Goal: Task Accomplishment & Management: Manage account settings

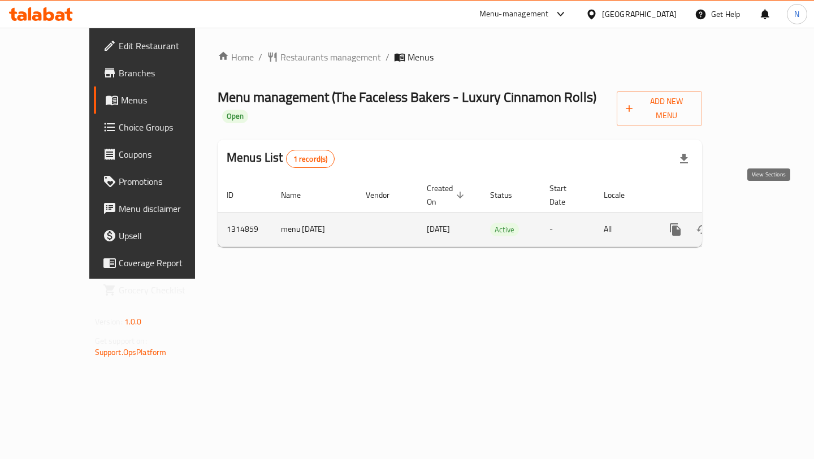
click at [763, 223] on icon "enhanced table" at bounding box center [757, 230] width 14 height 14
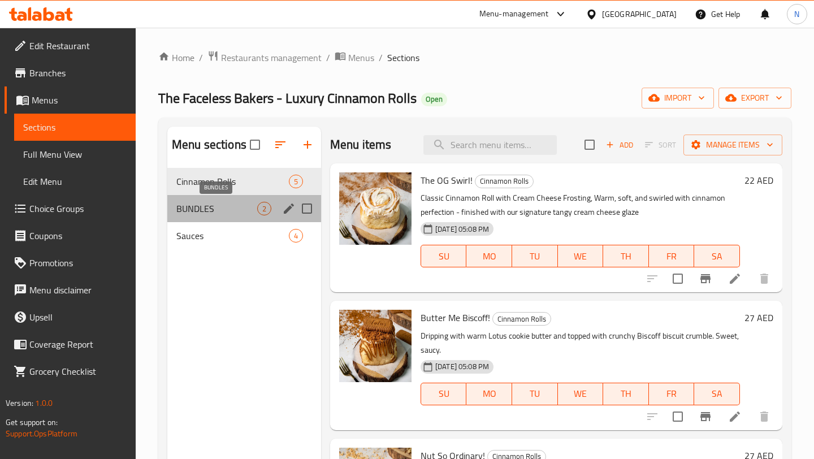
click at [238, 202] on span "BUNDLES" at bounding box center [216, 209] width 81 height 14
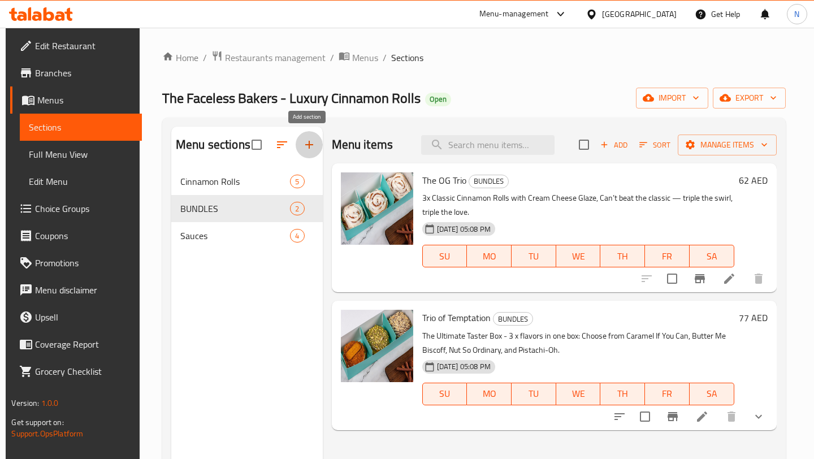
click at [312, 140] on icon "button" at bounding box center [309, 145] width 14 height 14
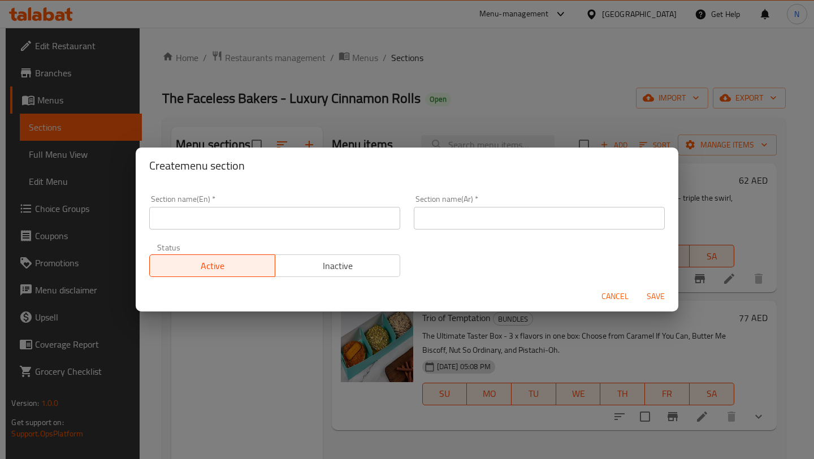
click at [284, 216] on input "text" at bounding box center [274, 218] width 251 height 23
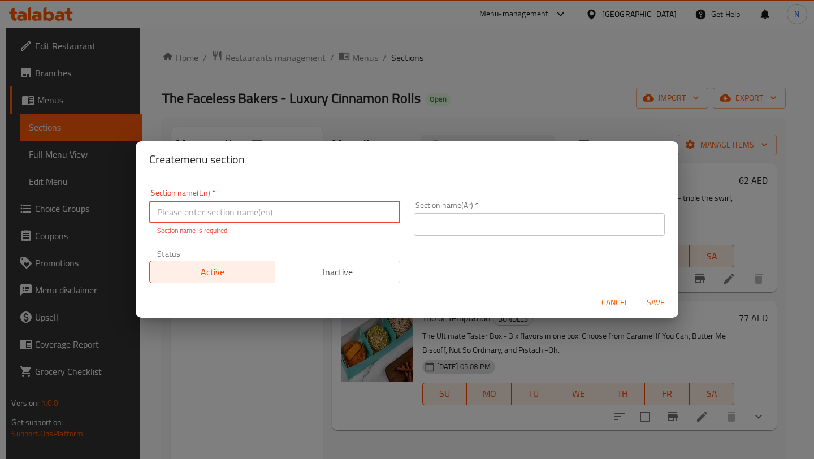
paste input "Basque San Sebastian Cheesecakes"
type input "Basque San Sebastian Cheesecakes"
click at [477, 223] on input "text" at bounding box center [539, 224] width 251 height 23
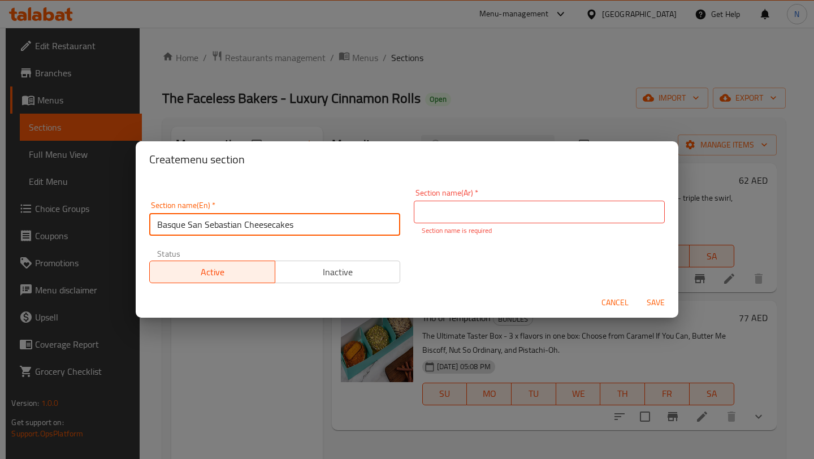
click at [346, 212] on div "Section name(En)   * Basque San Sebastian Cheesecakes Section name(En) *" at bounding box center [274, 218] width 251 height 34
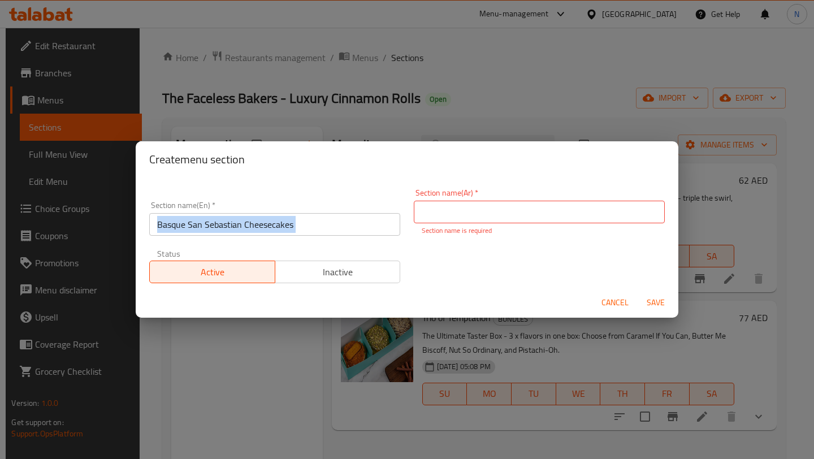
click at [346, 212] on div "Section name(En)   * Basque San Sebastian Cheesecakes Section name(En) *" at bounding box center [274, 218] width 251 height 34
click at [307, 221] on input "Basque San Sebastian Cheesecakes" at bounding box center [274, 224] width 251 height 23
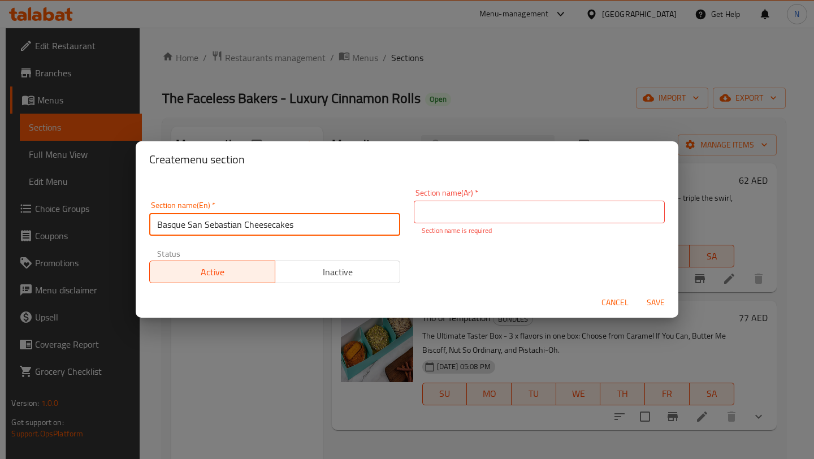
click at [307, 221] on input "Basque San Sebastian Cheesecakes" at bounding box center [274, 224] width 251 height 23
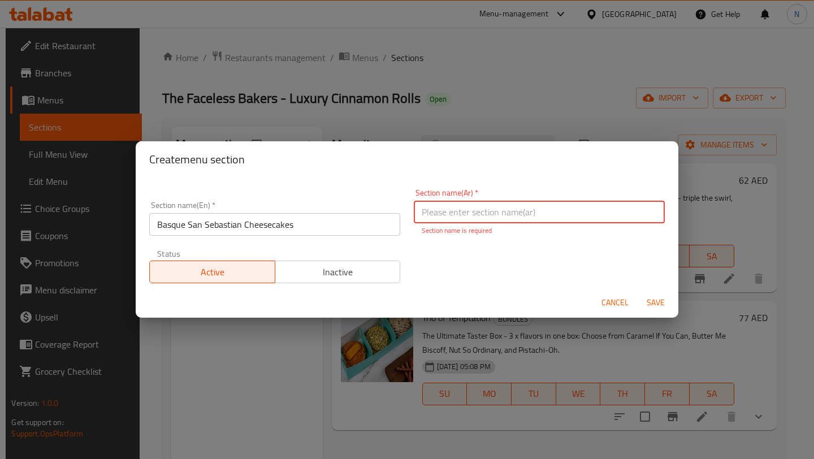
click at [437, 210] on input "text" at bounding box center [539, 212] width 251 height 23
paste input "تشيز كيك بَسكي سان سيباستيان"
type input "تشيز كيك بَسكي سان سيباستيان"
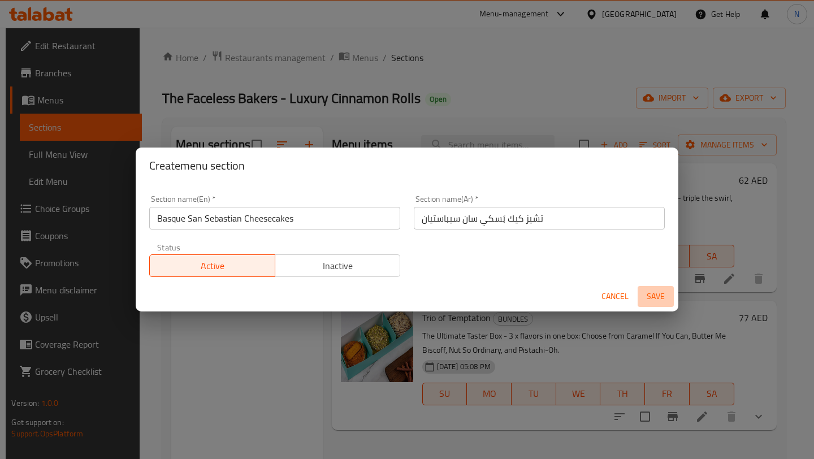
click at [654, 299] on span "Save" at bounding box center [655, 296] width 27 height 14
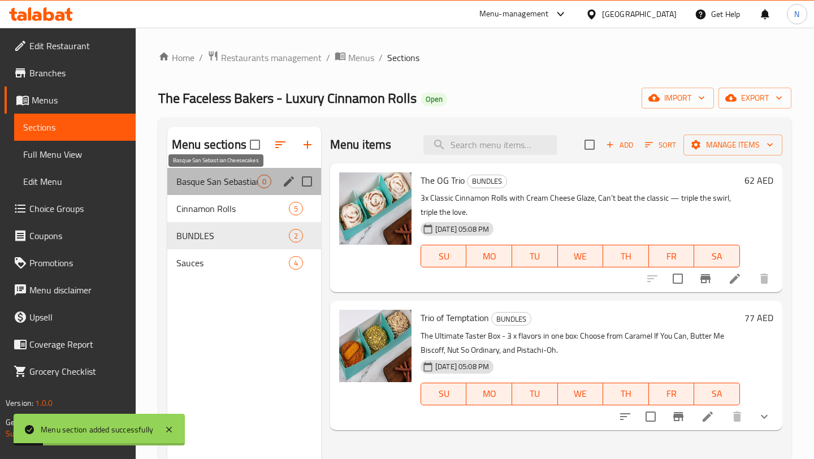
click at [231, 185] on span "Basque San Sebastian Cheesecakes" at bounding box center [216, 182] width 81 height 14
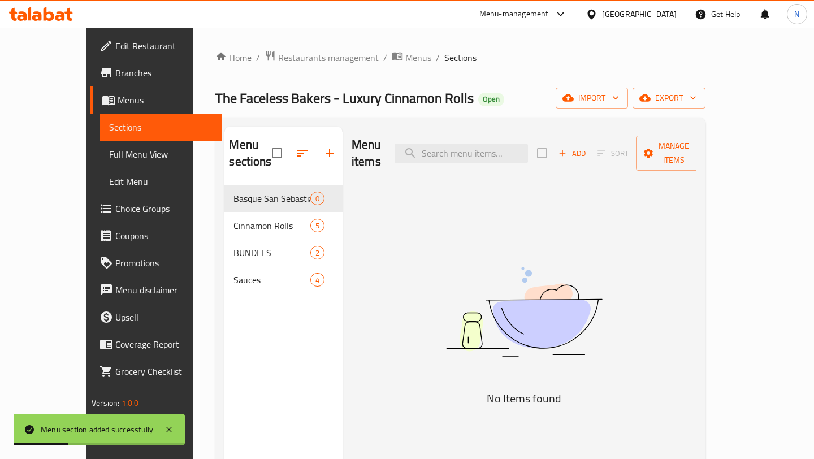
click at [295, 146] on icon "button" at bounding box center [302, 153] width 14 height 14
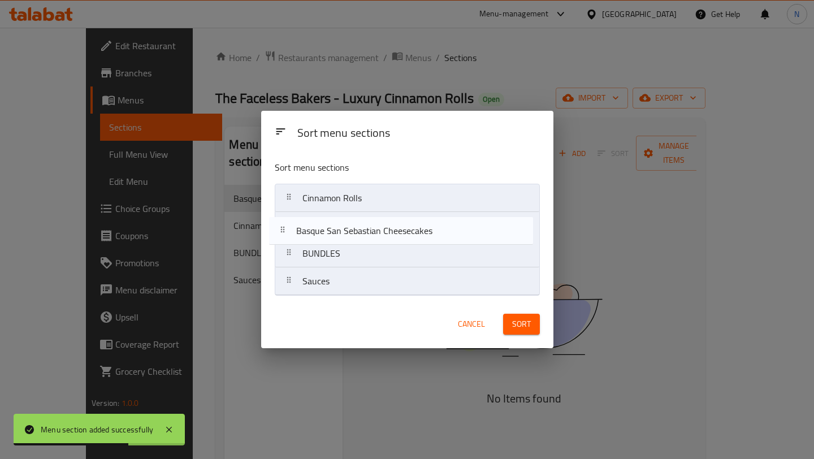
drag, startPoint x: 288, startPoint y: 201, endPoint x: 281, endPoint y: 236, distance: 36.1
click at [281, 236] on nav "Basque San Sebastian Cheesecakes Cinnamon Rolls BUNDLES Sauces" at bounding box center [407, 240] width 265 height 112
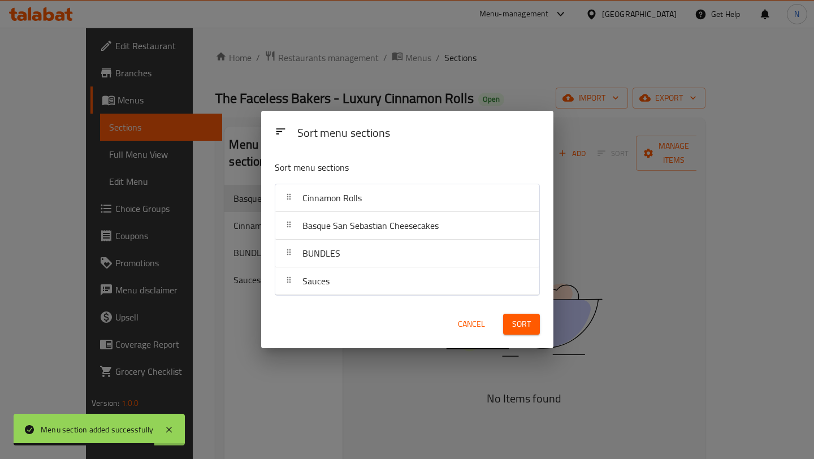
click at [519, 324] on span "Sort" at bounding box center [521, 324] width 19 height 14
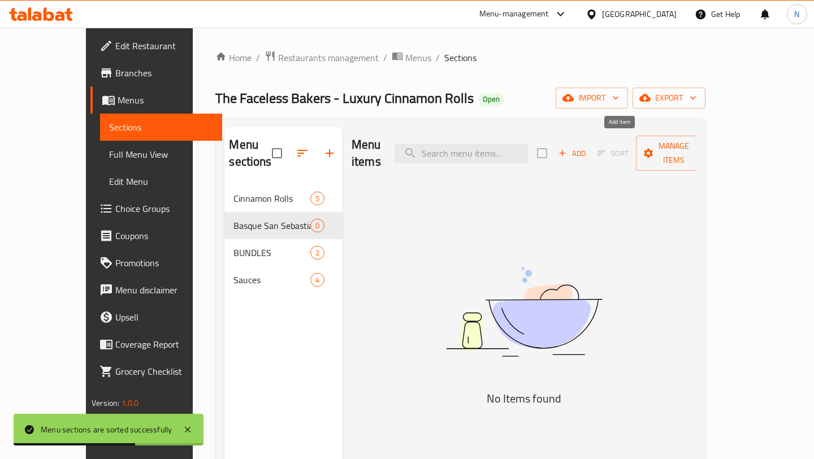
click at [587, 147] on span "Add" at bounding box center [571, 153] width 31 height 13
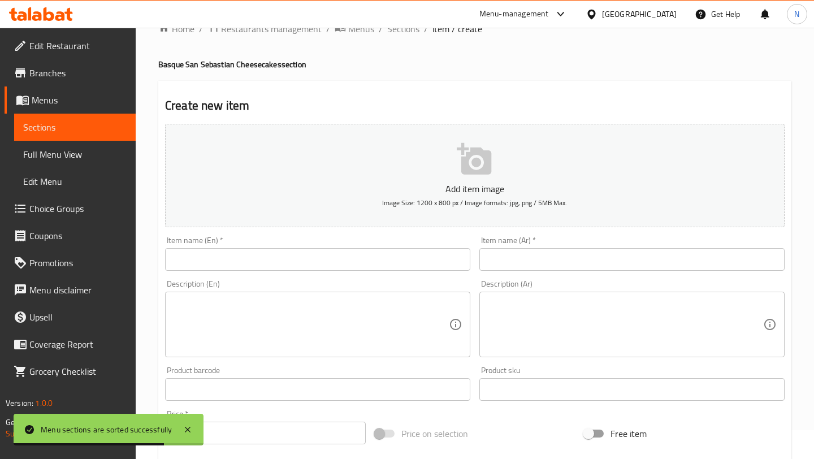
scroll to position [36, 0]
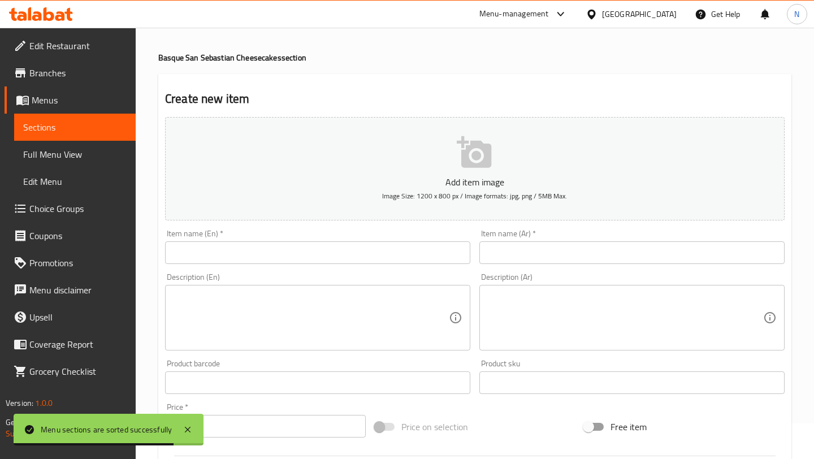
click at [390, 250] on input "text" at bounding box center [317, 252] width 305 height 23
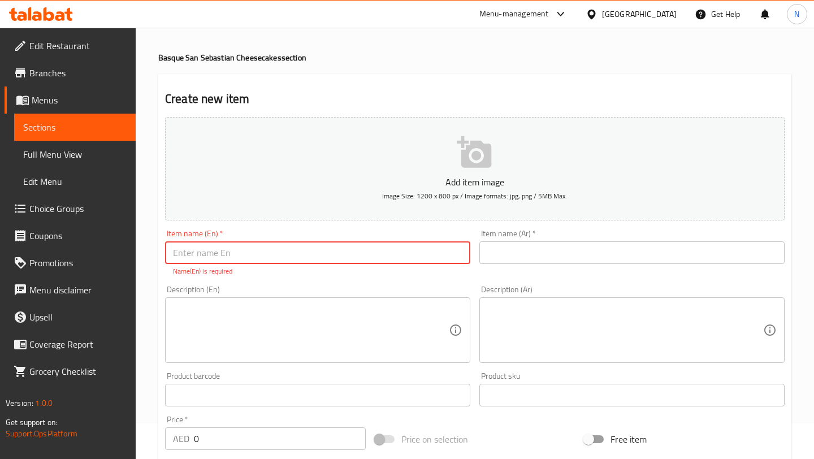
paste input "Burnt Classic (Original)"
type input "Burnt Classic (Original)"
click at [580, 243] on input "text" at bounding box center [631, 252] width 305 height 23
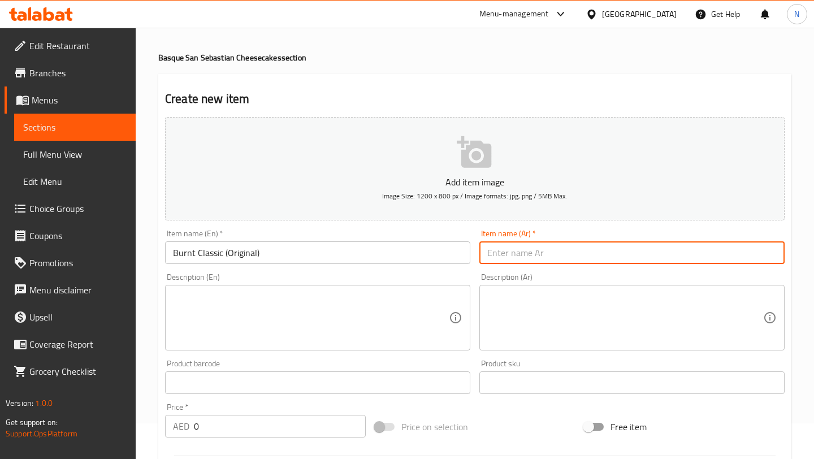
click at [321, 258] on input "Burnt Classic (Original)" at bounding box center [317, 252] width 305 height 23
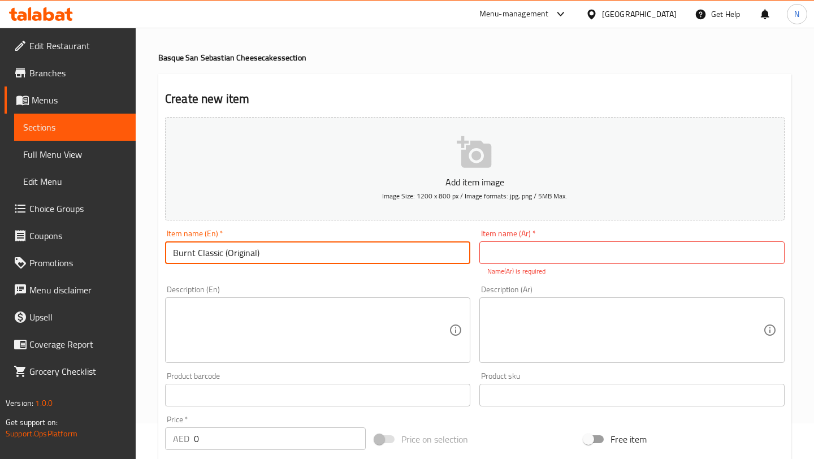
click at [321, 258] on input "Burnt Classic (Original)" at bounding box center [317, 252] width 305 height 23
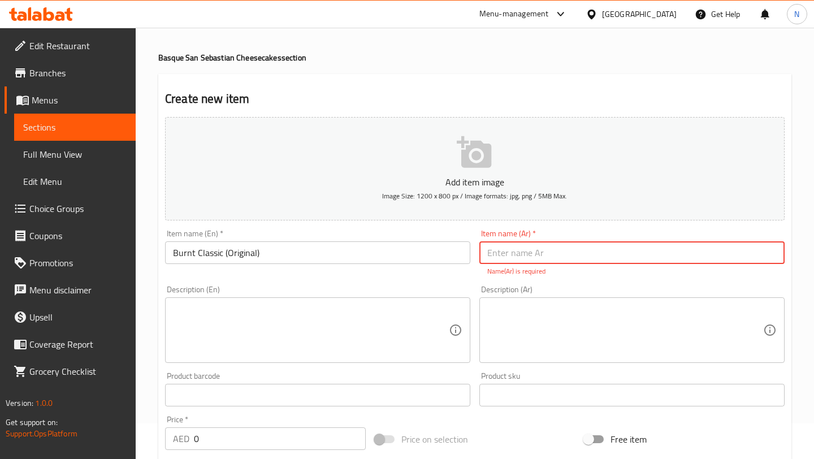
click at [503, 245] on input "text" at bounding box center [631, 252] width 305 height 23
paste input "كلاسيك محروقة (أصلي)"
drag, startPoint x: 547, startPoint y: 254, endPoint x: 484, endPoint y: 247, distance: 63.6
click at [484, 247] on input "كلاسيك محروقة (أصلي)" at bounding box center [631, 252] width 305 height 23
click at [487, 253] on input "كلاسيك" at bounding box center [631, 252] width 305 height 23
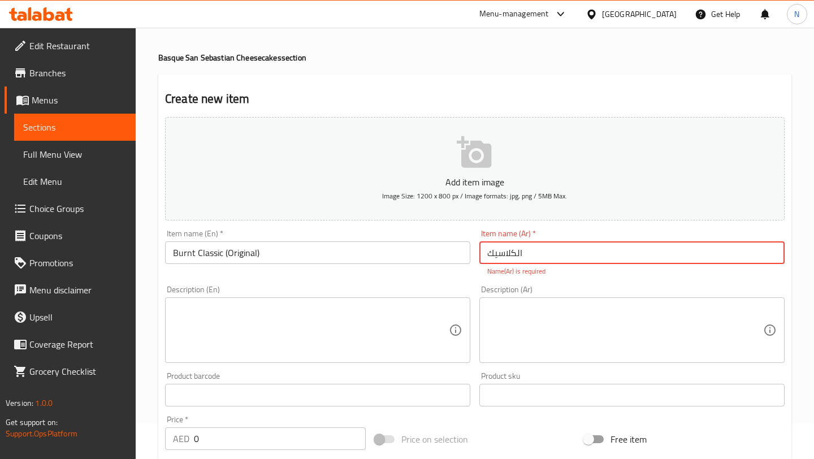
type input "الكلاسيك"
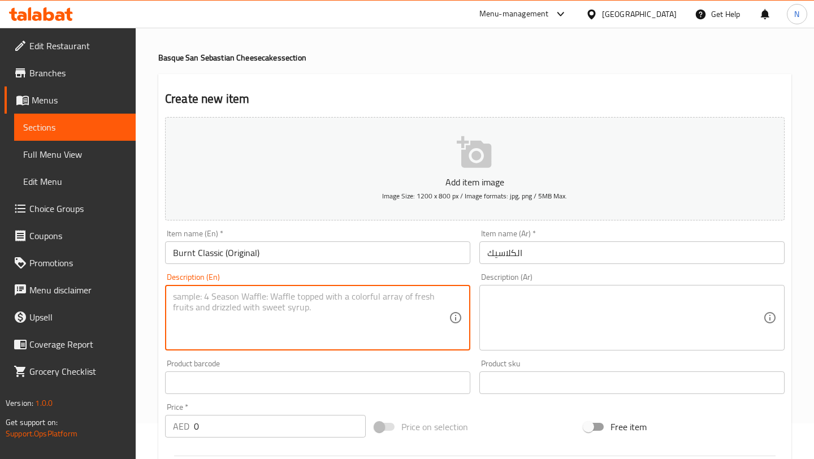
click at [386, 320] on textarea at bounding box center [311, 318] width 276 height 54
paste textarea "Our cult-favorite [GEOGRAPHIC_DATA] — caramelized on the outside, creamy on the…"
click at [309, 314] on textarea "Our cult-favorite [GEOGRAPHIC_DATA] — caramelized on the outside, creamy on the…" at bounding box center [311, 318] width 276 height 54
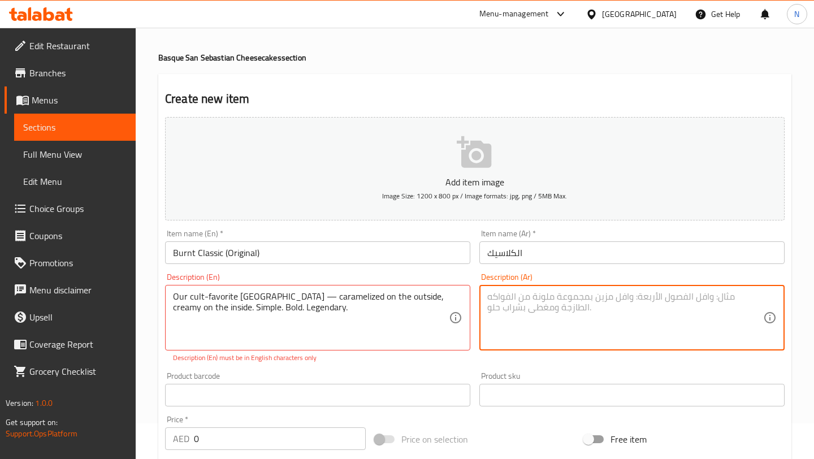
click at [523, 315] on textarea at bounding box center [625, 318] width 276 height 54
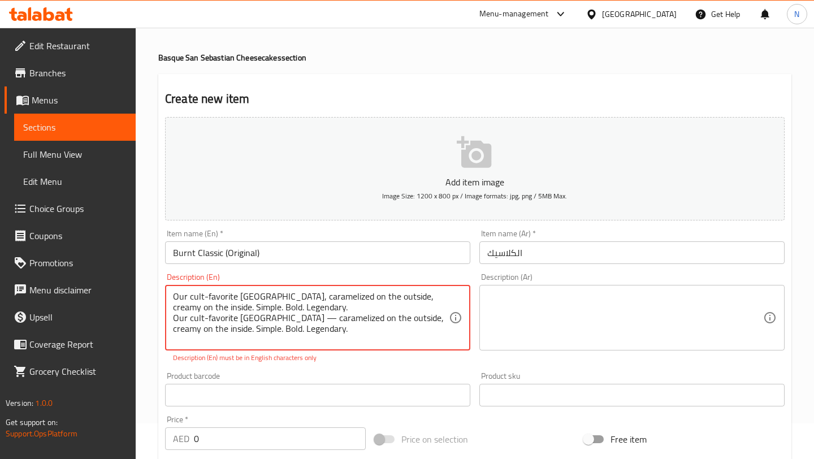
drag, startPoint x: 325, startPoint y: 336, endPoint x: 166, endPoint y: 320, distance: 160.0
click at [166, 320] on div "Our cult-favorite [GEOGRAPHIC_DATA], caramelized on the outside, creamy on the …" at bounding box center [317, 318] width 305 height 66
type textarea "Our cult-favorite [GEOGRAPHIC_DATA], caramelized on the outside, creamy on the …"
click at [538, 319] on textarea at bounding box center [625, 318] width 276 height 54
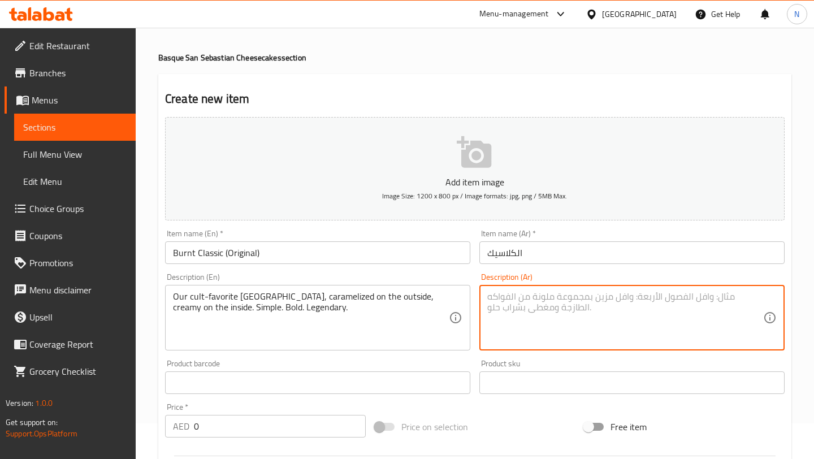
click at [505, 317] on textarea at bounding box center [625, 318] width 276 height 54
paste textarea "تشيز كيك سان سيباستيان المفضلة لدى الجميع — بسطح مكرمل من الخارج وكريمية من الد…"
type textarea "تشيز كيك سان سيباستيان المفضلة لدى الجميع — بسطح مكرمل من الخارج وكريمية من الد…"
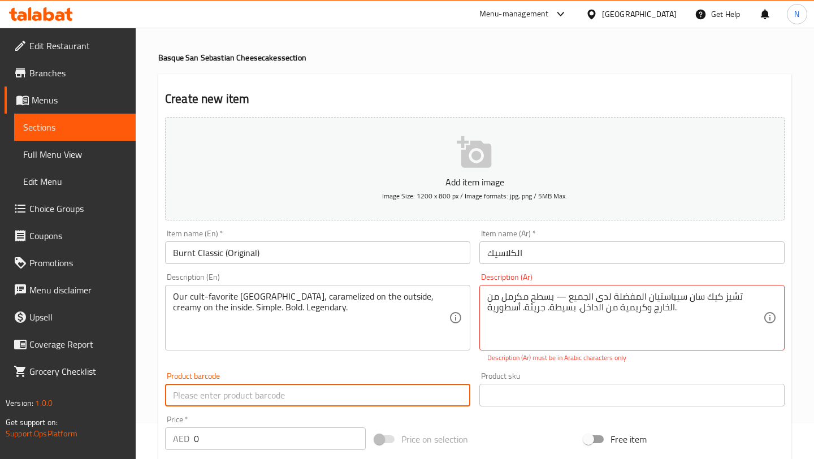
click at [432, 386] on input "text" at bounding box center [317, 395] width 305 height 23
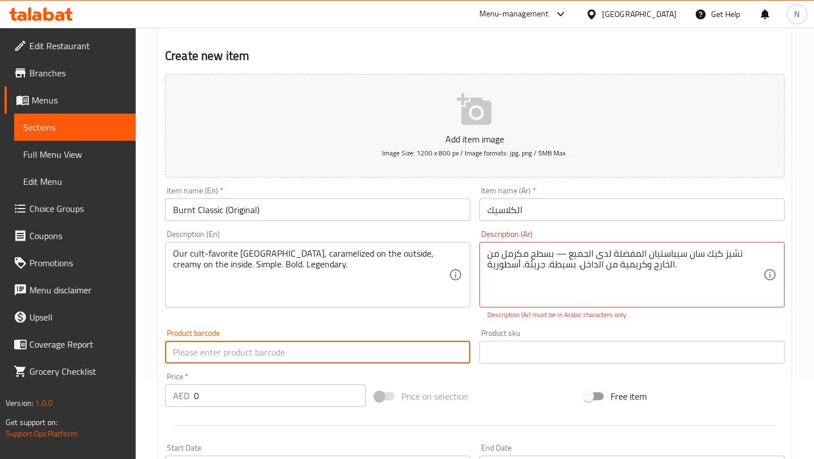
scroll to position [80, 0]
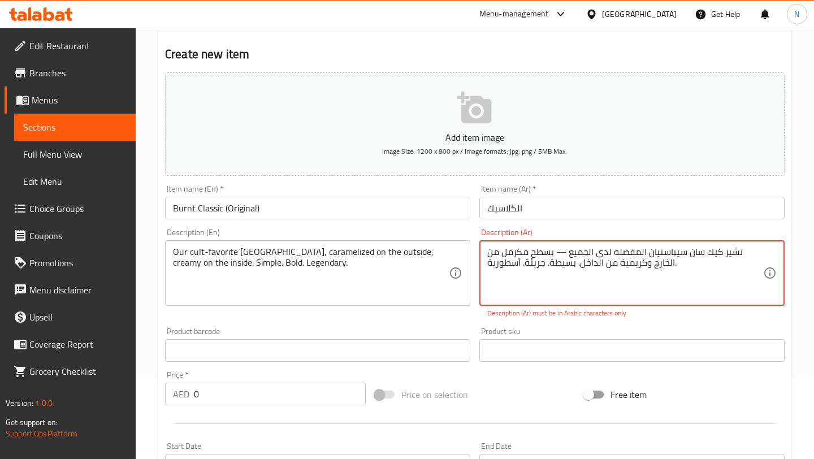
click at [656, 248] on textarea "تشيز كيك سان سيباستيان المفضلة لدى الجميع — بسطح مكرمل من الخارج وكريمية من الد…" at bounding box center [625, 273] width 276 height 54
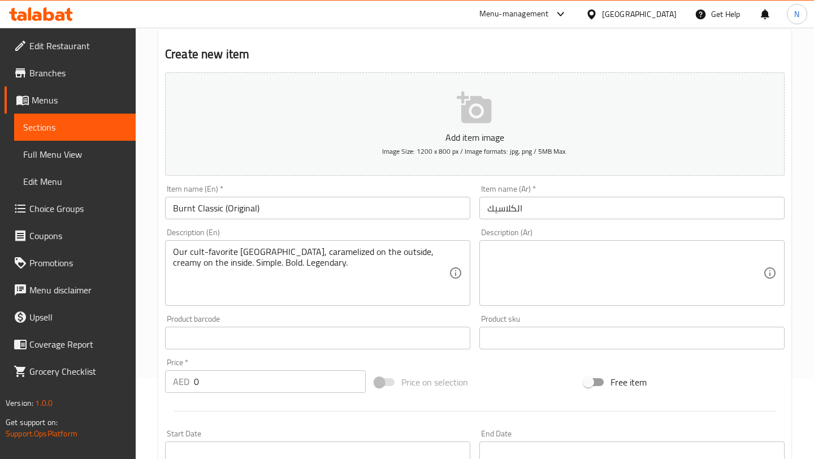
click at [567, 325] on div "Product sku Product sku" at bounding box center [632, 332] width 314 height 44
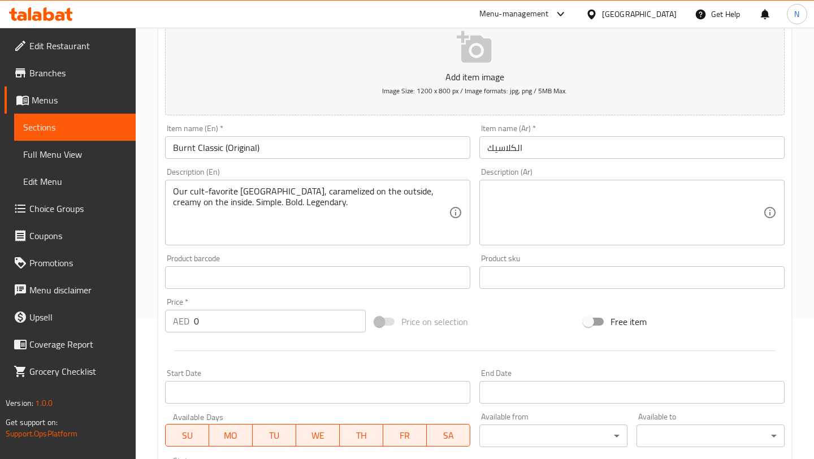
scroll to position [154, 0]
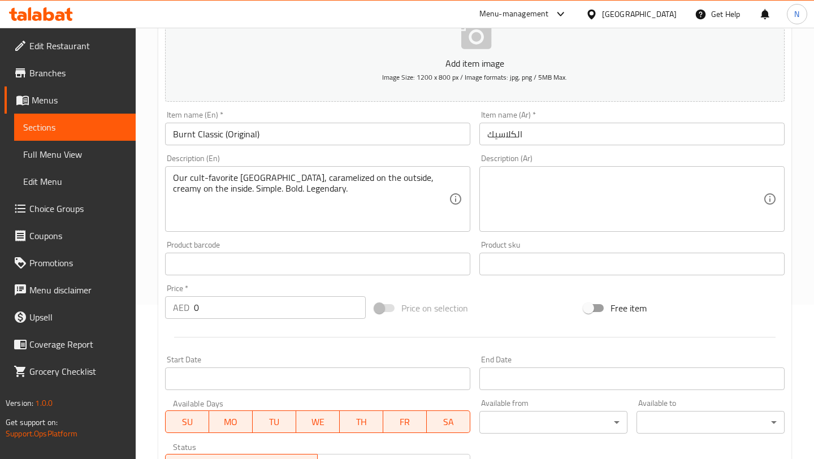
click at [285, 301] on input "0" at bounding box center [280, 307] width 172 height 23
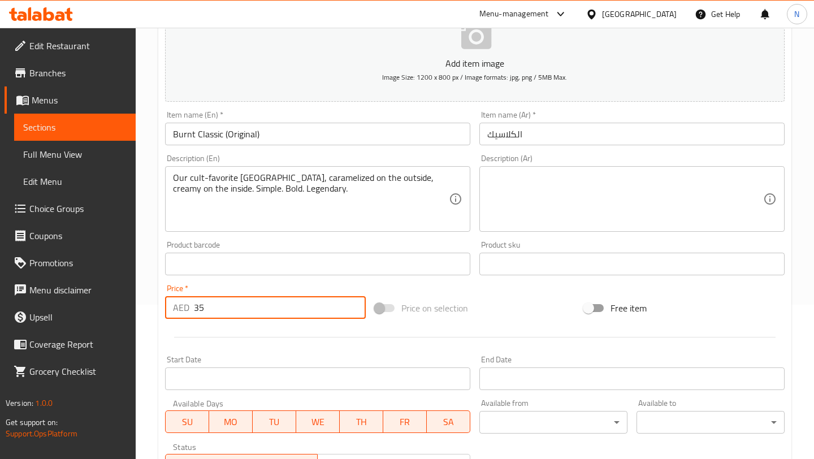
type input "35"
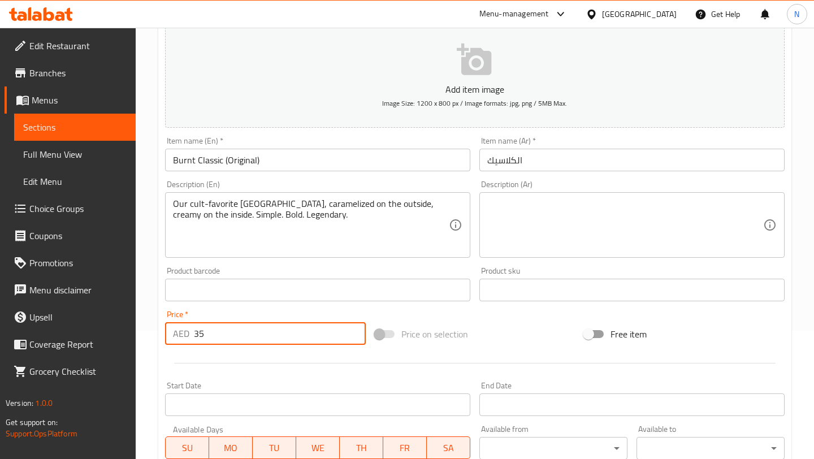
scroll to position [0, 0]
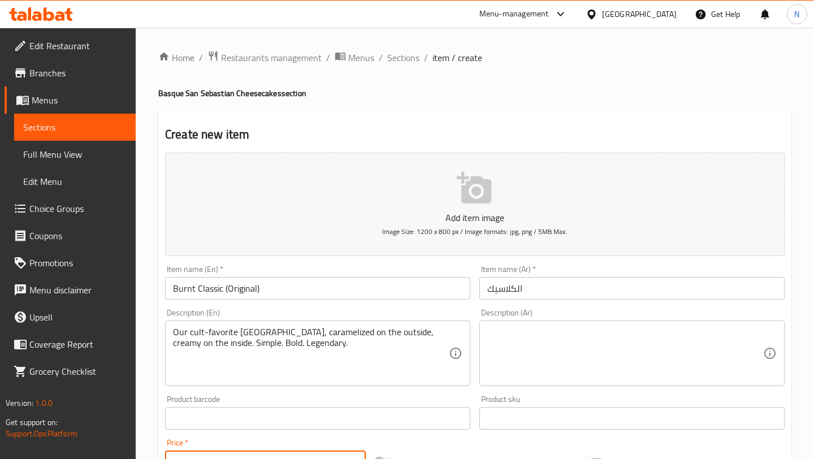
click at [424, 160] on button "Add item image Image Size: 1200 x 800 px / Image formats: jpg, png / 5MB Max." at bounding box center [474, 204] width 619 height 103
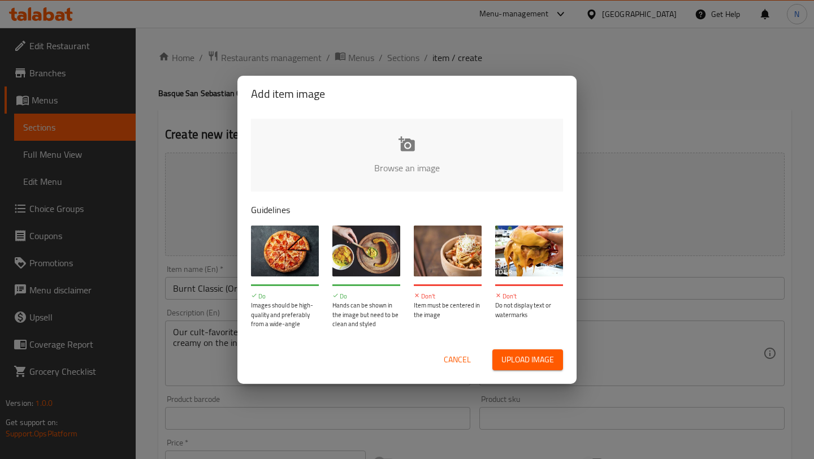
click at [385, 160] on input "file" at bounding box center [789, 172] width 1076 height 106
click at [441, 156] on input "file" at bounding box center [789, 172] width 1076 height 106
click at [433, 177] on input "file" at bounding box center [789, 172] width 1076 height 106
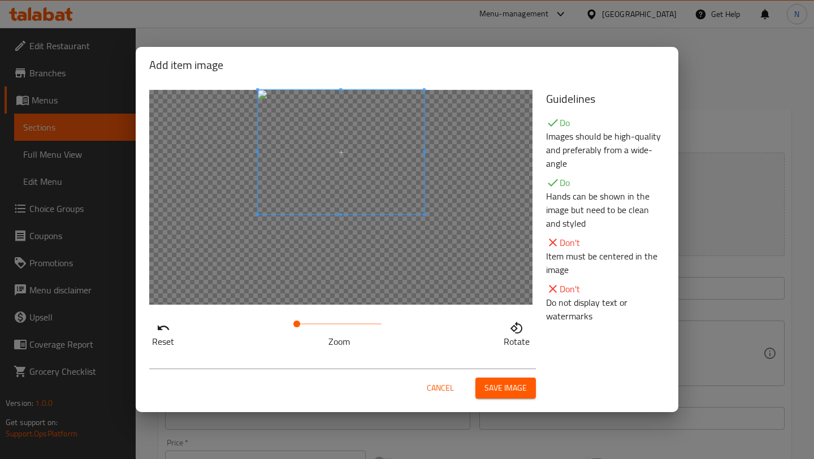
click at [388, 153] on span at bounding box center [341, 152] width 166 height 124
click at [385, 136] on span at bounding box center [341, 152] width 166 height 124
click at [369, 175] on div at bounding box center [341, 152] width 166 height 124
click at [374, 179] on div at bounding box center [341, 152] width 166 height 124
drag, startPoint x: 300, startPoint y: 323, endPoint x: 316, endPoint y: 322, distance: 15.9
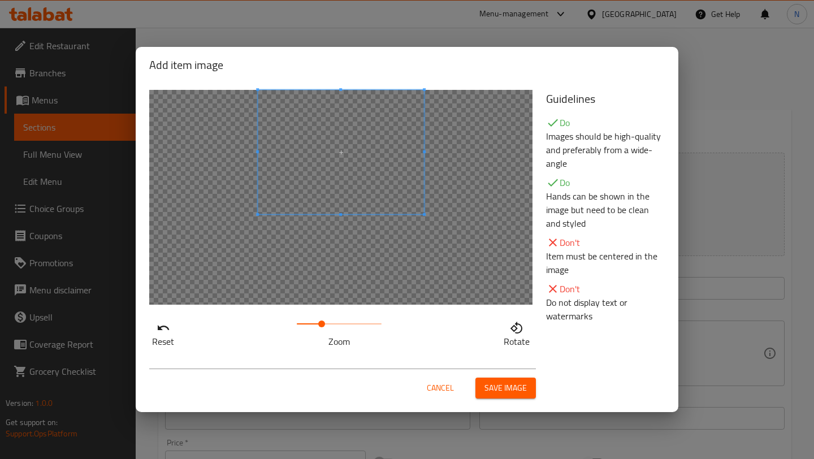
click at [318, 322] on span at bounding box center [321, 323] width 7 height 7
click at [330, 164] on span at bounding box center [327, 176] width 226 height 169
click at [496, 288] on div at bounding box center [340, 197] width 383 height 215
click at [392, 229] on div at bounding box center [325, 174] width 226 height 169
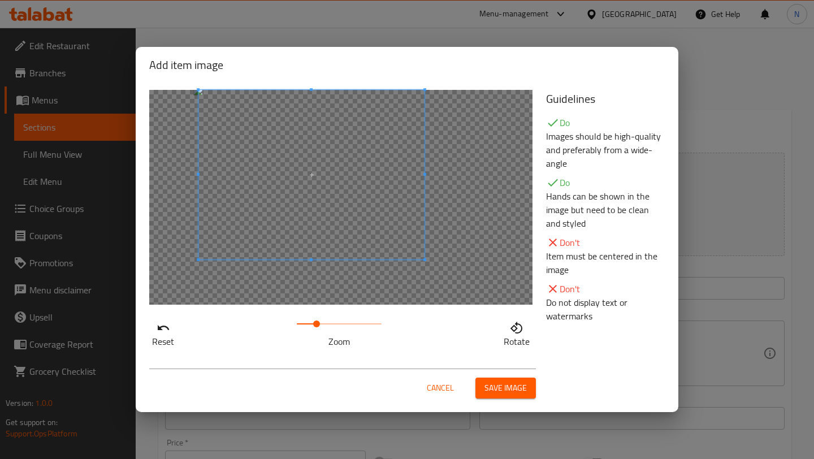
click at [333, 186] on span at bounding box center [311, 174] width 226 height 169
drag, startPoint x: 316, startPoint y: 321, endPoint x: 336, endPoint y: 321, distance: 19.8
click at [336, 321] on span at bounding box center [336, 323] width 7 height 7
click at [350, 181] on span at bounding box center [293, 174] width 226 height 169
click at [416, 228] on div at bounding box center [340, 197] width 383 height 215
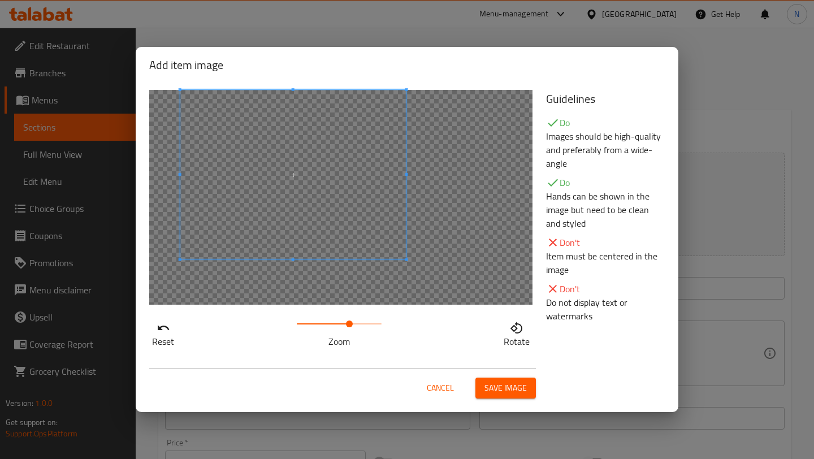
drag, startPoint x: 338, startPoint y: 323, endPoint x: 349, endPoint y: 323, distance: 10.7
click at [350, 323] on span at bounding box center [349, 323] width 7 height 7
click at [441, 284] on div at bounding box center [340, 197] width 383 height 215
click at [347, 323] on span at bounding box center [346, 323] width 7 height 7
click at [476, 272] on div at bounding box center [340, 197] width 383 height 215
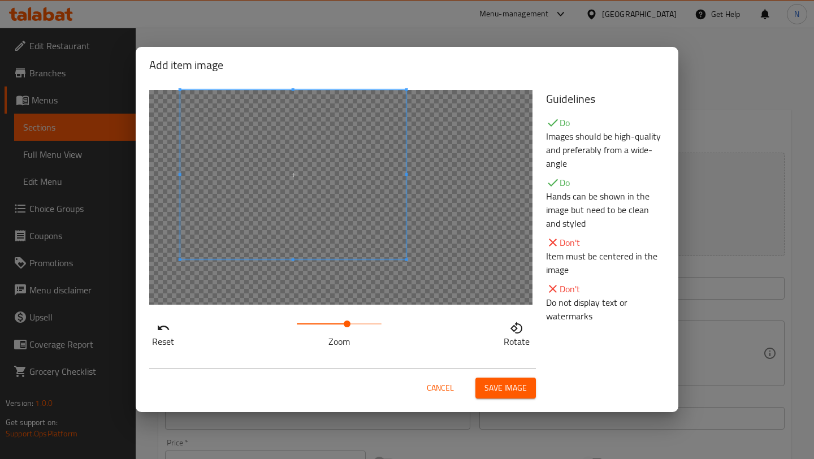
click at [466, 263] on div at bounding box center [340, 197] width 383 height 215
click at [506, 392] on span "Save image" at bounding box center [505, 388] width 42 height 14
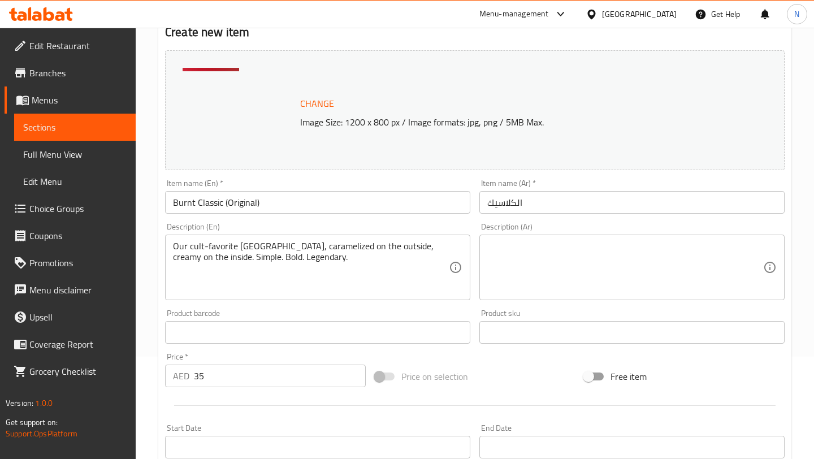
scroll to position [356, 0]
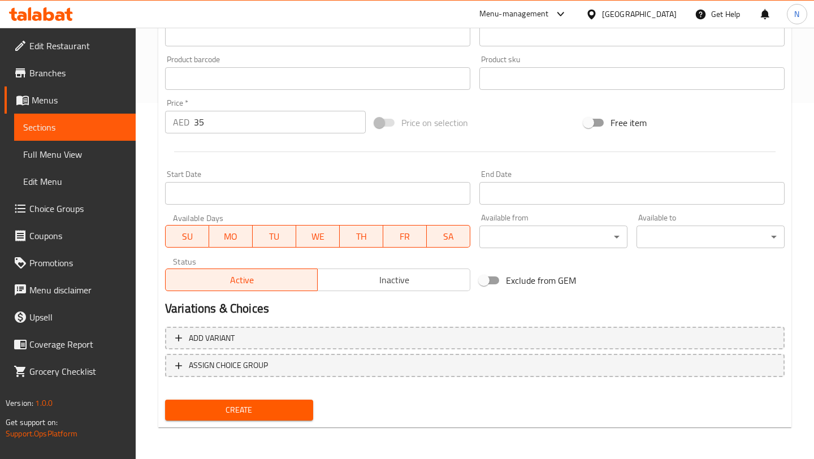
click at [281, 408] on span "Create" at bounding box center [239, 410] width 130 height 14
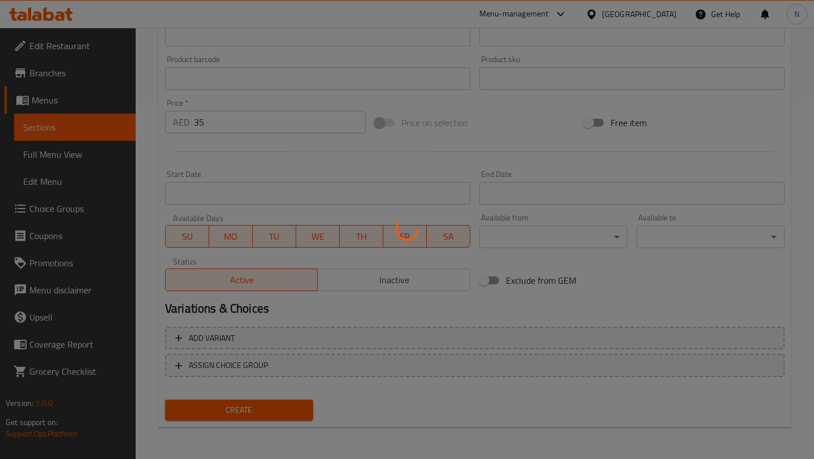
type input "0"
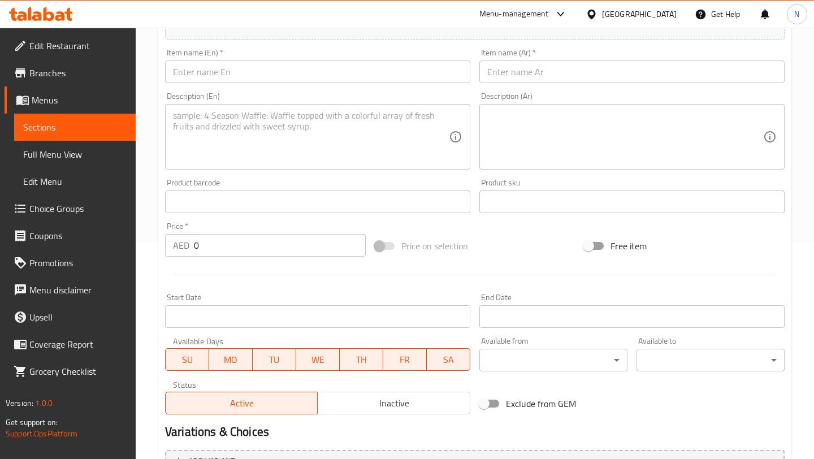
scroll to position [340, 0]
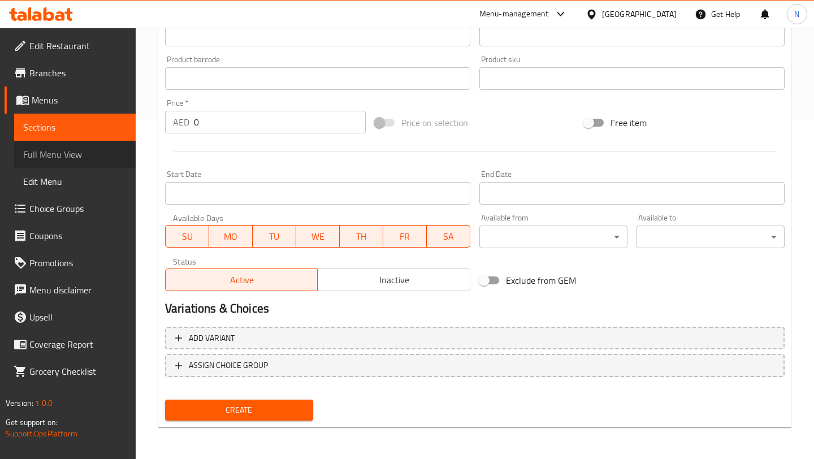
click at [73, 159] on span "Full Menu View" at bounding box center [74, 154] width 103 height 14
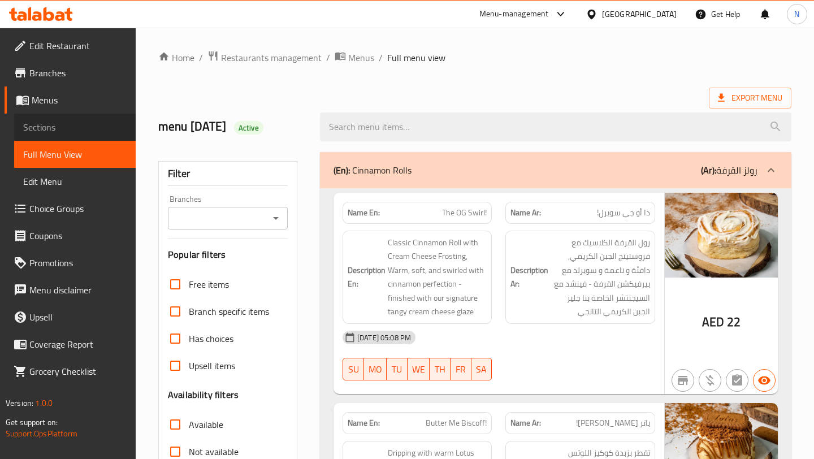
click at [103, 128] on span "Sections" at bounding box center [74, 127] width 103 height 14
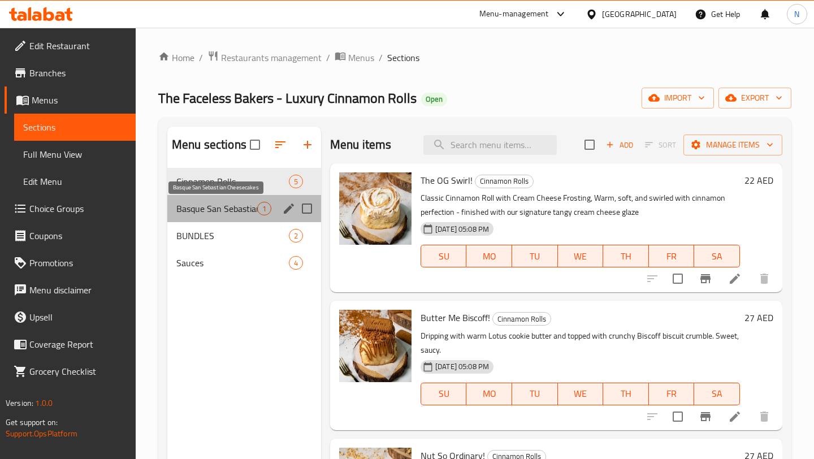
click at [233, 210] on span "Basque San Sebastian Cheesecakes" at bounding box center [216, 209] width 81 height 14
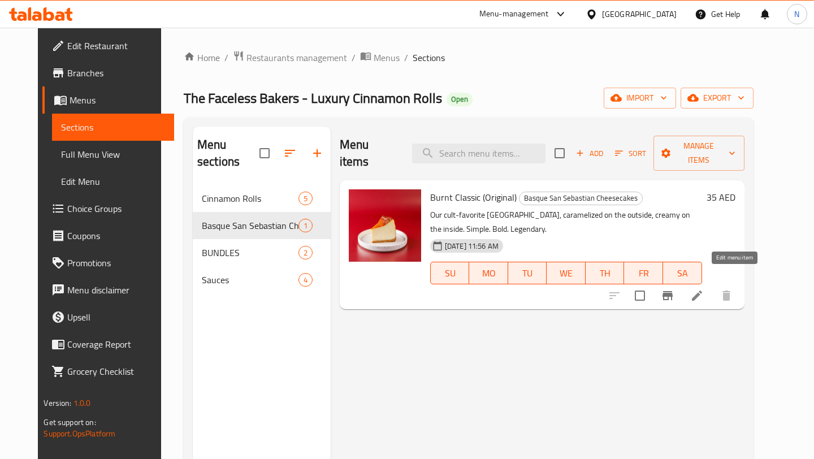
click at [702, 290] on icon at bounding box center [696, 295] width 10 height 10
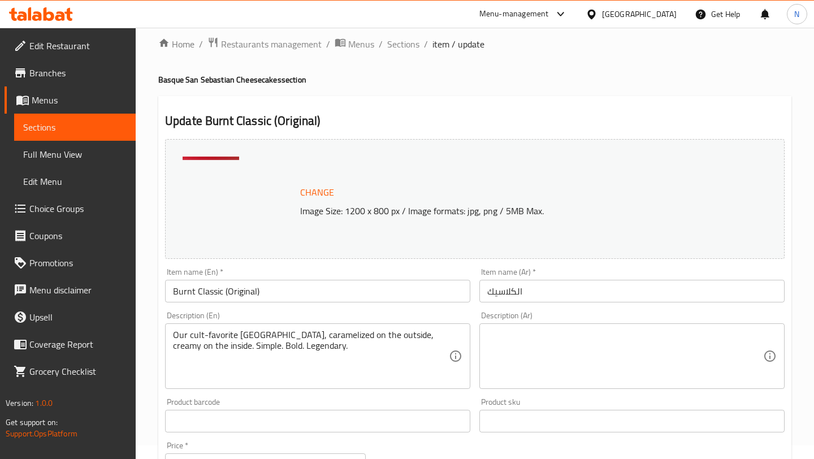
scroll to position [14, 0]
click at [530, 344] on textarea at bounding box center [625, 356] width 276 height 54
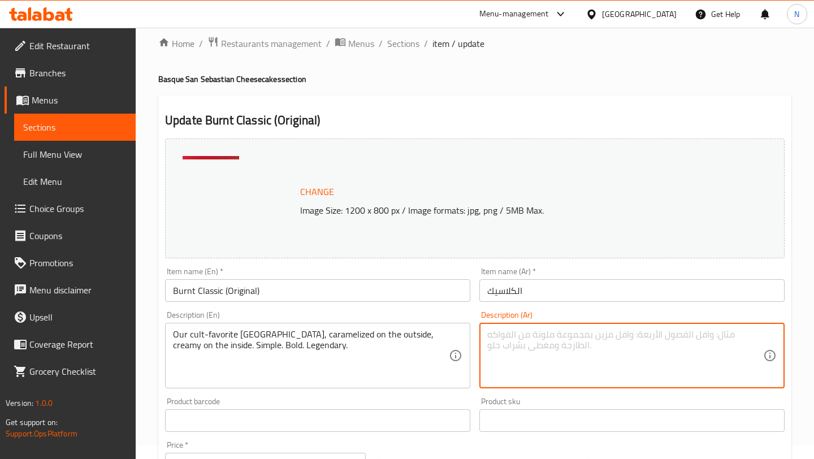
paste textarea "تشيز كيك سان سيباستيان المفضلة لدى الجميع — بسطح مكرمل من الخارج وكريمية من الد…"
click at [555, 333] on textarea "تشيز كيك سان سيباستيان المفضلة لدى الجميع — بسطح مكرمل من الخارج وكريمية من الد…" at bounding box center [625, 356] width 276 height 54
type textarea "تشيز كيك سان سيباستيان المفضلة لدى الجميع, بسطح مكرمل من الخارج وكريمية من الدا…"
click at [797, 323] on div "Home / Restaurants management / Menus / Sections / item / update Basque San Seb…" at bounding box center [475, 407] width 678 height 787
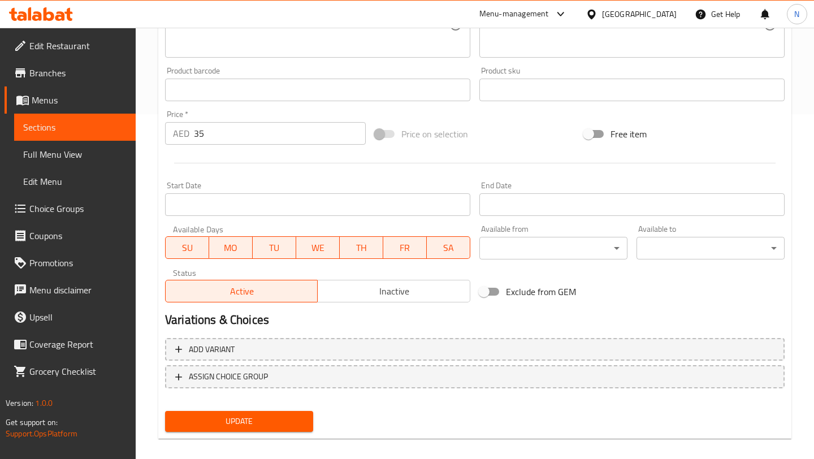
scroll to position [356, 0]
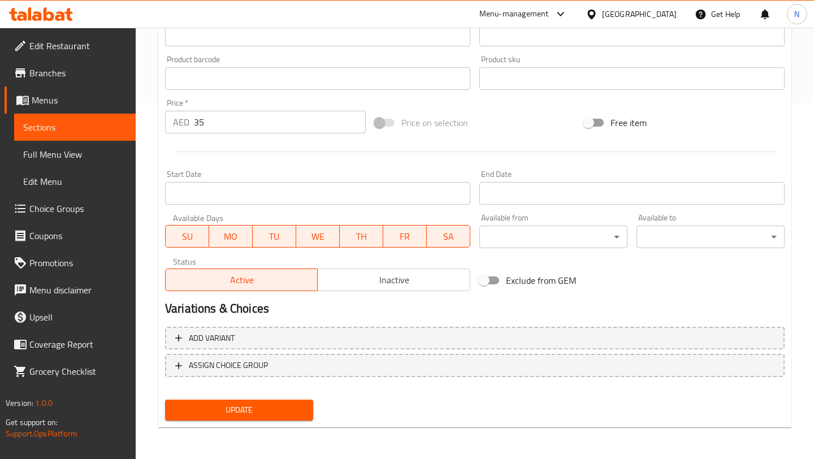
click at [253, 417] on button "Update" at bounding box center [239, 409] width 148 height 21
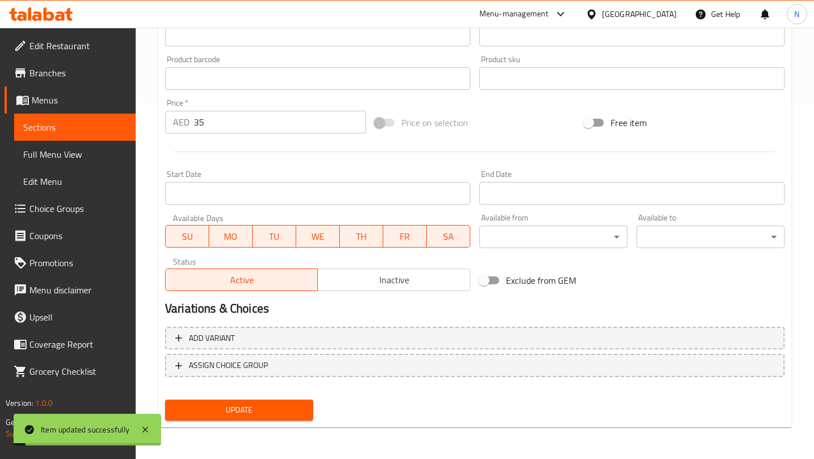
scroll to position [0, 0]
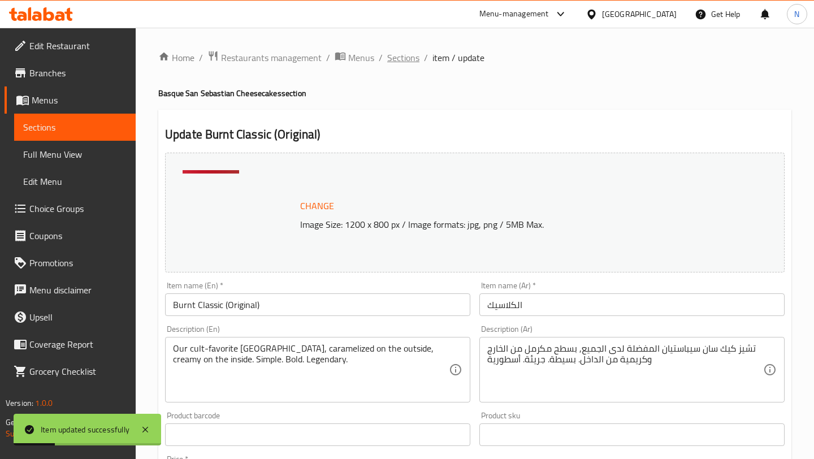
click at [395, 56] on span "Sections" at bounding box center [403, 58] width 32 height 14
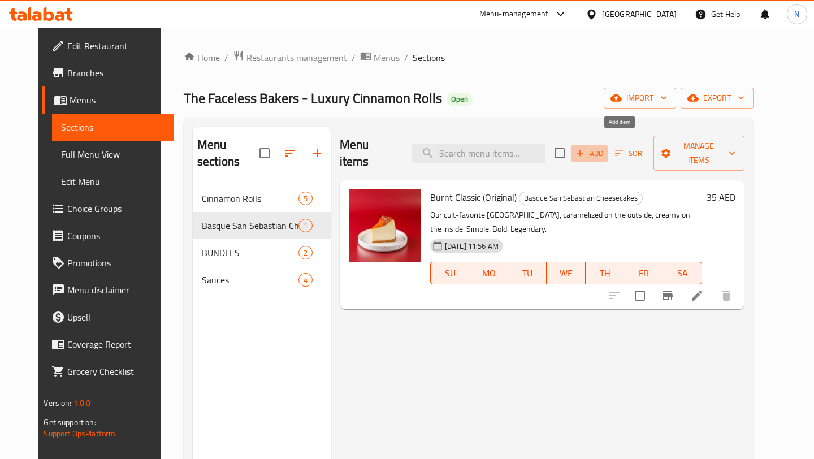
click at [604, 147] on span "Add" at bounding box center [589, 153] width 31 height 13
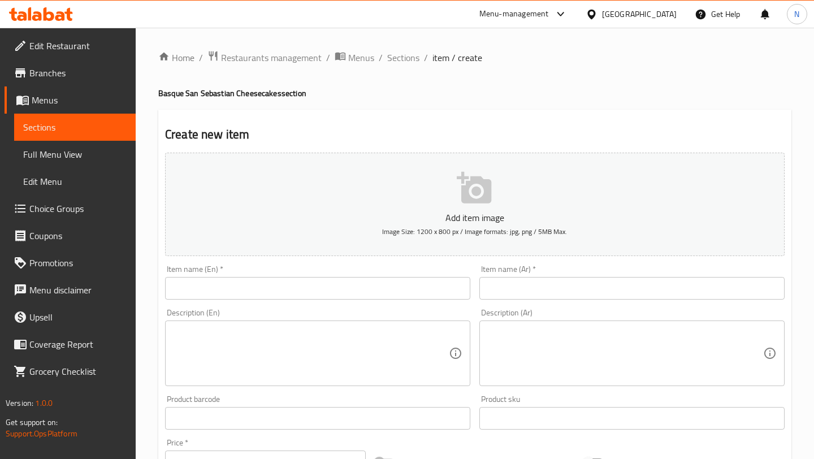
click at [320, 281] on input "text" at bounding box center [317, 288] width 305 height 23
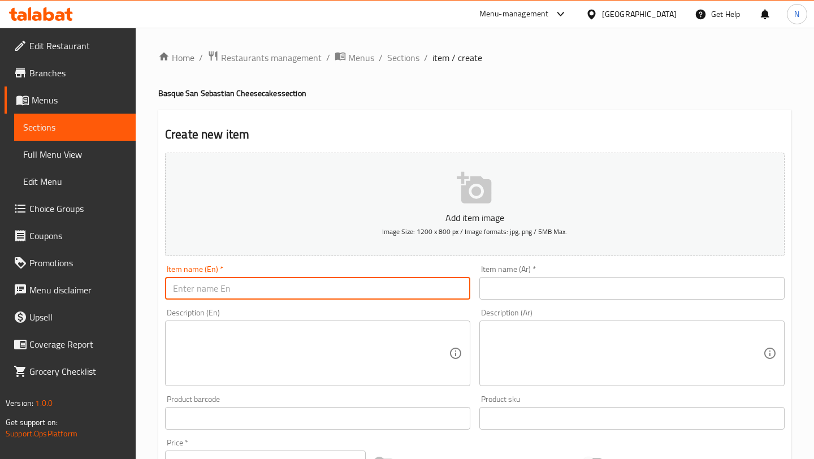
paste input "Bisc-Off Duty"
type input "Bisc-Off Duty"
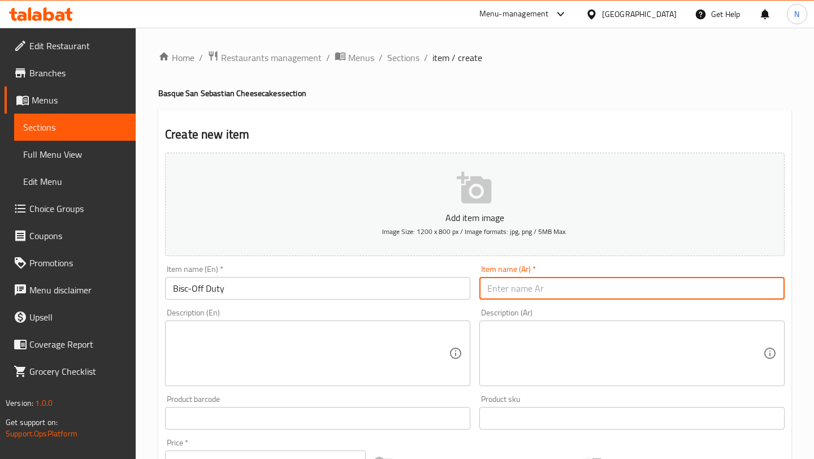
click at [504, 292] on input "text" at bounding box center [631, 288] width 305 height 23
click at [230, 292] on input "Bisc-Off Duty" at bounding box center [317, 288] width 305 height 23
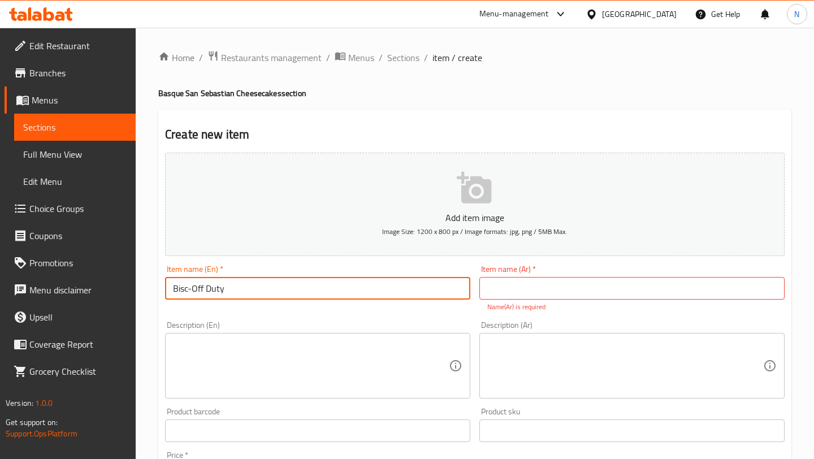
click at [230, 292] on input "Bisc-Off Duty" at bounding box center [317, 288] width 305 height 23
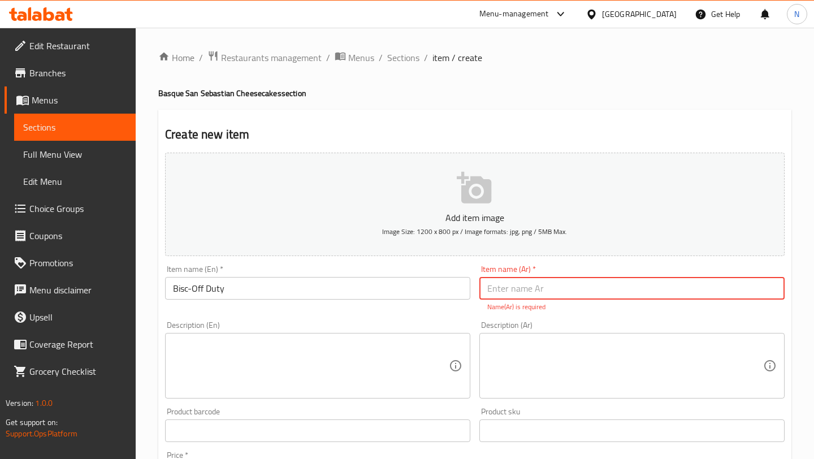
click at [513, 297] on input "text" at bounding box center [631, 288] width 305 height 23
paste input "بسكوف ديوتي"
type input "بسكوف ديوتي"
click at [406, 363] on textarea at bounding box center [311, 366] width 276 height 54
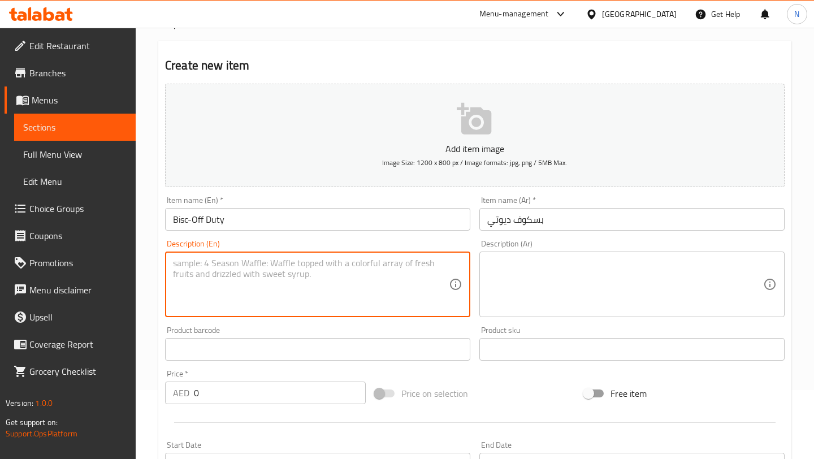
scroll to position [71, 0]
paste textarea "A silky cheesecake swirled with creamy white chocolate and topped with a Lotus …"
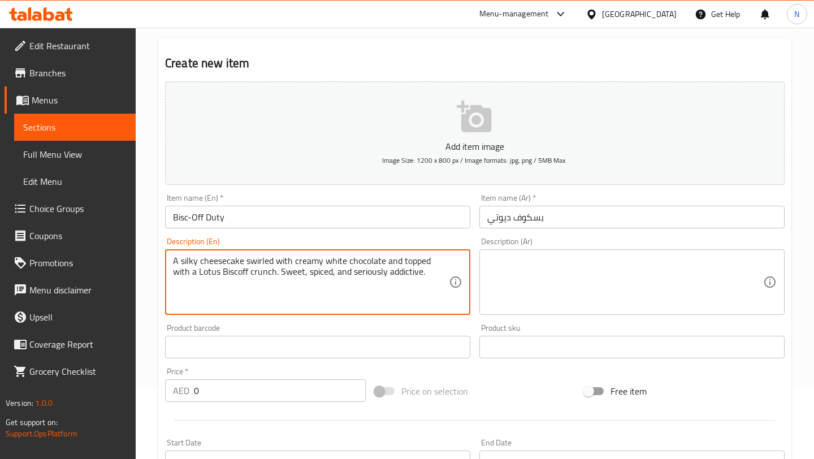
type textarea "A silky cheesecake swirled with creamy white chocolate and topped with a Lotus …"
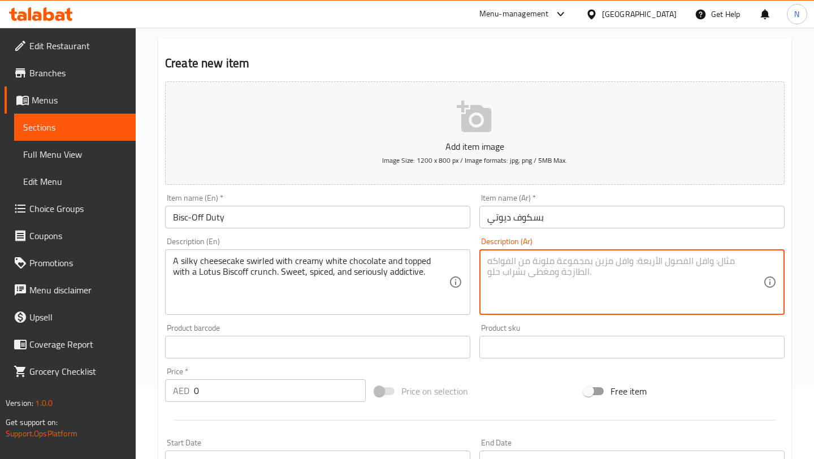
click at [571, 271] on textarea at bounding box center [625, 282] width 276 height 54
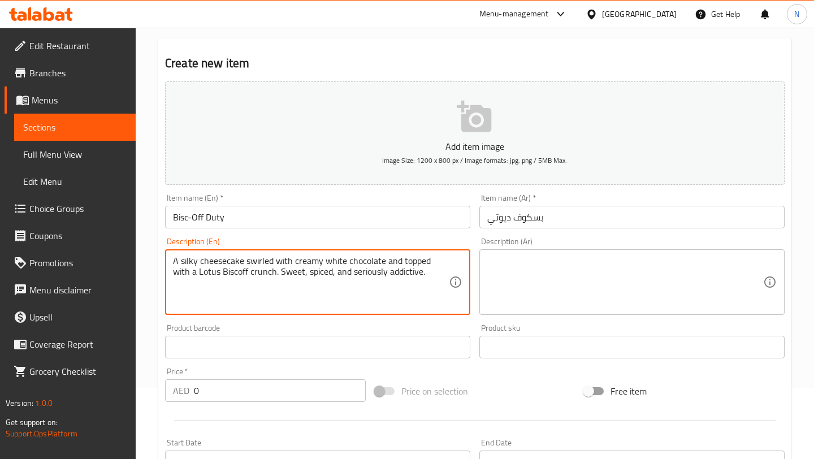
click at [431, 269] on textarea "A silky cheesecake swirled with creamy white chocolate and topped with a Lotus …" at bounding box center [311, 282] width 276 height 54
click at [538, 264] on textarea at bounding box center [625, 282] width 276 height 54
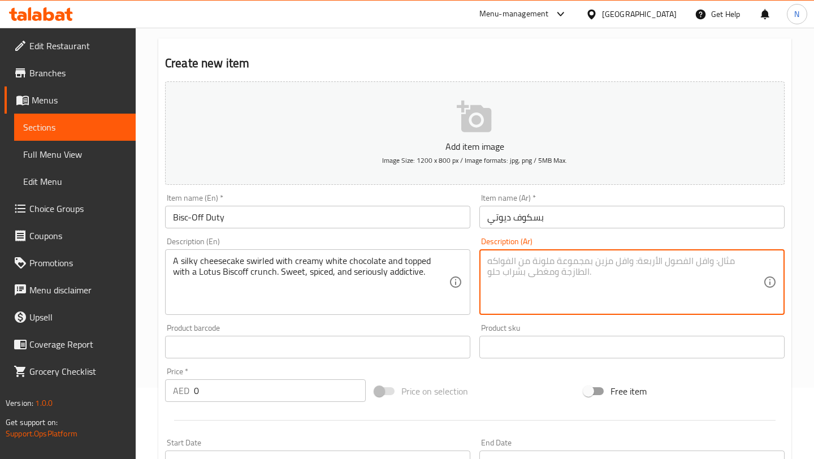
paste textarea "تشيز كيك ناعمة ممزوجة بشوكولاتة بيضاء كريمية، ومغطاة بقطع مقرمشة من [GEOGRAPHIC…"
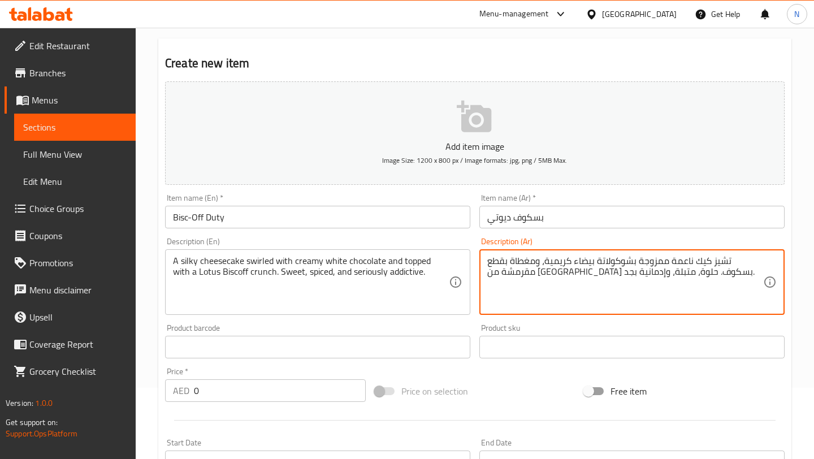
type textarea "تشيز كيك ناعمة ممزوجة بشوكولاتة بيضاء كريمية، ومغطاة بقطع مقرمشة من [GEOGRAPHIC…"
click at [373, 347] on input "text" at bounding box center [317, 347] width 305 height 23
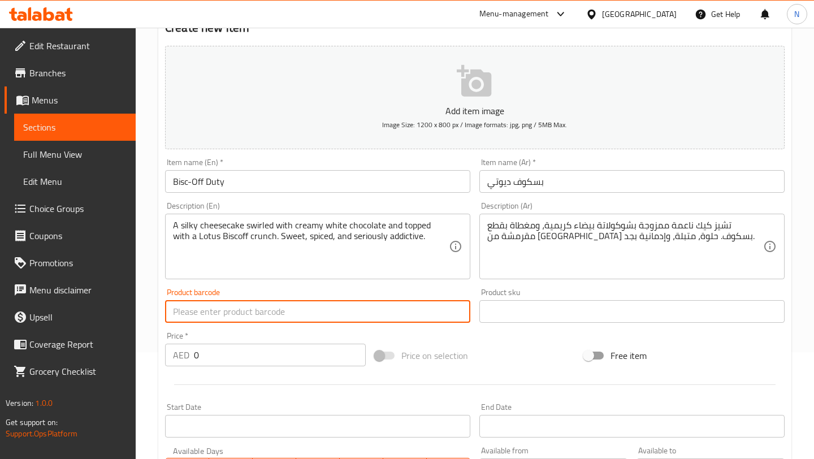
scroll to position [119, 0]
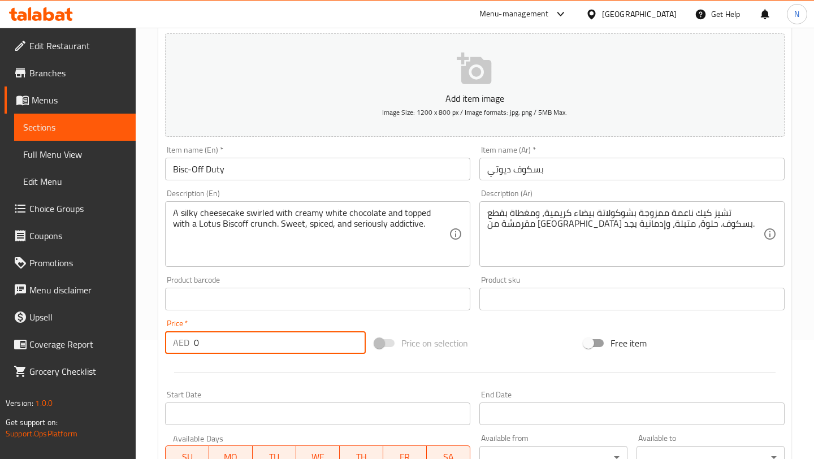
click at [243, 335] on input "0" at bounding box center [280, 342] width 172 height 23
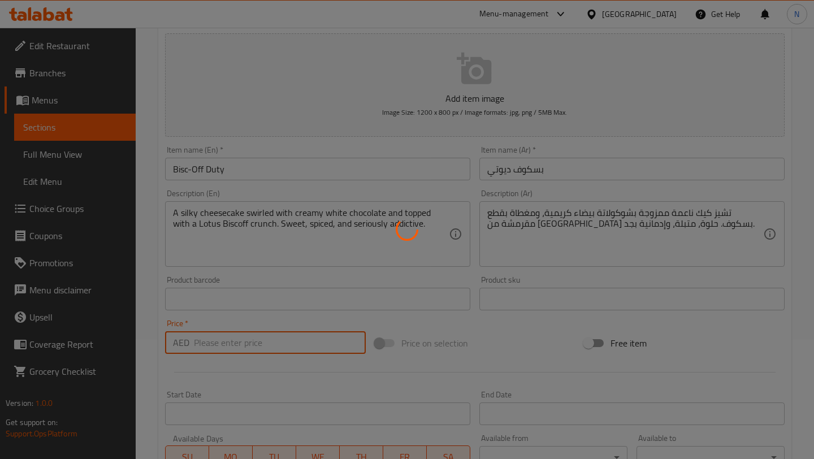
type input "0"
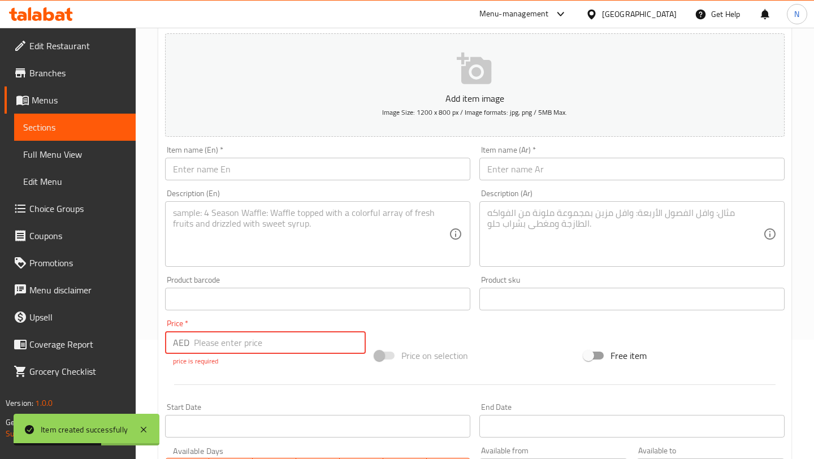
scroll to position [0, 0]
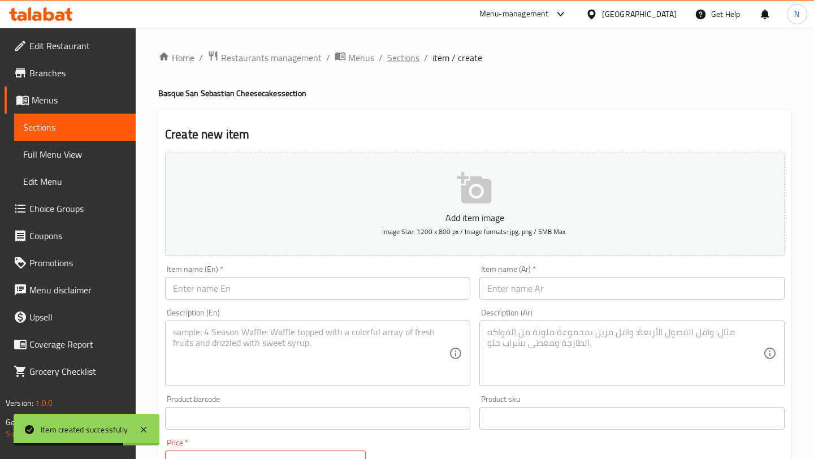
click at [411, 56] on span "Sections" at bounding box center [403, 58] width 32 height 14
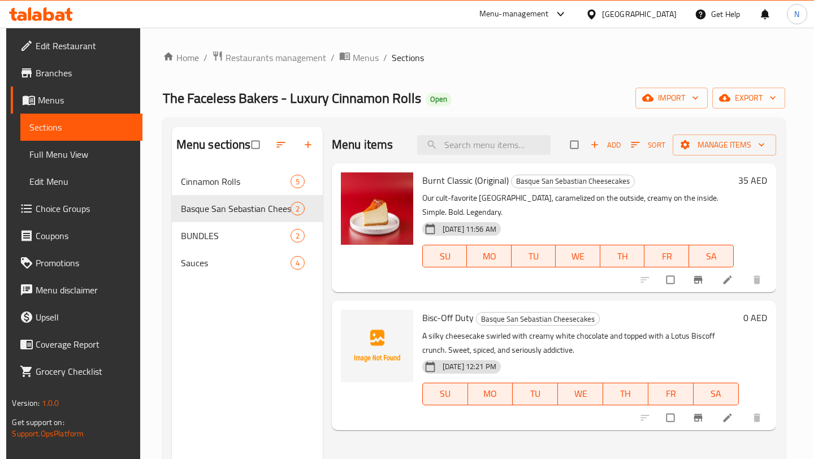
scroll to position [12, 0]
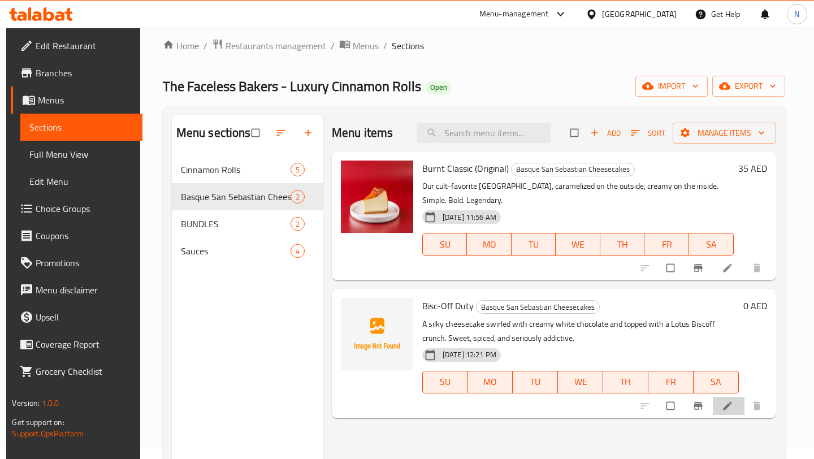
click at [741, 402] on li at bounding box center [728, 406] width 32 height 18
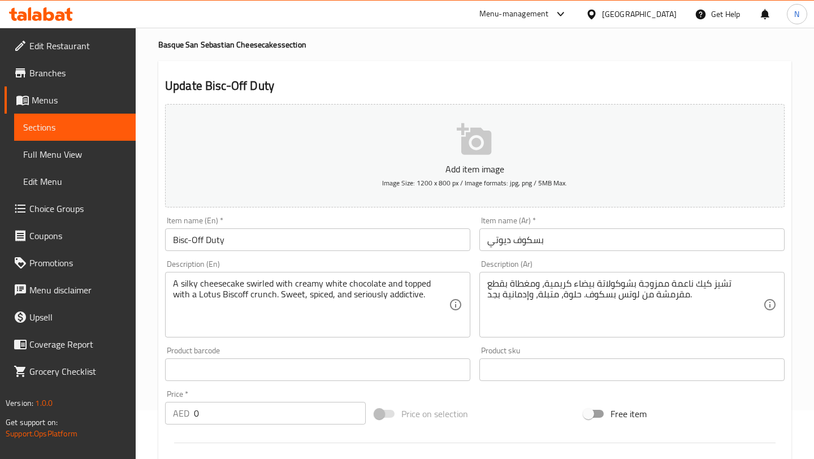
scroll to position [92, 0]
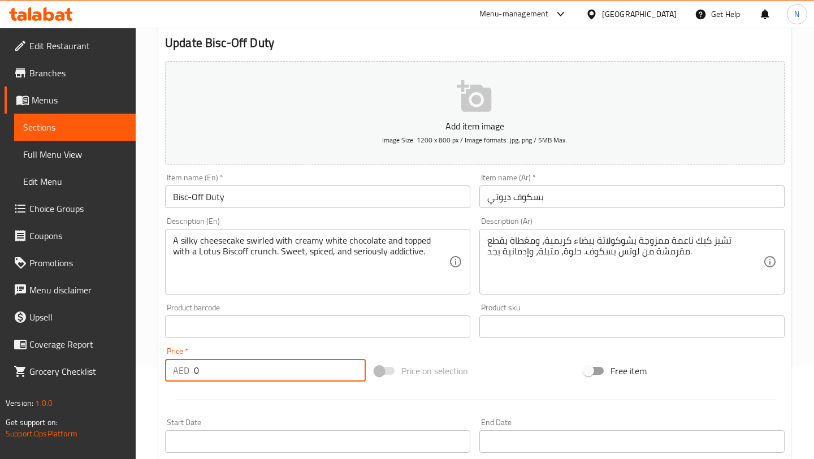
click at [211, 370] on input "0" at bounding box center [280, 370] width 172 height 23
type input "2"
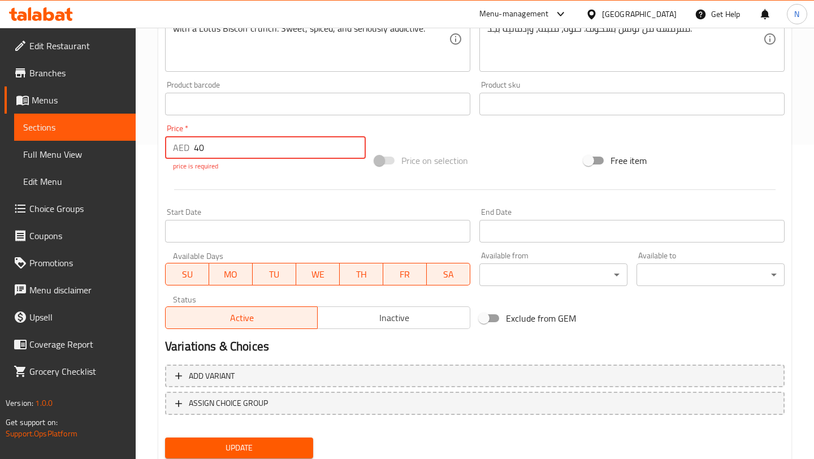
scroll to position [315, 0]
type input "40"
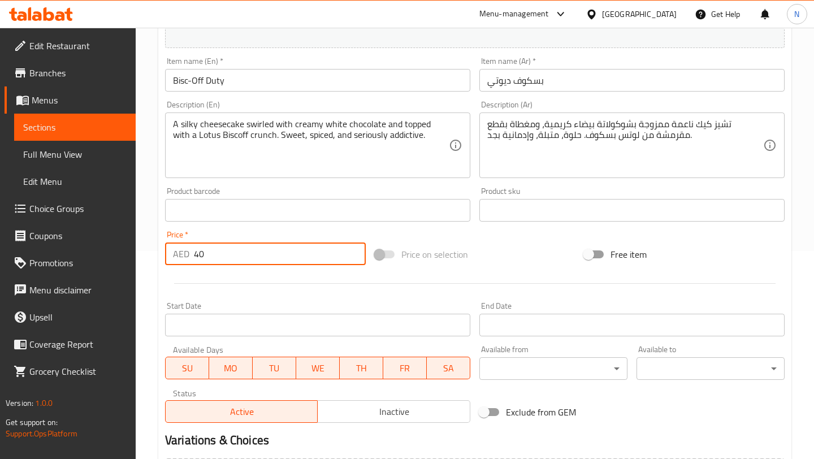
scroll to position [171, 0]
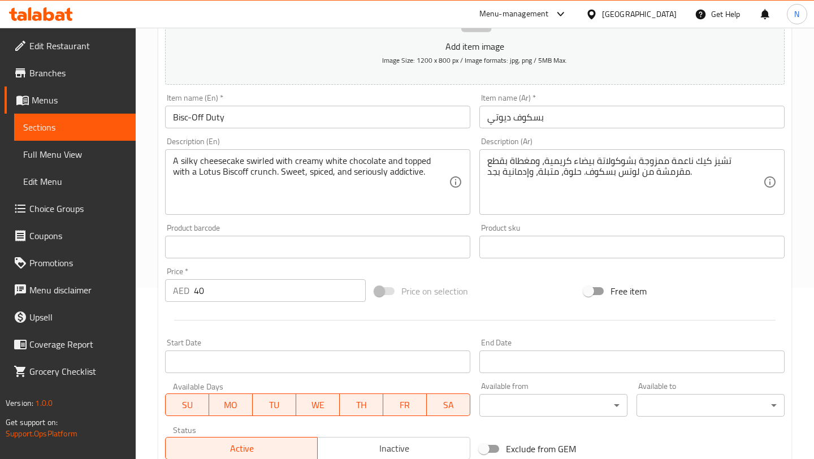
click at [503, 294] on div "Price on selection" at bounding box center [475, 291] width 210 height 31
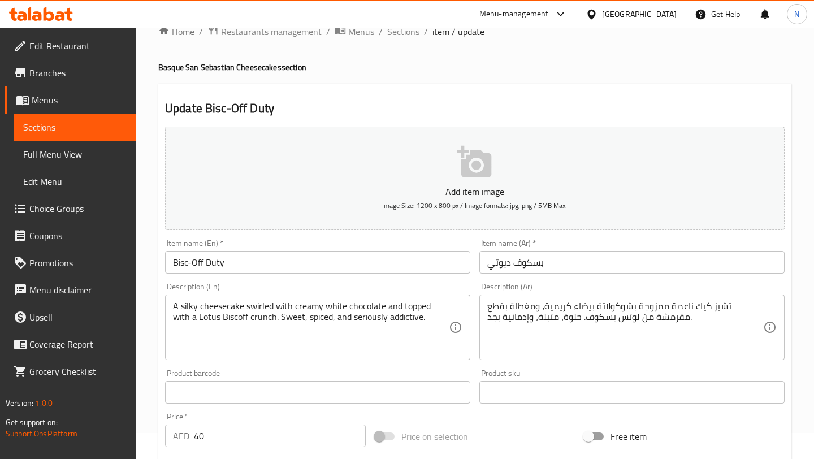
scroll to position [0, 0]
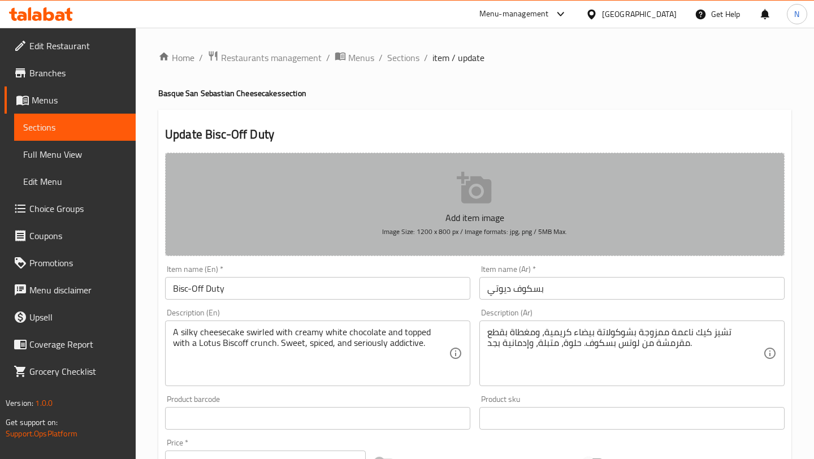
click at [559, 209] on button "Add item image Image Size: 1200 x 800 px / Image formats: jpg, png / 5MB Max." at bounding box center [474, 204] width 619 height 103
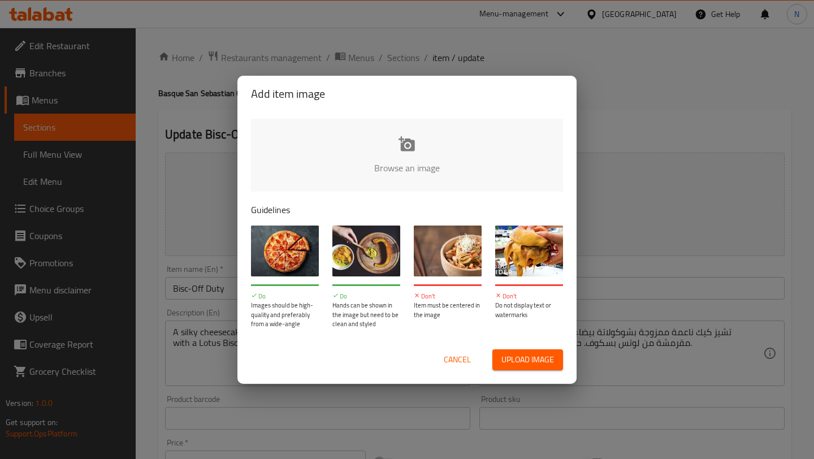
click at [528, 359] on span "Upload image" at bounding box center [527, 360] width 53 height 14
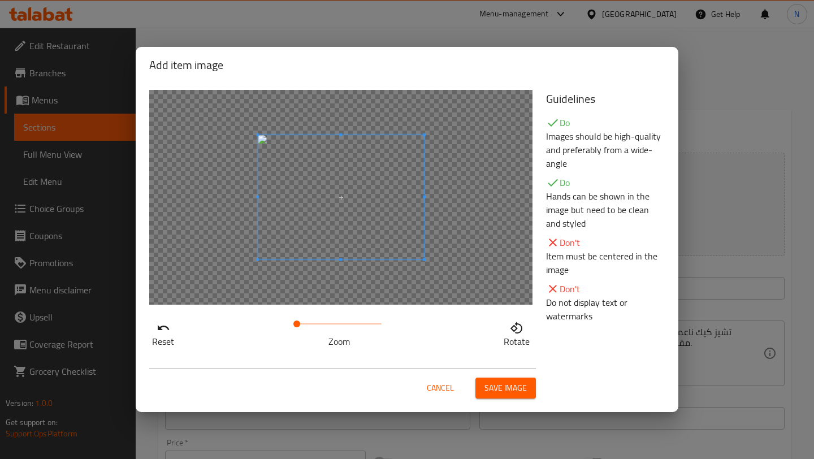
click at [456, 267] on div at bounding box center [340, 197] width 383 height 215
drag, startPoint x: 307, startPoint y: 317, endPoint x: 318, endPoint y: 314, distance: 11.3
click at [318, 316] on span at bounding box center [339, 324] width 85 height 16
click at [468, 302] on div at bounding box center [340, 197] width 383 height 215
click at [327, 324] on span at bounding box center [324, 323] width 7 height 7
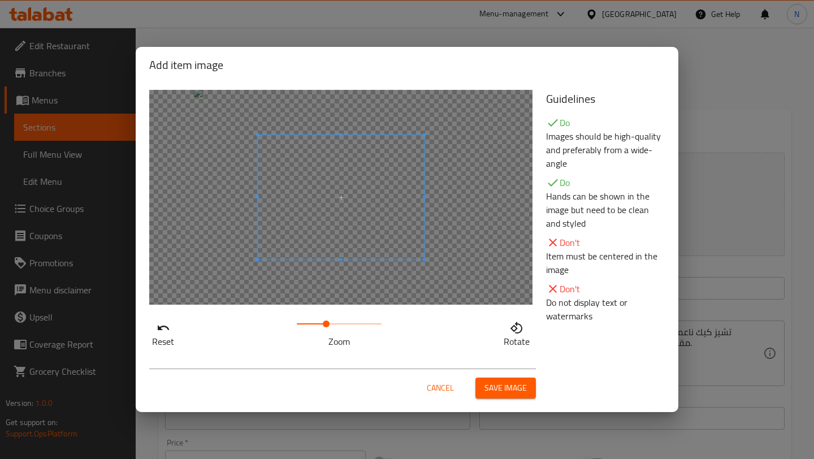
click at [451, 304] on div at bounding box center [340, 197] width 383 height 215
click at [323, 323] on span at bounding box center [322, 323] width 7 height 7
click at [468, 270] on div at bounding box center [340, 197] width 383 height 215
click at [477, 272] on div at bounding box center [340, 197] width 383 height 215
click at [484, 279] on div at bounding box center [340, 197] width 383 height 215
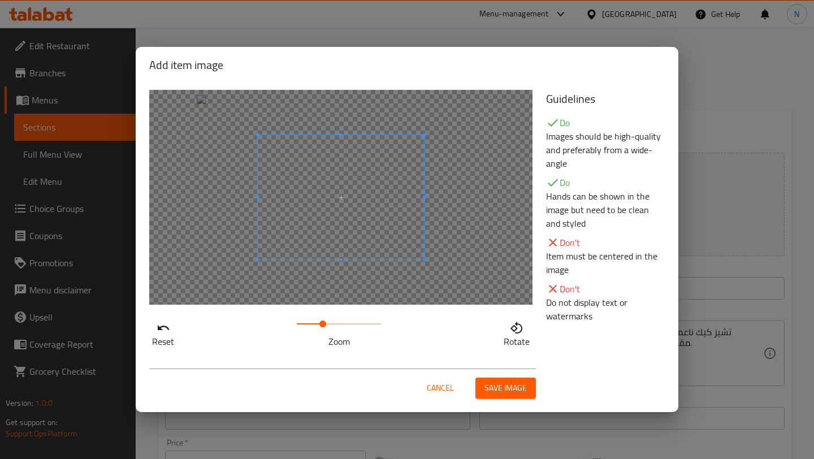
click at [486, 279] on div at bounding box center [340, 197] width 383 height 215
click at [519, 383] on span "Save image" at bounding box center [505, 388] width 42 height 14
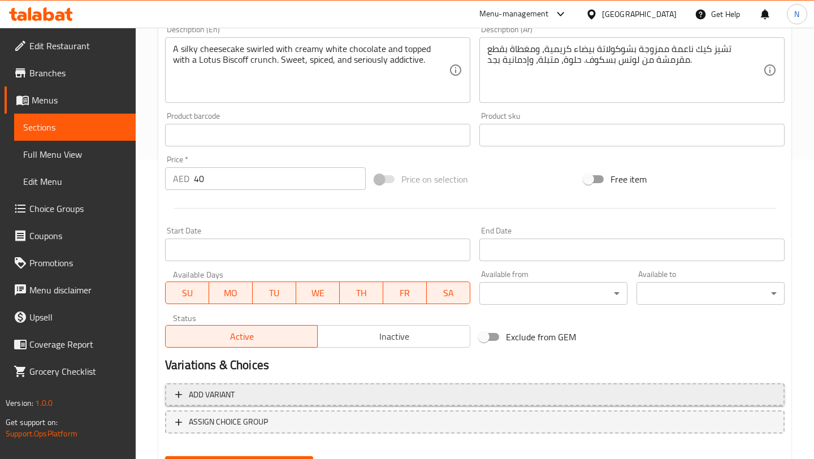
scroll to position [356, 0]
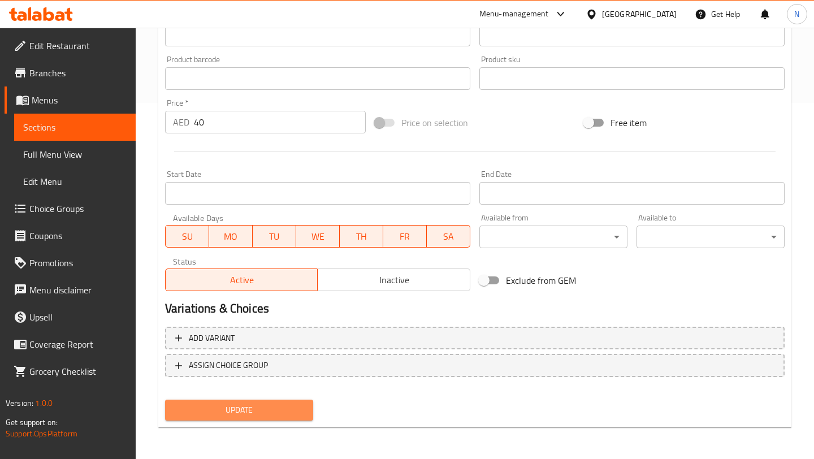
click at [284, 402] on button "Update" at bounding box center [239, 409] width 148 height 21
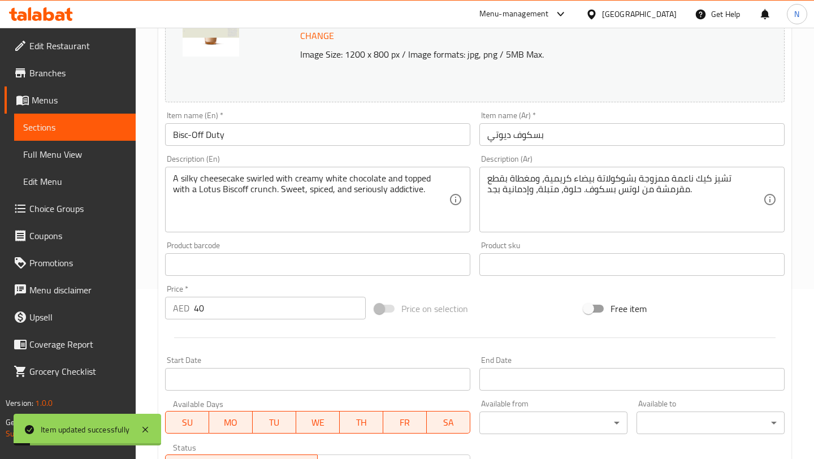
scroll to position [0, 0]
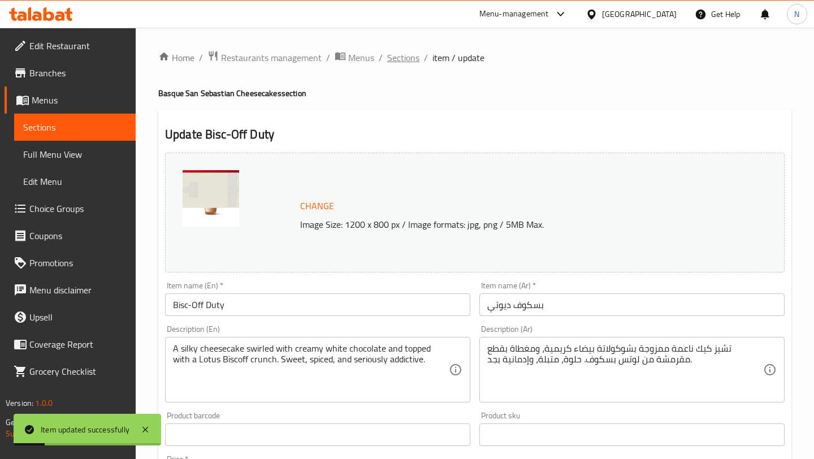
click at [408, 55] on span "Sections" at bounding box center [403, 58] width 32 height 14
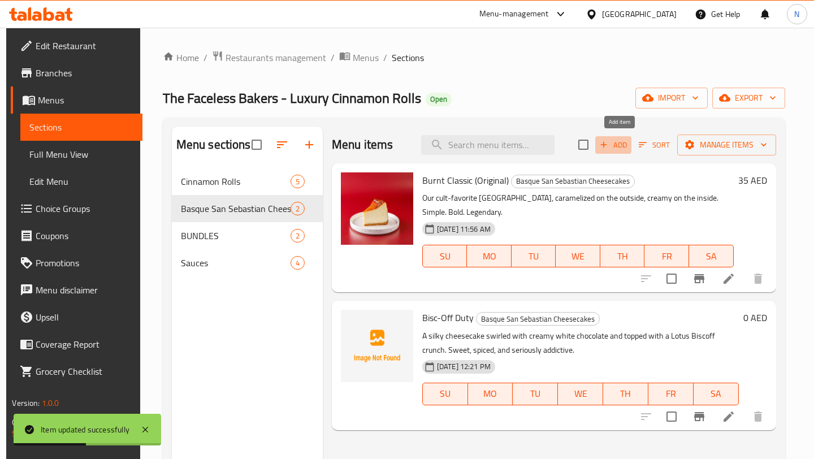
click at [628, 143] on span "Add" at bounding box center [613, 144] width 31 height 13
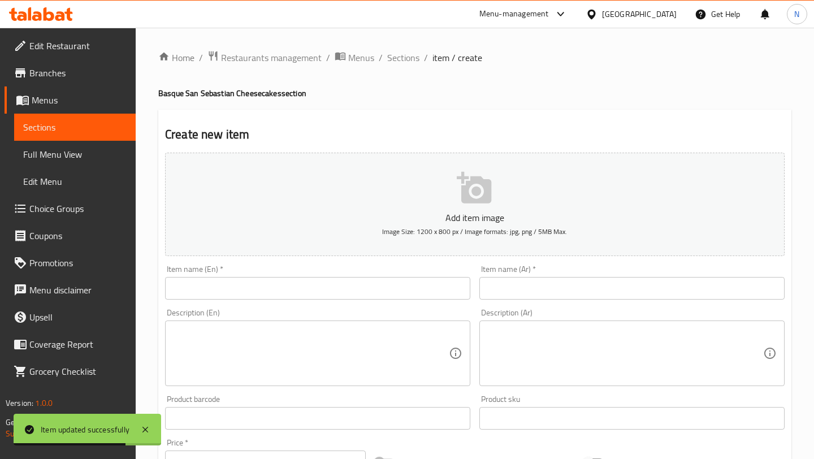
click at [341, 291] on input "text" at bounding box center [317, 288] width 305 height 23
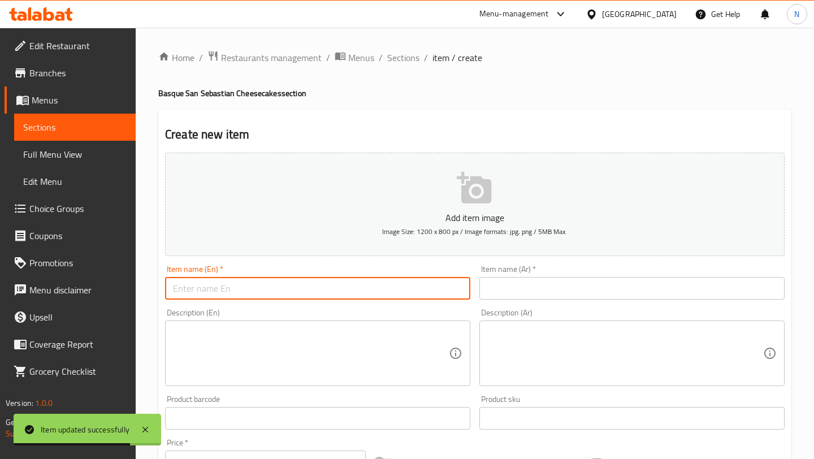
paste input "Just Nutella It"
click at [341, 291] on input "Just Nutella It" at bounding box center [317, 288] width 305 height 23
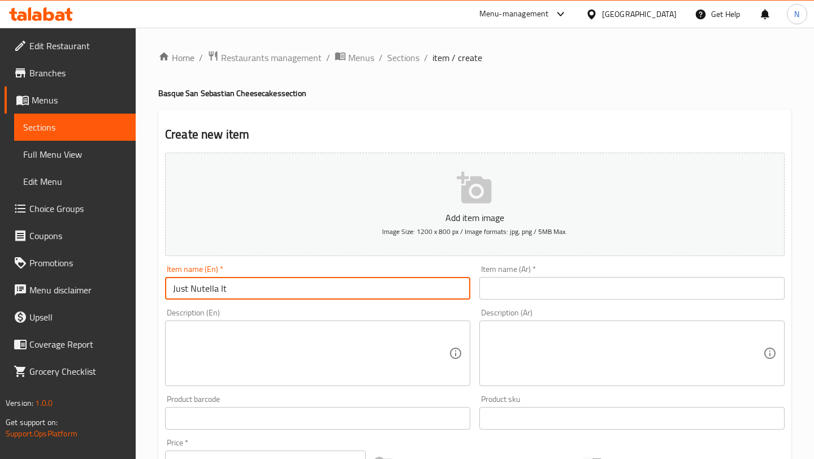
type input "Just Nutella It"
click at [516, 286] on input "text" at bounding box center [631, 288] width 305 height 23
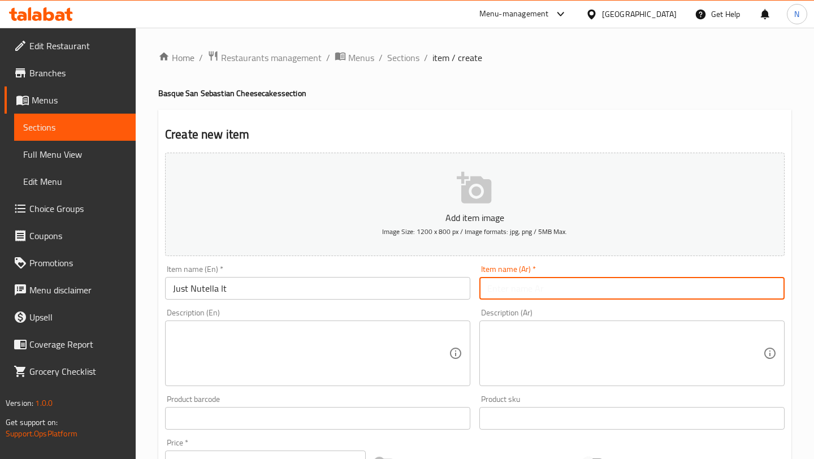
paste input "جاست نوتيلا إت"
type input "جاست نوتيلا إت"
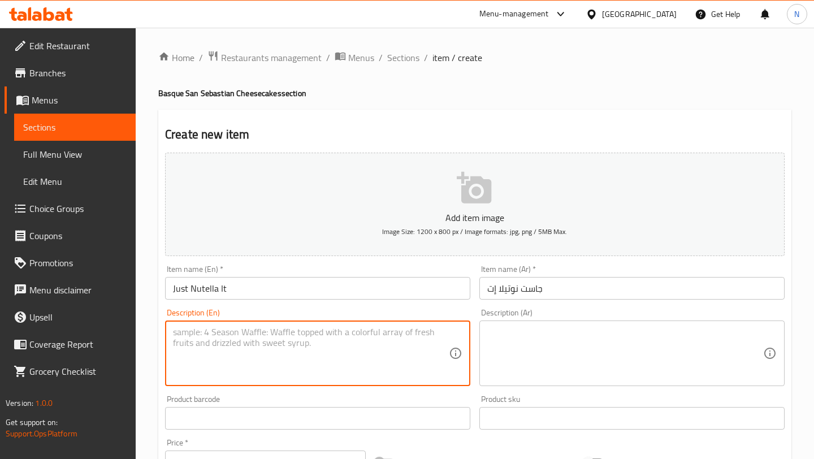
click at [337, 369] on textarea at bounding box center [311, 354] width 276 height 54
paste textarea "When in doubt, Nutella it out. A rich white chocolate cheesecake layered with N…"
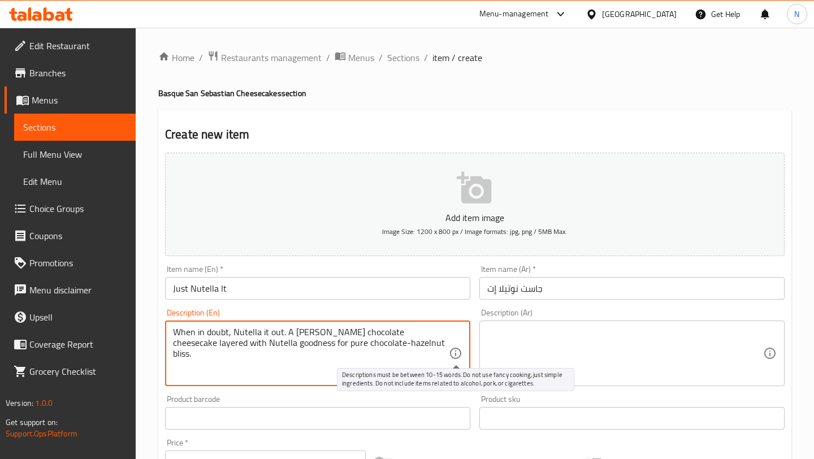
type textarea "When in doubt, Nutella it out. A rich white chocolate cheesecake layered with N…"
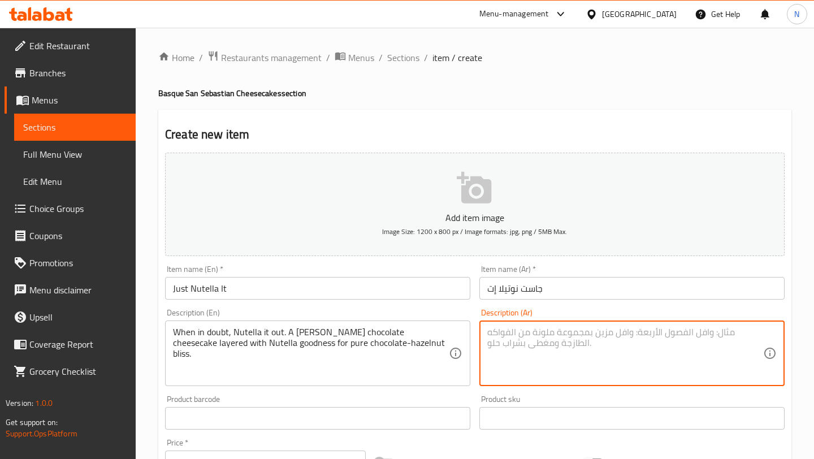
click at [530, 337] on textarea at bounding box center [625, 354] width 276 height 54
paste textarea "عندما تكون في حيرة، اجعلها نوتيلا! تشيز كيك غني بالشوكولاتة البيضاء مع طبقات من…"
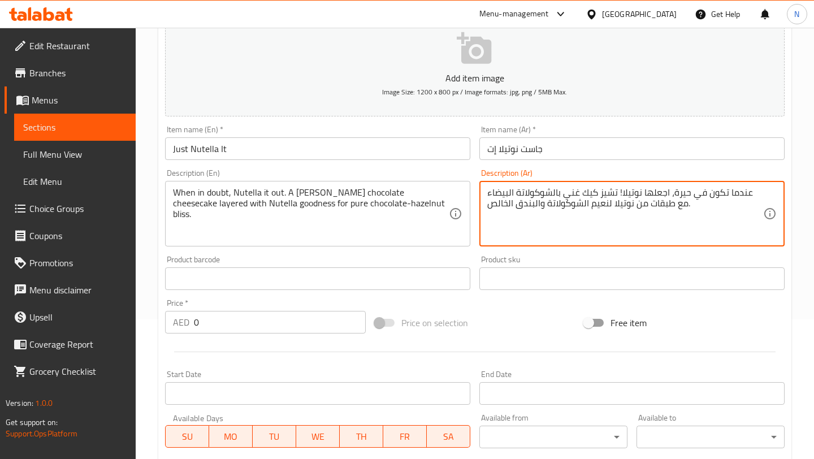
scroll to position [155, 0]
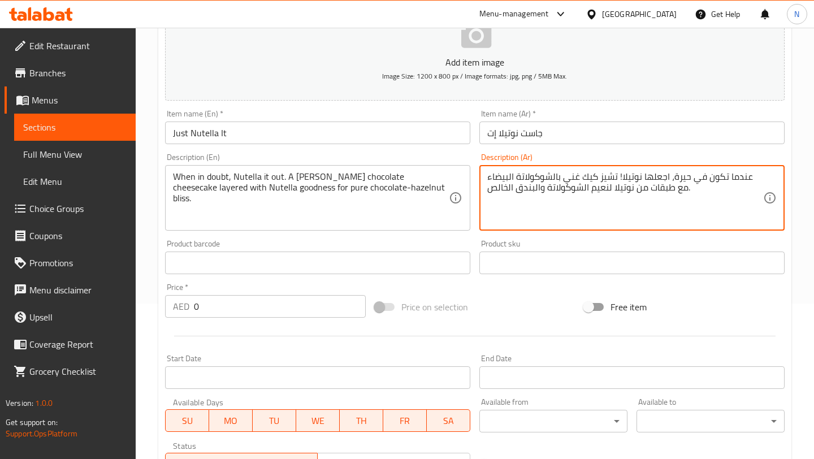
type textarea "عندما تكون في حيرة، اجعلها نوتيلا! تشيز كيك غني بالشوكولاتة البيضاء مع طبقات من…"
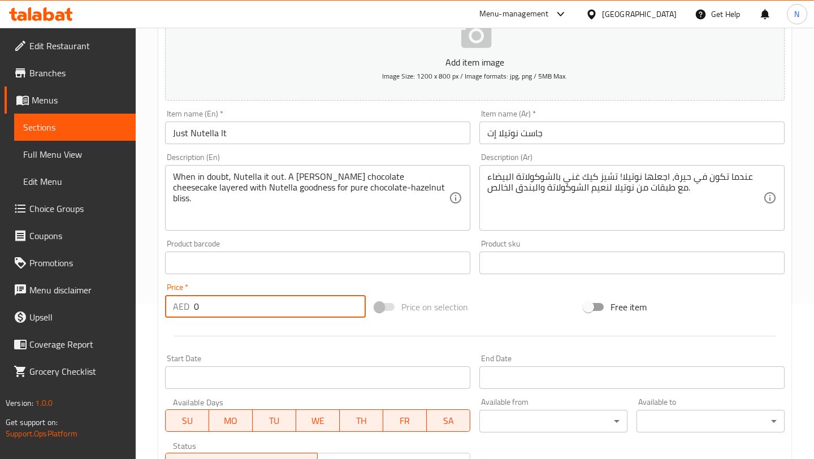
click at [307, 306] on input "0" at bounding box center [280, 306] width 172 height 23
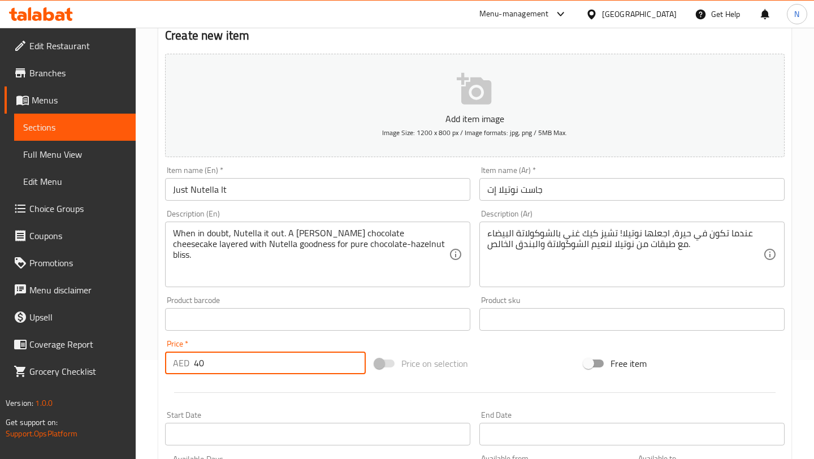
scroll to position [0, 0]
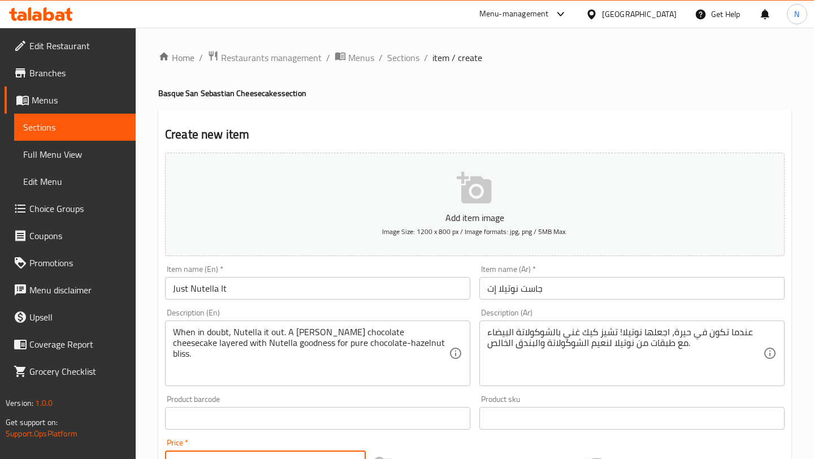
type input "40"
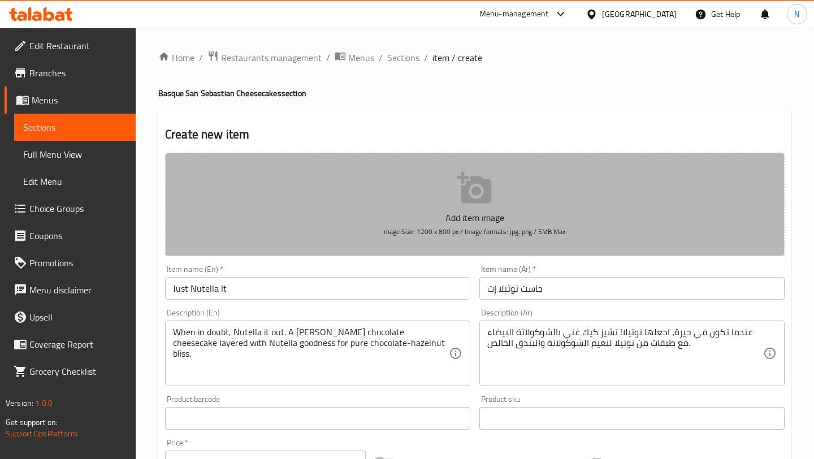
click at [442, 189] on button "Add item image Image Size: 1200 x 800 px / Image formats: jpg, png / 5MB Max." at bounding box center [474, 204] width 619 height 103
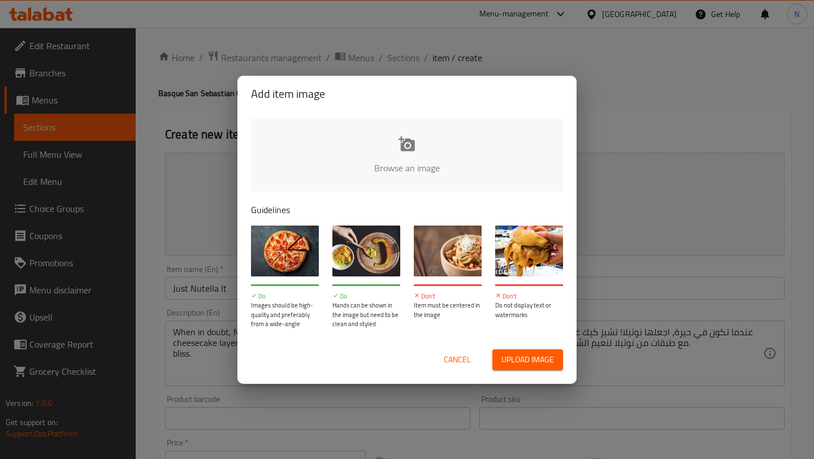
click at [455, 177] on input "file" at bounding box center [789, 172] width 1076 height 106
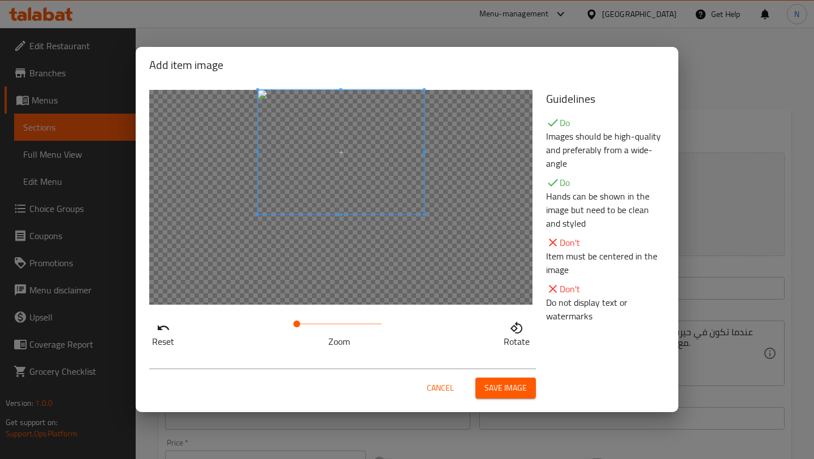
click at [368, 157] on span at bounding box center [341, 152] width 166 height 124
drag, startPoint x: 297, startPoint y: 323, endPoint x: 319, endPoint y: 321, distance: 22.1
click at [319, 321] on span at bounding box center [318, 323] width 7 height 7
click at [457, 315] on div "Reset Zoom Rotate" at bounding box center [340, 219] width 397 height 272
drag, startPoint x: 319, startPoint y: 323, endPoint x: 327, endPoint y: 323, distance: 7.9
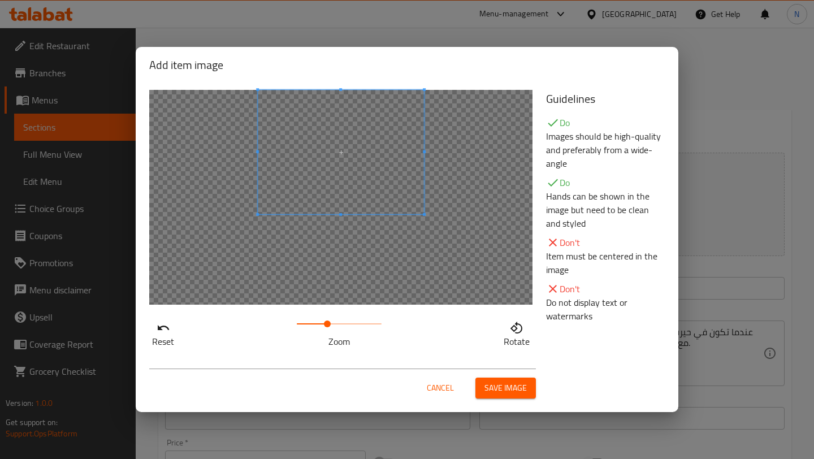
click at [327, 323] on span at bounding box center [327, 323] width 7 height 7
click at [417, 276] on div at bounding box center [340, 197] width 383 height 215
click at [328, 322] on span at bounding box center [328, 323] width 7 height 7
click at [440, 262] on div at bounding box center [340, 197] width 383 height 215
click at [510, 396] on button "Save image" at bounding box center [505, 387] width 60 height 21
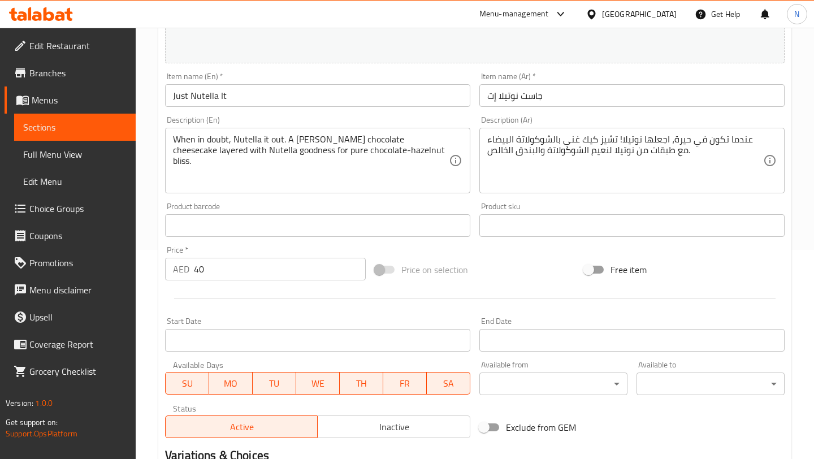
scroll to position [356, 0]
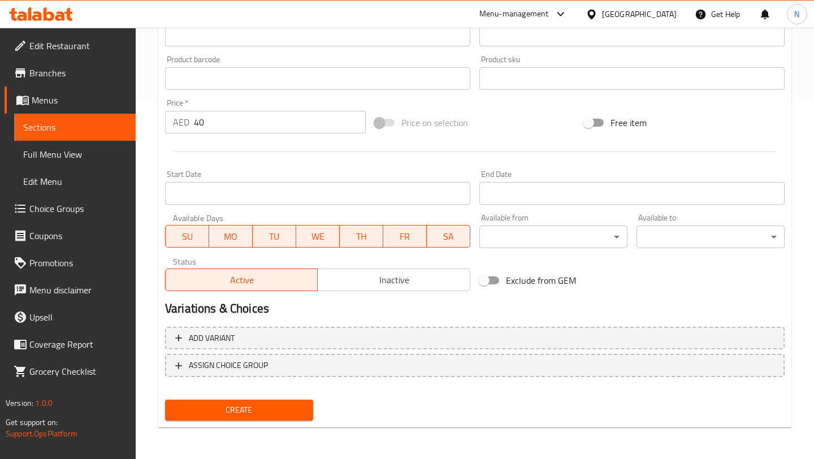
click at [260, 416] on span "Create" at bounding box center [239, 410] width 130 height 14
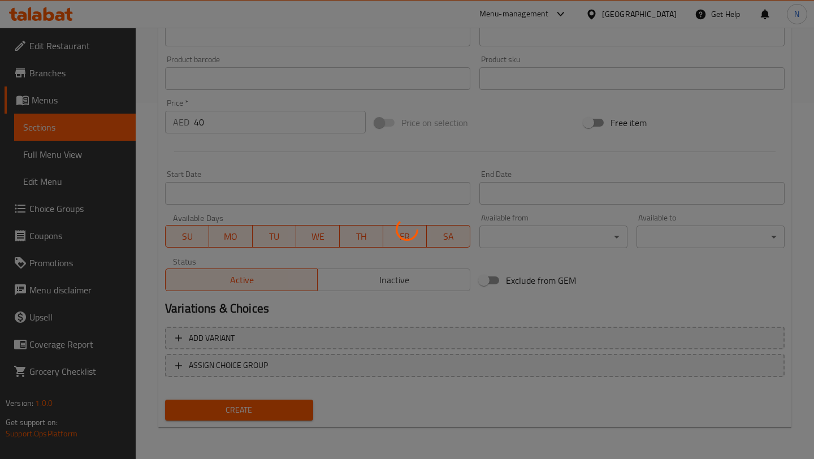
type input "0"
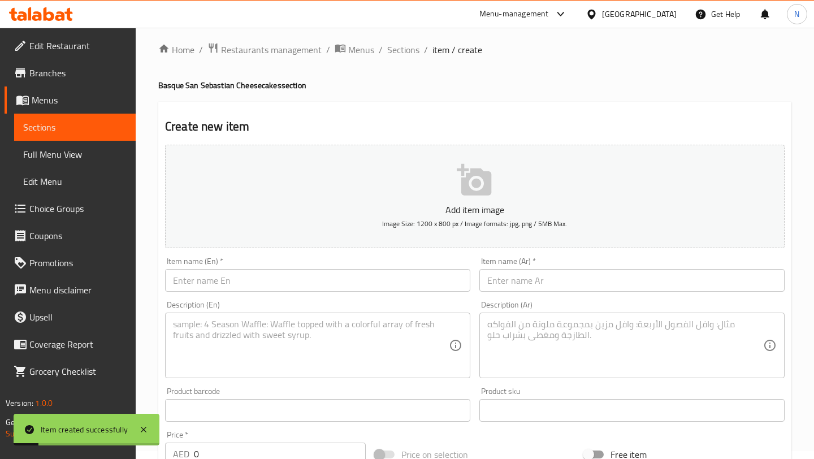
scroll to position [0, 0]
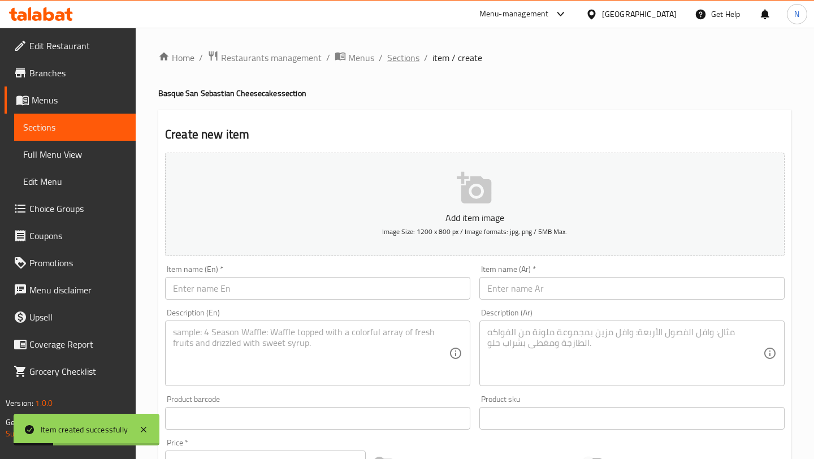
click at [392, 52] on span "Sections" at bounding box center [403, 58] width 32 height 14
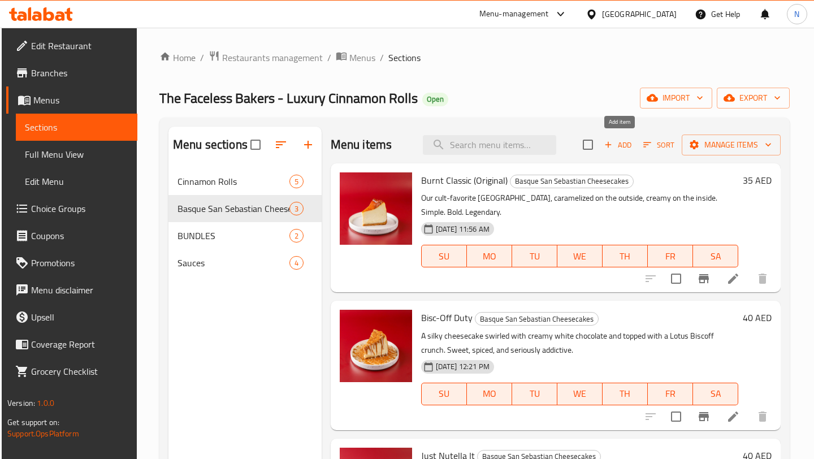
click at [626, 143] on span "Add" at bounding box center [617, 144] width 31 height 13
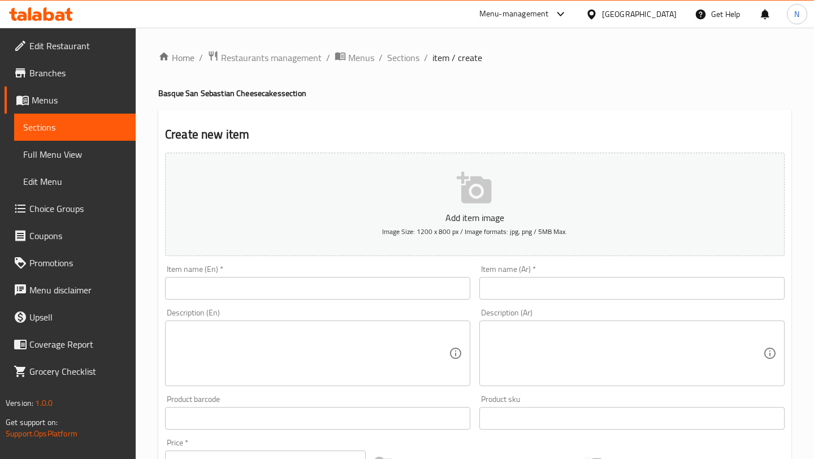
scroll to position [51, 0]
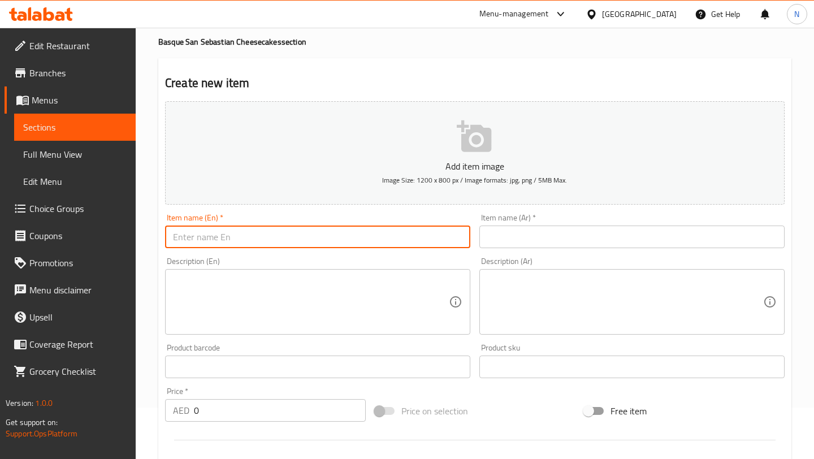
click at [327, 236] on input "text" at bounding box center [317, 236] width 305 height 23
paste input "Berry Pistachio Vibes"
type input "Berry Pistachio Vibes"
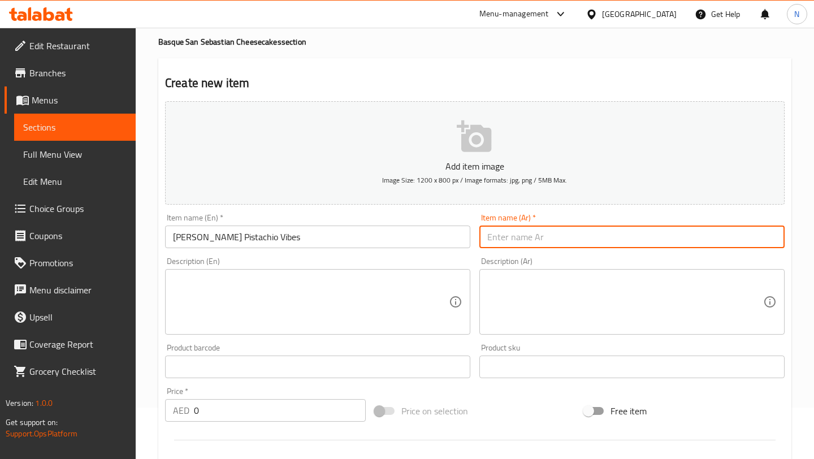
click at [547, 236] on input "text" at bounding box center [631, 236] width 305 height 23
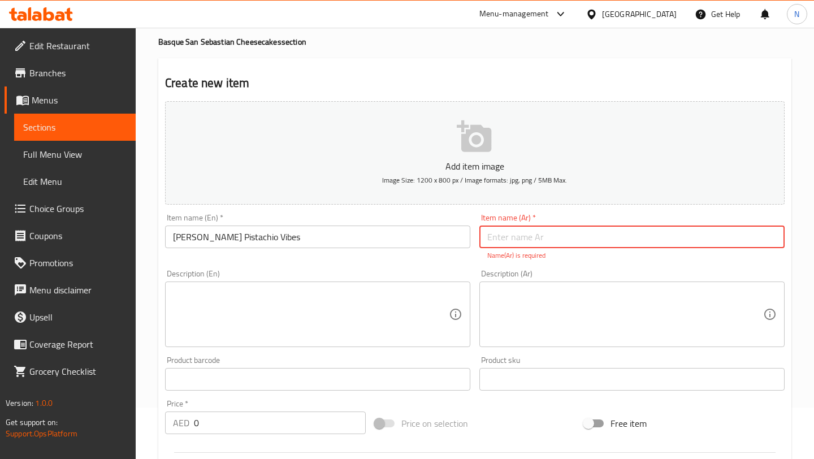
paste input "توت وبستاشيو فايبز"
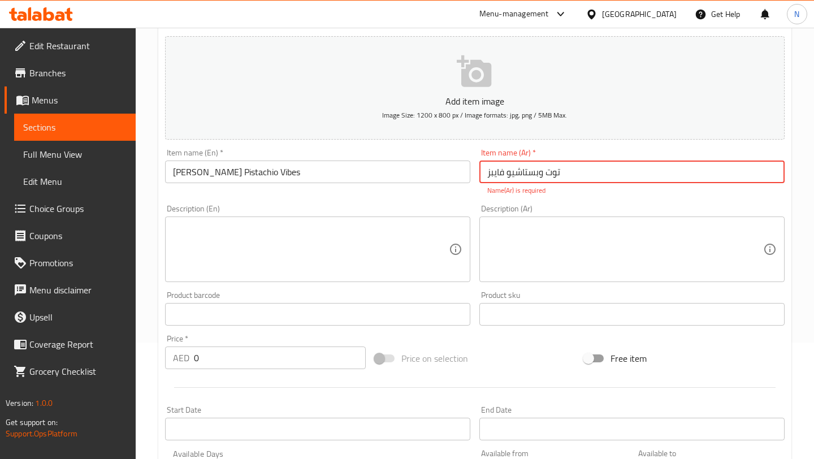
type input "توت وبستاشيو فايبز"
click at [319, 249] on textarea at bounding box center [311, 250] width 276 height 54
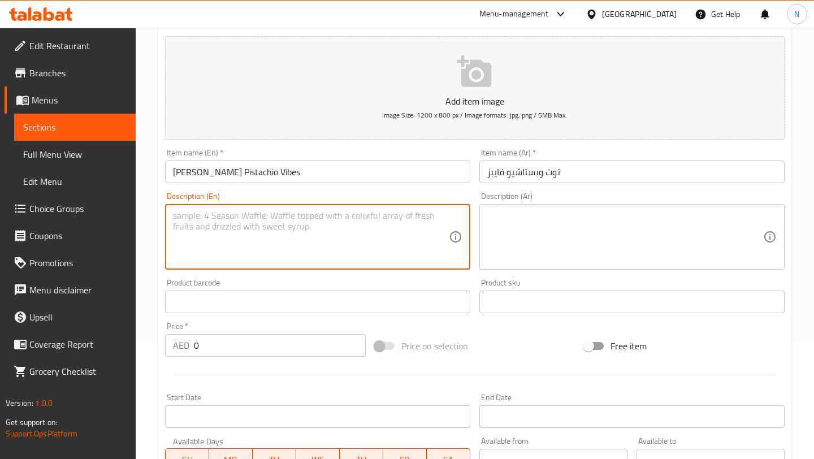
paste textarea "A dreamy pistachio cheesecake topped with juicy strawberries sauce. Nutty, frui…"
type textarea "A dreamy pistachio cheesecake topped with juicy strawberries sauce. Nutty, frui…"
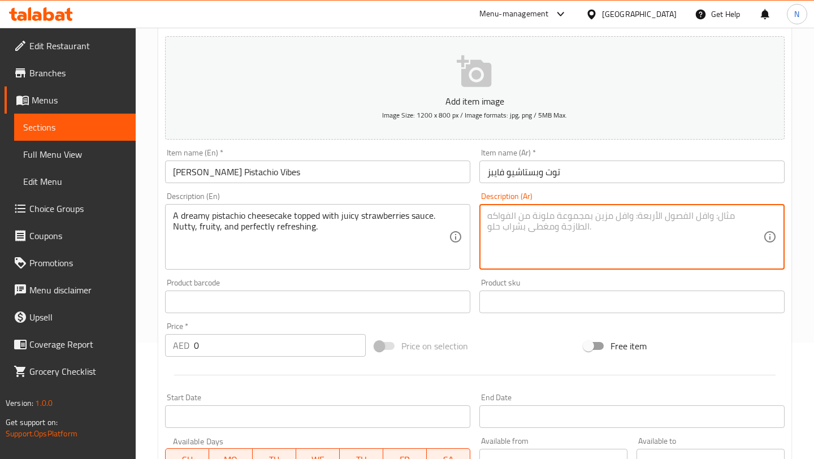
click at [557, 233] on textarea at bounding box center [625, 237] width 276 height 54
paste textarea "تشيز كيك بستاشيو حالمة مغطاة بصلصة فراولة عصيرية. بنية، فاكهية، ومنعشة تمامًا."
type textarea "تشيز كيك بستاشيو حالمة مغطاة بصلصة فراولة عصيرية. بنية، فاكهية، ومنعشة تمامًا."
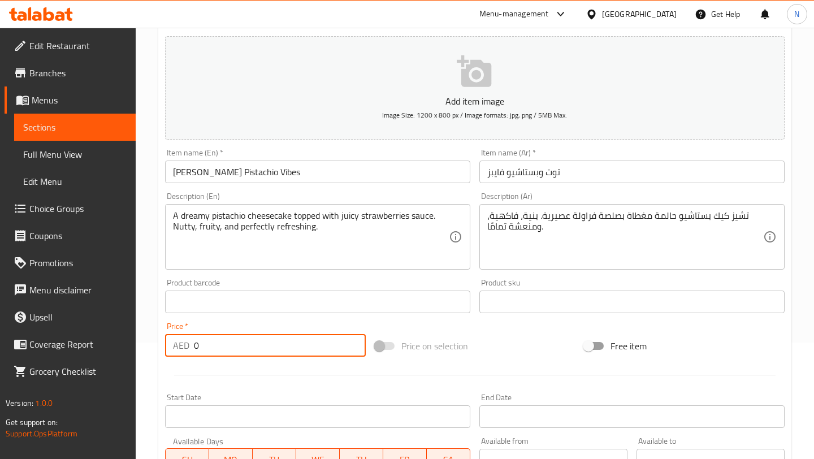
click at [323, 349] on input "0" at bounding box center [280, 345] width 172 height 23
type input "40"
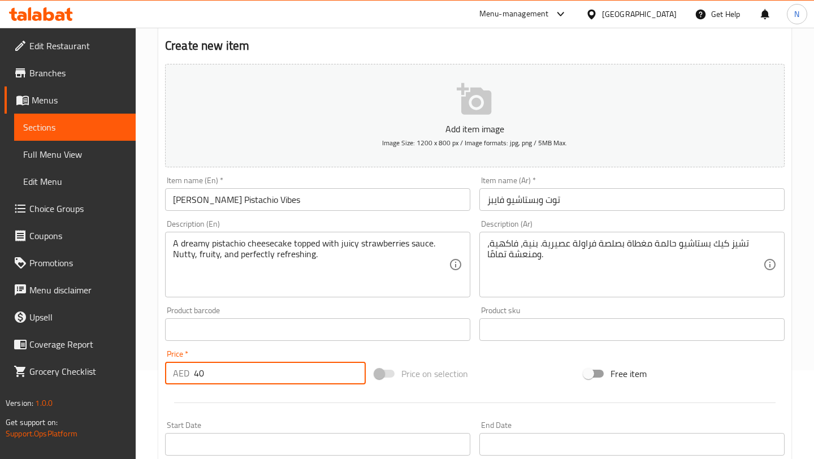
scroll to position [0, 0]
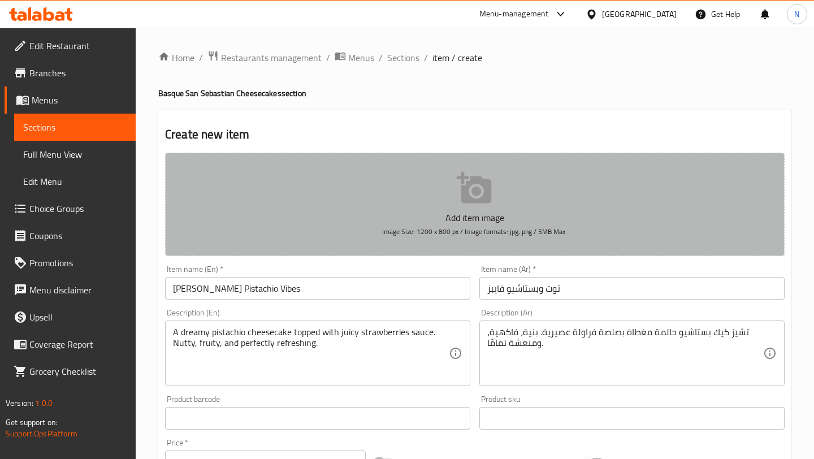
click at [440, 182] on button "Add item image Image Size: 1200 x 800 px / Image formats: jpg, png / 5MB Max." at bounding box center [474, 204] width 619 height 103
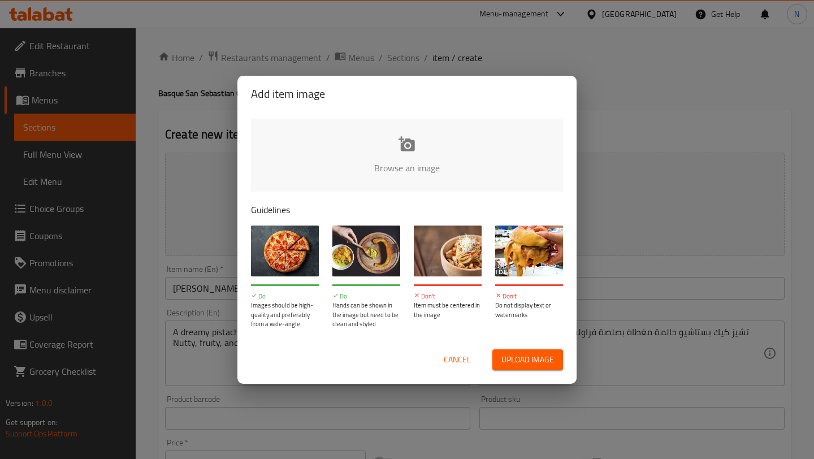
click at [440, 165] on input "file" at bounding box center [789, 172] width 1076 height 106
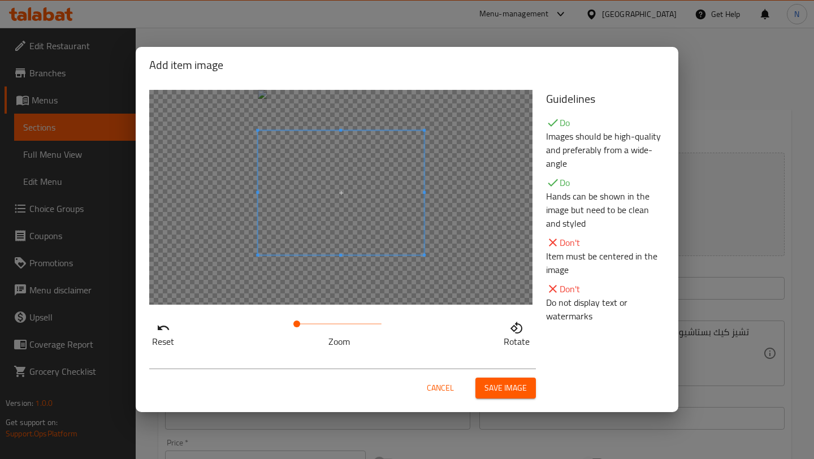
click at [366, 205] on span at bounding box center [341, 193] width 166 height 124
click at [314, 323] on span at bounding box center [339, 324] width 85 height 16
drag, startPoint x: 314, startPoint y: 323, endPoint x: 332, endPoint y: 323, distance: 17.5
click at [332, 323] on span at bounding box center [331, 323] width 7 height 7
click at [427, 270] on div at bounding box center [340, 197] width 383 height 215
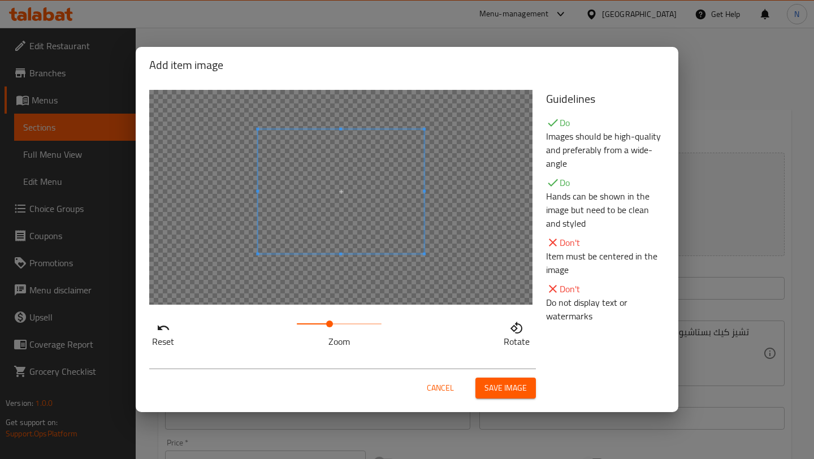
click at [330, 323] on span at bounding box center [329, 323] width 7 height 7
click at [462, 277] on div at bounding box center [340, 197] width 383 height 215
click at [329, 327] on span at bounding box center [329, 323] width 7 height 7
click at [424, 286] on div at bounding box center [340, 197] width 383 height 215
click at [512, 387] on span "Save image" at bounding box center [505, 388] width 42 height 14
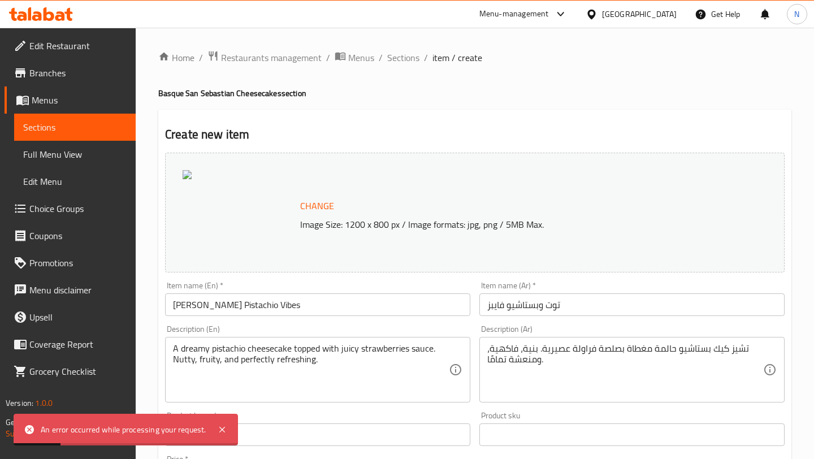
click at [429, 192] on div "Change Image Size: 1200 x 800 px / Image formats: jpg, png / 5MB Max." at bounding box center [474, 213] width 619 height 120
click at [320, 203] on span "Change" at bounding box center [317, 206] width 34 height 16
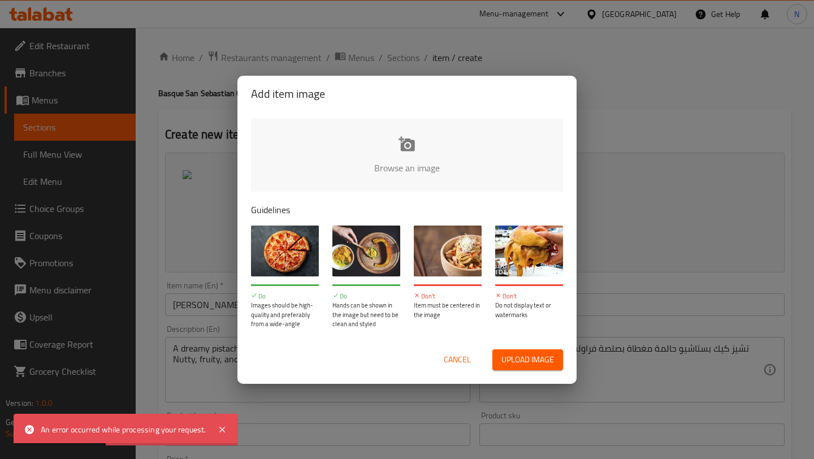
click at [406, 163] on input "file" at bounding box center [789, 172] width 1076 height 106
click at [438, 183] on input "file" at bounding box center [789, 172] width 1076 height 106
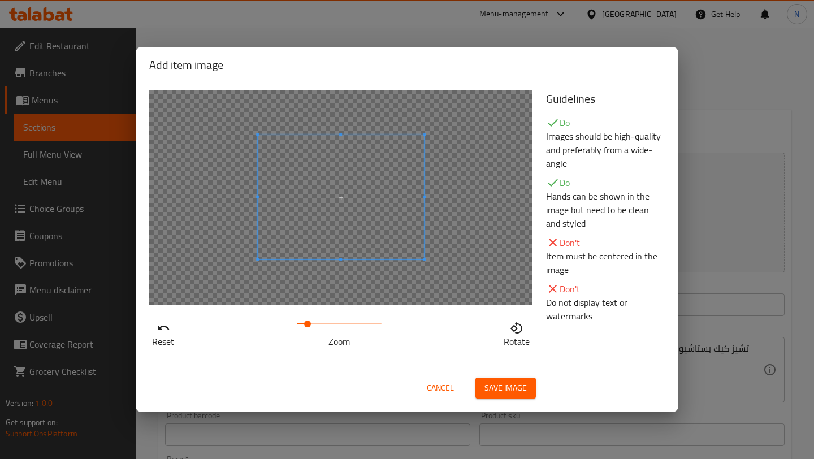
click at [307, 322] on span at bounding box center [307, 323] width 7 height 7
click at [322, 325] on span at bounding box center [339, 324] width 85 height 16
click at [443, 265] on div at bounding box center [340, 197] width 383 height 215
click at [329, 325] on span at bounding box center [329, 323] width 7 height 7
click at [412, 275] on div at bounding box center [340, 197] width 383 height 215
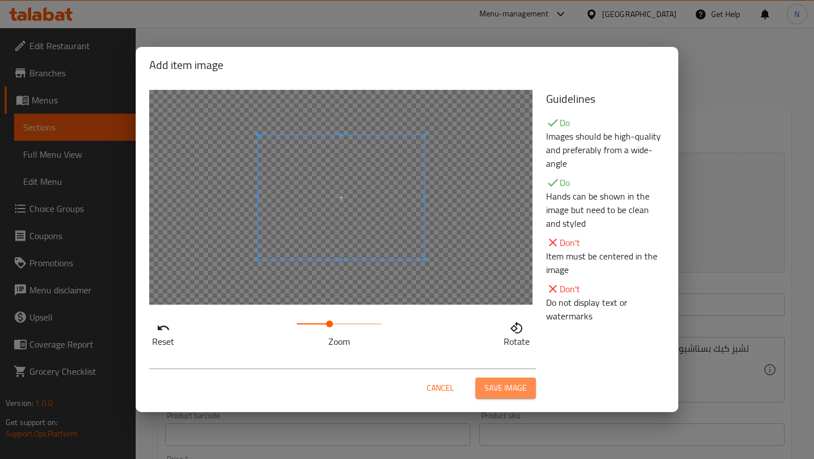
click at [507, 382] on span "Save image" at bounding box center [505, 388] width 42 height 14
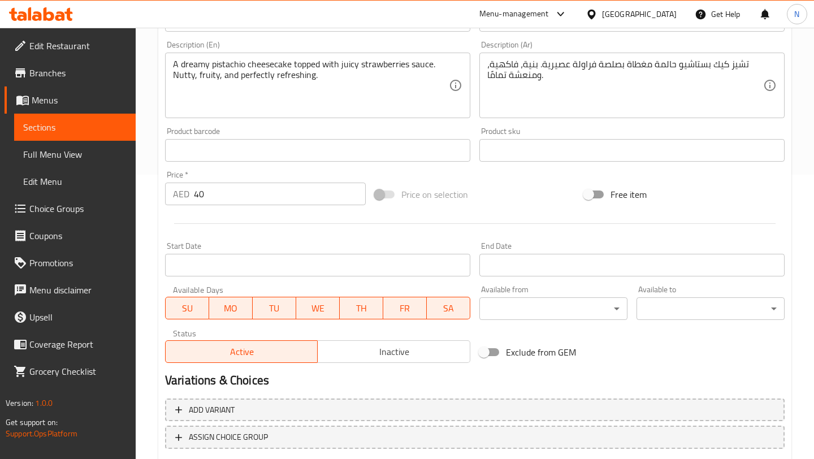
scroll to position [356, 0]
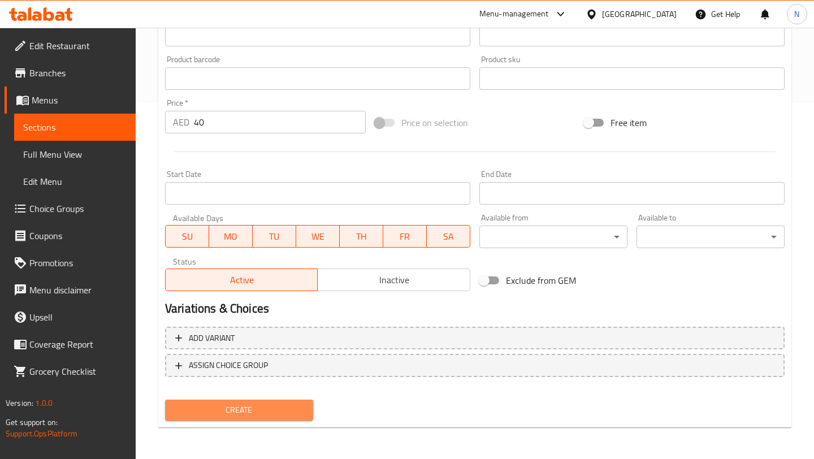
click at [275, 408] on span "Create" at bounding box center [239, 410] width 130 height 14
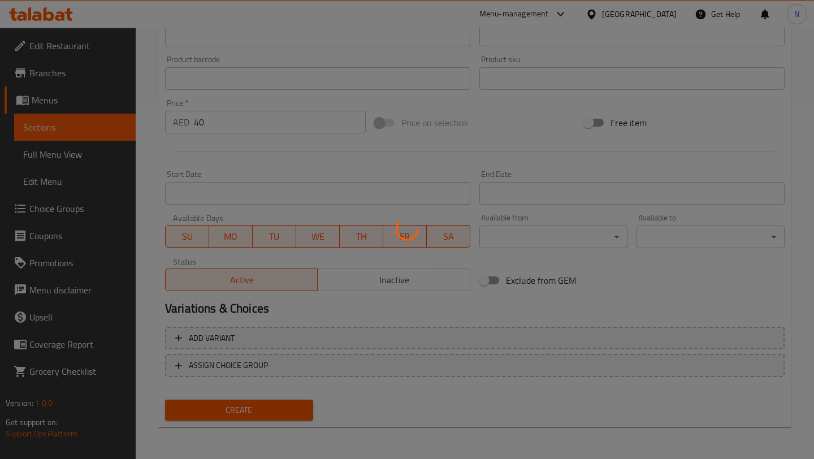
type input "0"
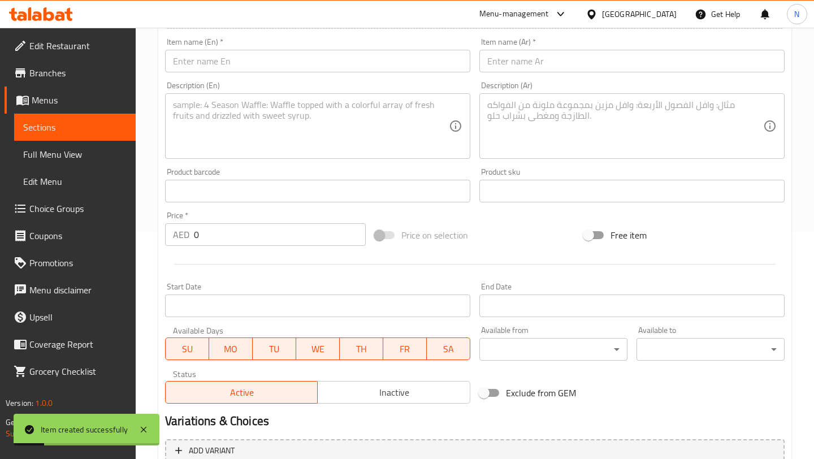
scroll to position [0, 0]
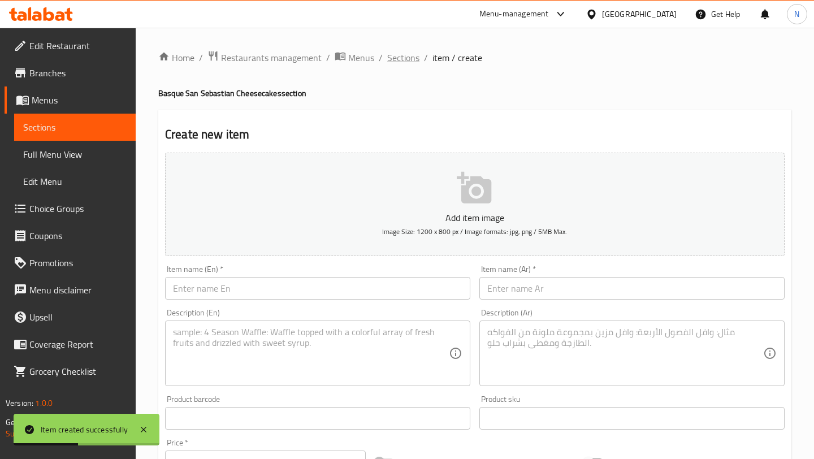
click at [407, 56] on span "Sections" at bounding box center [403, 58] width 32 height 14
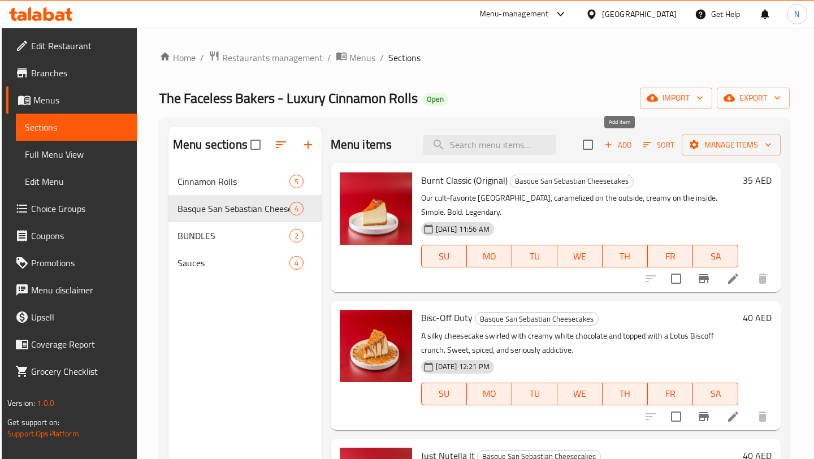
click at [608, 144] on icon "button" at bounding box center [608, 145] width 10 height 10
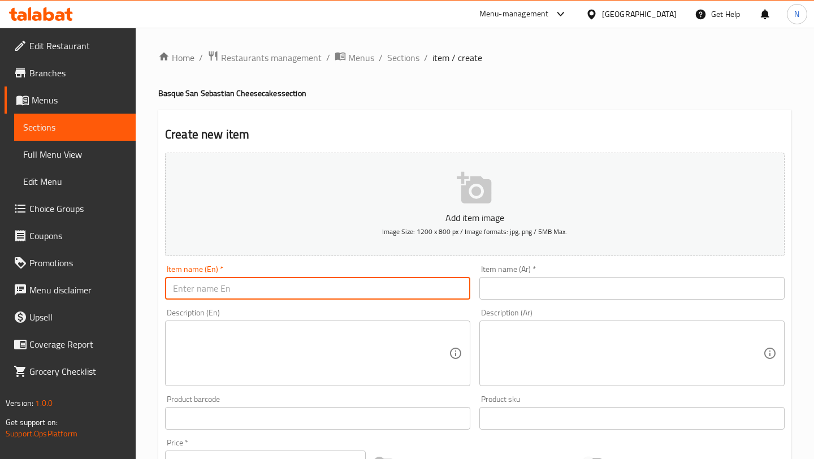
click at [198, 284] on input "text" at bounding box center [317, 288] width 305 height 23
paste input "Oreo Mood"
type input "Oreo Mood"
click at [528, 290] on input "text" at bounding box center [631, 288] width 305 height 23
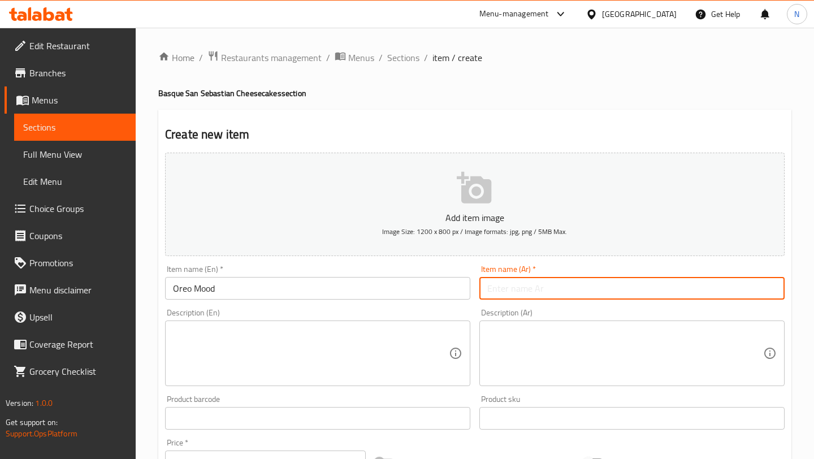
paste input "أوريو مود"
type input "أوريو مود"
click at [343, 372] on textarea at bounding box center [311, 354] width 276 height 54
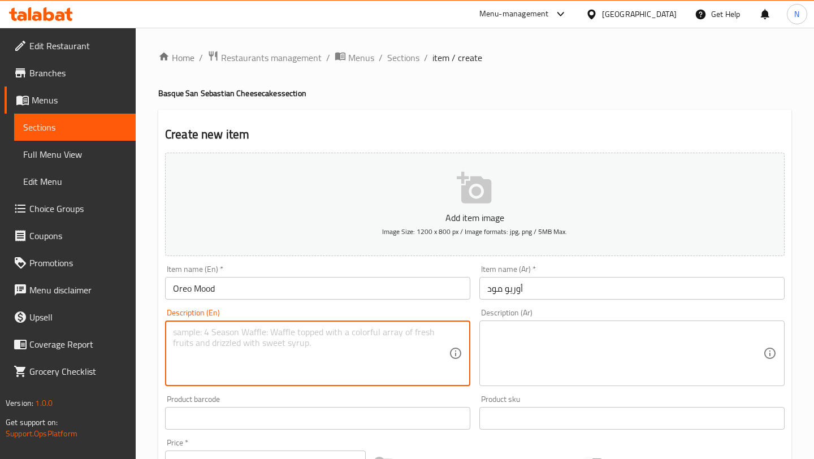
paste textarea "Layers of crushed Oreos and smooth milk chocolate folded into creamy cheesecake…"
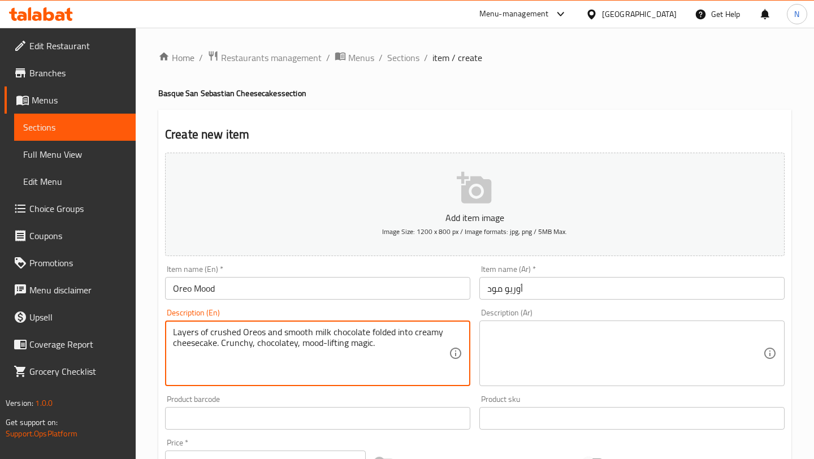
type textarea "Layers of crushed Oreos and smooth milk chocolate folded into creamy cheesecake…"
click at [546, 330] on textarea at bounding box center [625, 354] width 276 height 54
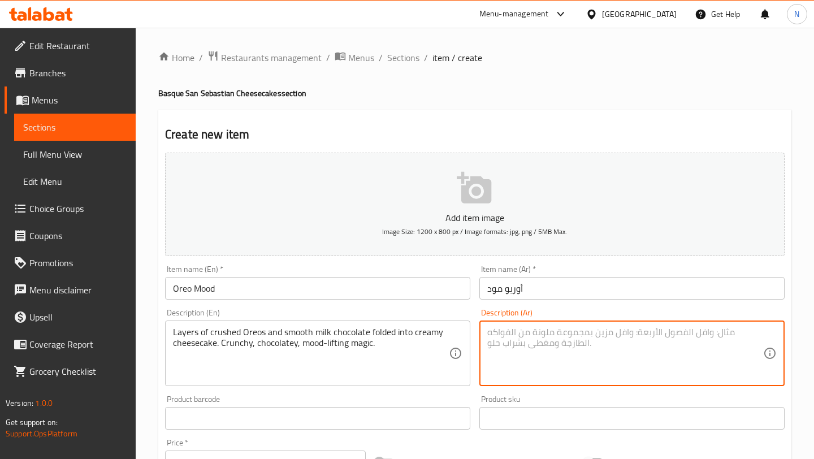
paste textarea "طبقات من أوريو المفتت وشوكولاتة الحليب الملساء مطبوخة داخل تشيز كيك كريمي. مقرم…"
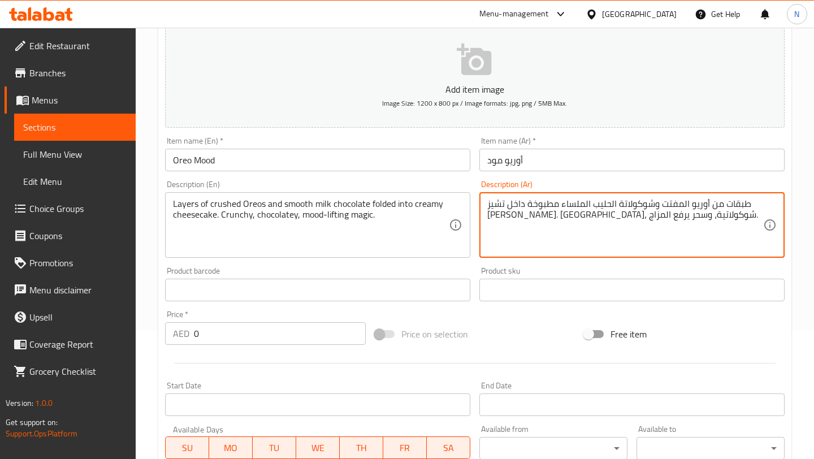
scroll to position [141, 0]
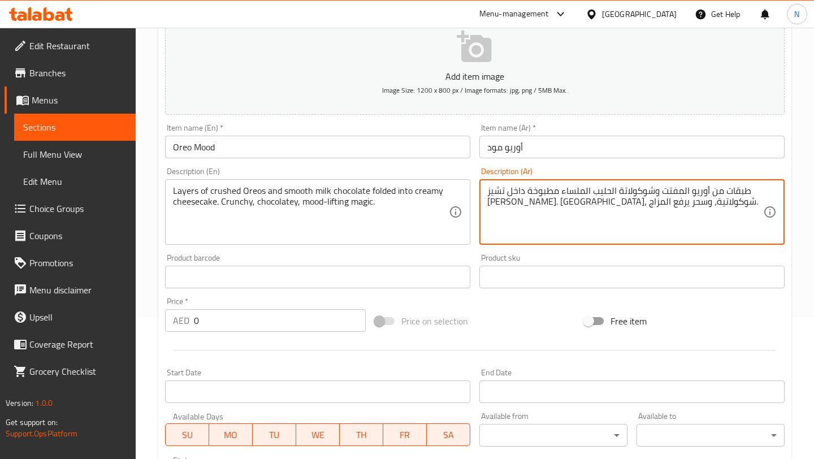
type textarea "طبقات من أوريو المفتت وشوكولاتة الحليب الملساء مطبوخة داخل تشيز كيك كريمي. مقرم…"
click at [319, 318] on input "0" at bounding box center [280, 320] width 172 height 23
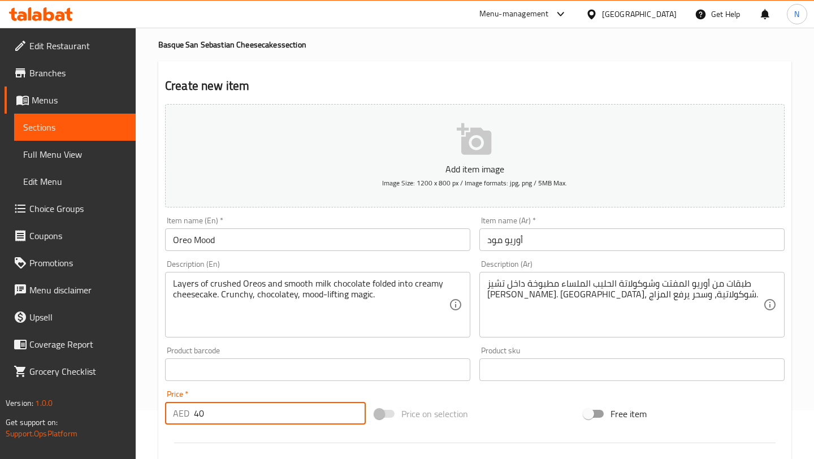
scroll to position [0, 0]
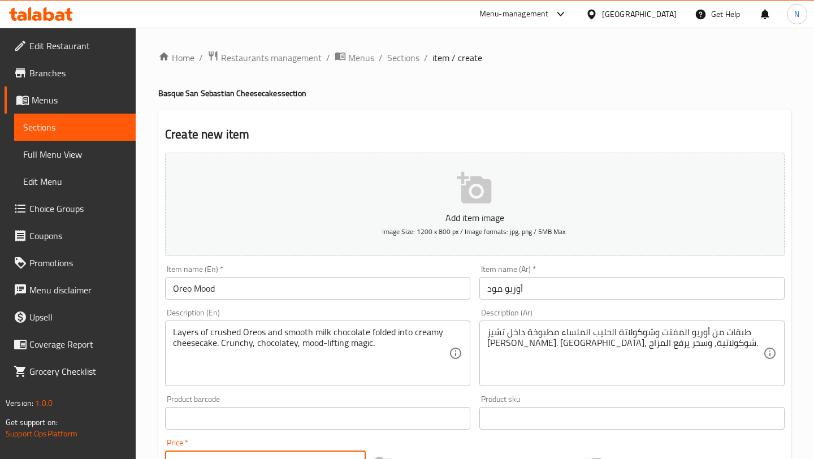
type input "40"
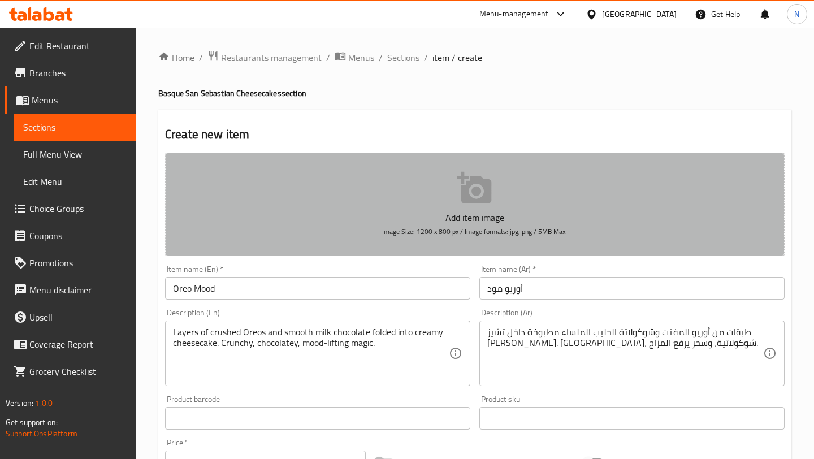
click at [421, 207] on button "Add item image Image Size: 1200 x 800 px / Image formats: jpg, png / 5MB Max." at bounding box center [474, 204] width 619 height 103
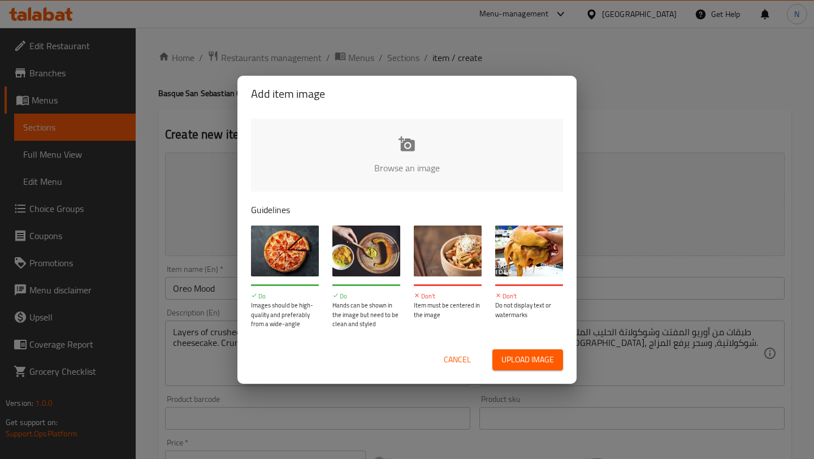
click at [524, 364] on span "Upload image" at bounding box center [527, 360] width 53 height 14
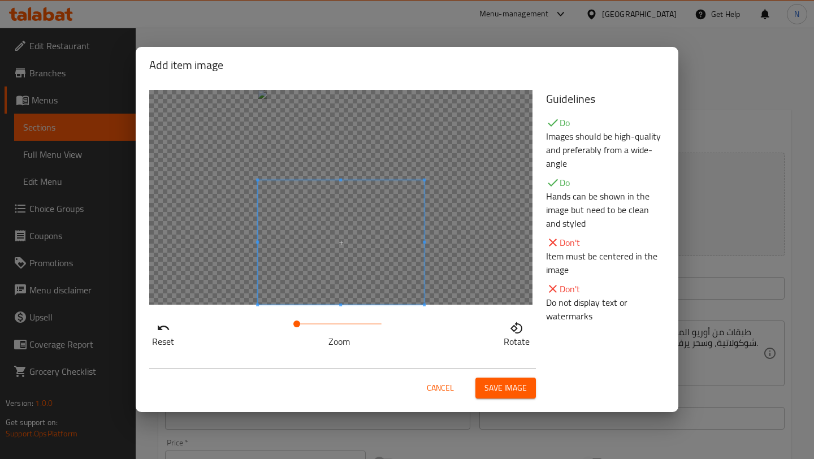
click at [371, 260] on span at bounding box center [341, 242] width 166 height 124
click at [321, 325] on span at bounding box center [339, 324] width 85 height 16
click at [323, 277] on span at bounding box center [331, 219] width 226 height 169
click at [453, 116] on div at bounding box center [340, 197] width 383 height 215
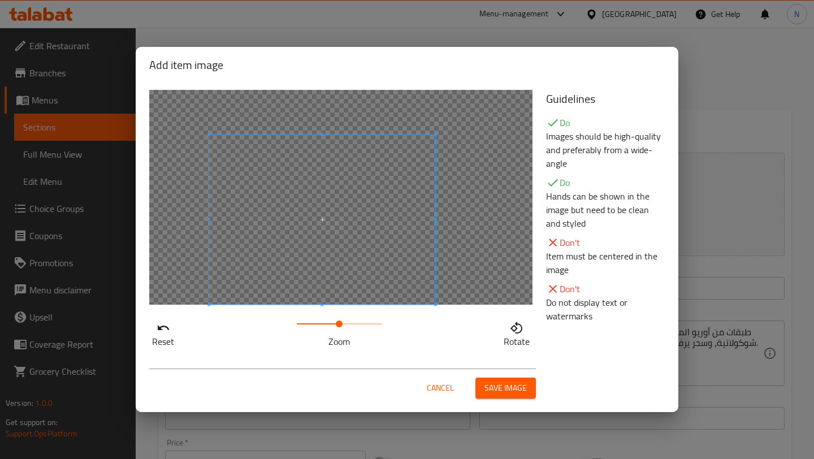
drag, startPoint x: 321, startPoint y: 325, endPoint x: 339, endPoint y: 325, distance: 18.1
click at [339, 325] on span at bounding box center [339, 323] width 7 height 7
click at [482, 215] on div at bounding box center [340, 197] width 383 height 215
drag, startPoint x: 338, startPoint y: 326, endPoint x: 351, endPoint y: 326, distance: 13.6
click at [351, 326] on span at bounding box center [351, 323] width 7 height 7
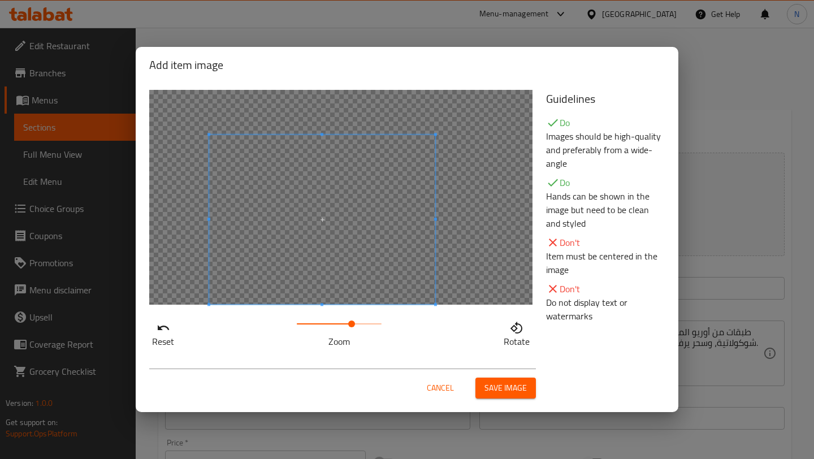
click at [495, 227] on div at bounding box center [340, 197] width 383 height 215
drag, startPoint x: 354, startPoint y: 324, endPoint x: 348, endPoint y: 324, distance: 5.7
click at [348, 324] on span at bounding box center [348, 323] width 7 height 7
click at [469, 254] on div at bounding box center [340, 197] width 383 height 215
click at [515, 384] on span "Save image" at bounding box center [505, 388] width 42 height 14
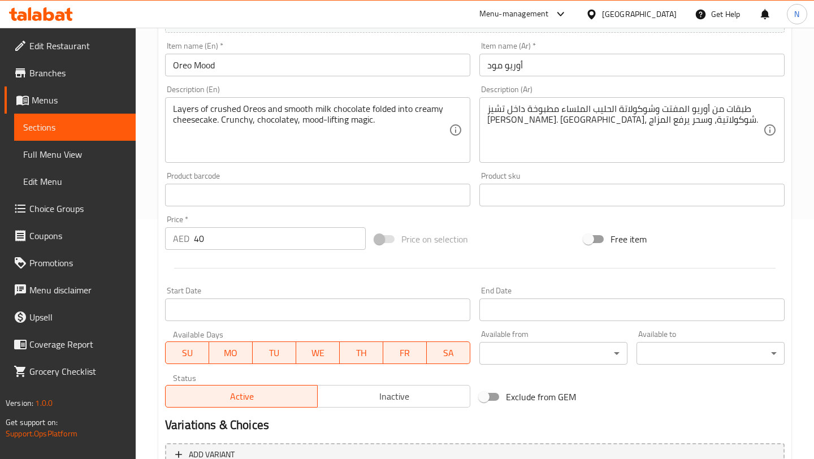
scroll to position [356, 0]
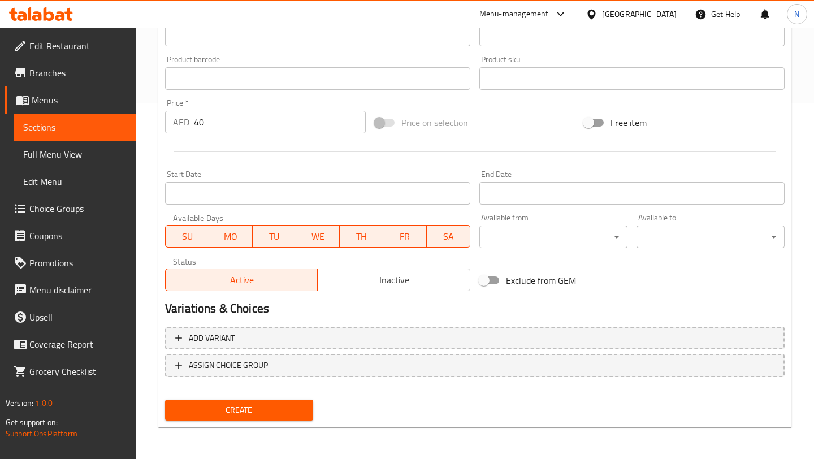
click at [284, 420] on div "Create" at bounding box center [238, 410] width 157 height 30
click at [285, 406] on span "Create" at bounding box center [239, 410] width 130 height 14
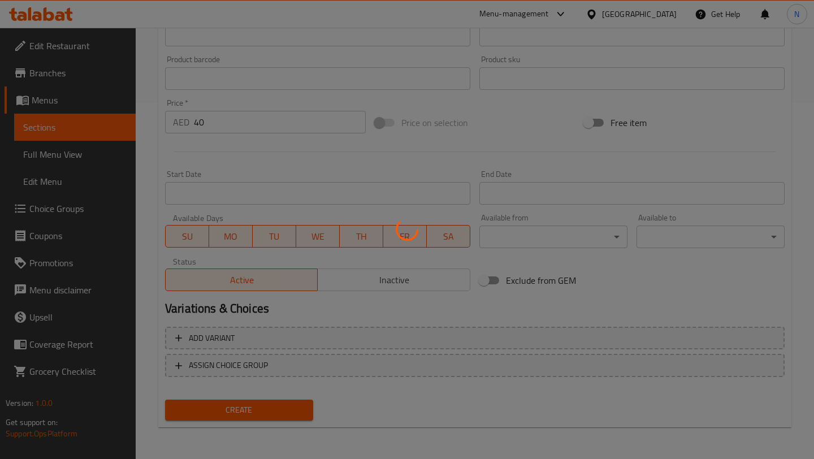
type input "0"
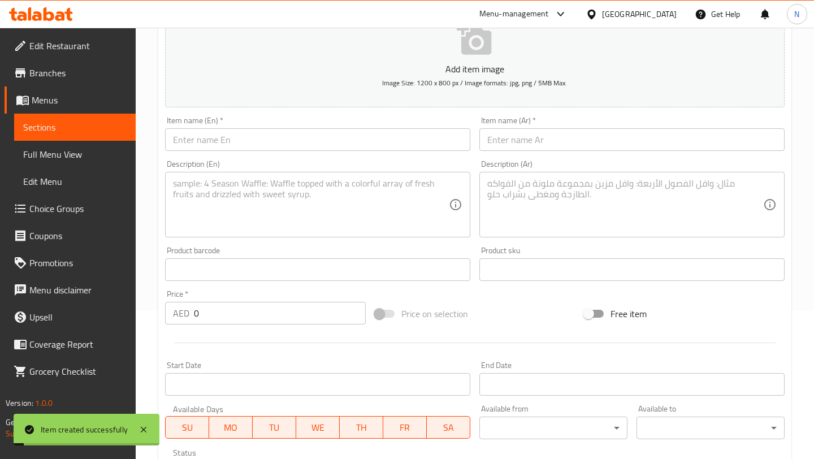
scroll to position [0, 0]
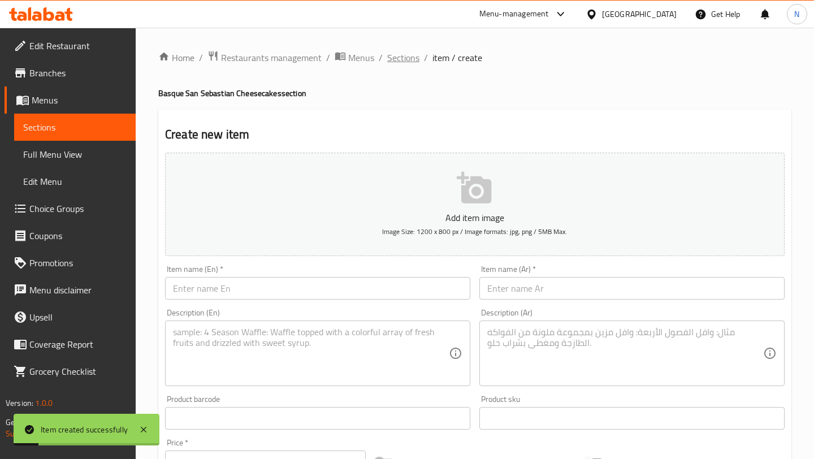
click at [406, 56] on span "Sections" at bounding box center [403, 58] width 32 height 14
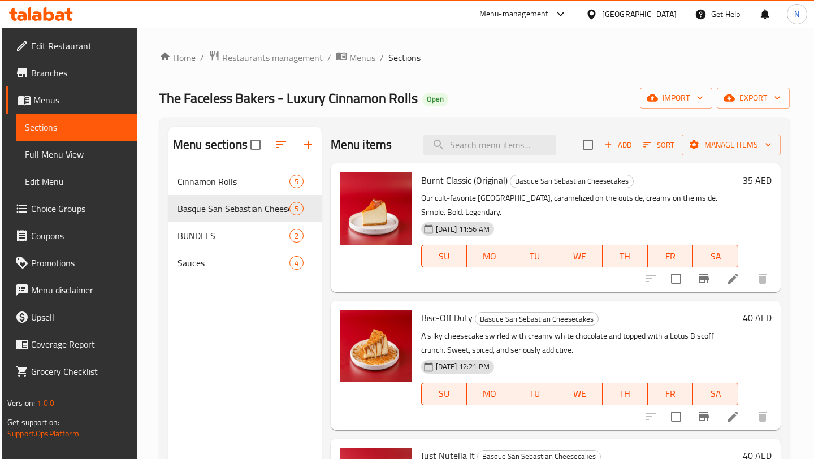
click at [298, 59] on span "Restaurants management" at bounding box center [272, 58] width 101 height 14
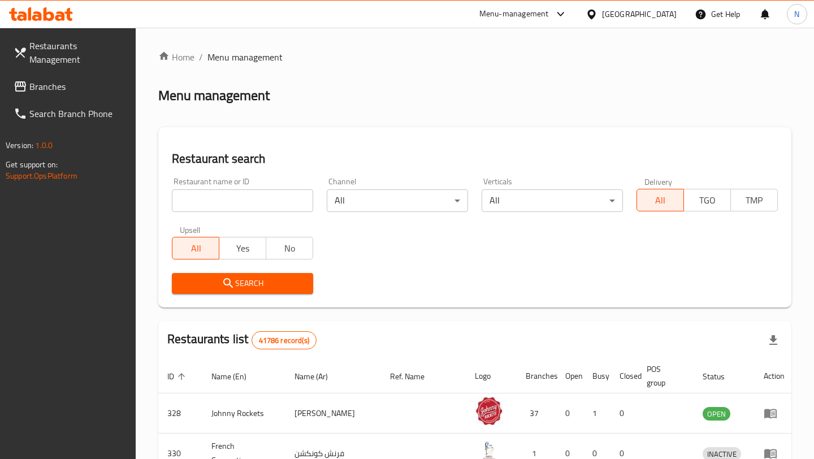
click at [245, 195] on input "search" at bounding box center [242, 200] width 141 height 23
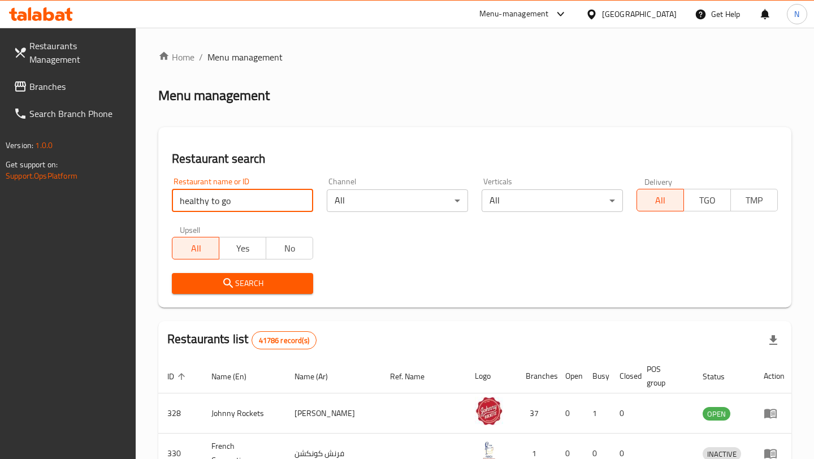
type input "healthy to go"
click at [237, 278] on span "Search" at bounding box center [242, 283] width 123 height 14
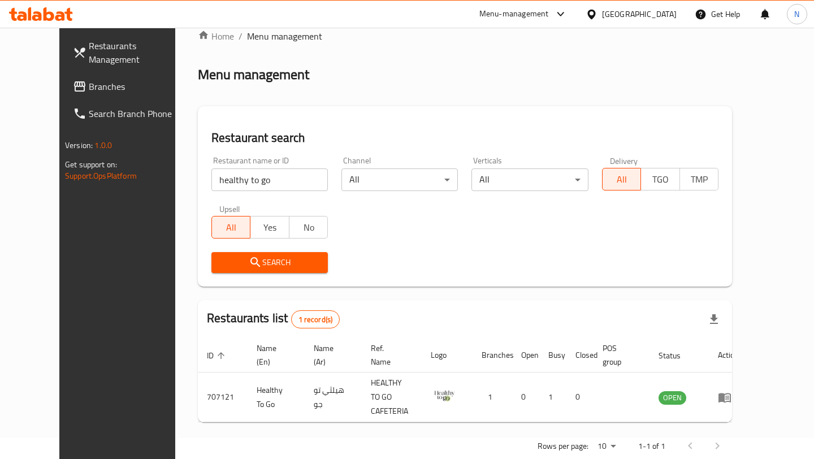
scroll to position [36, 0]
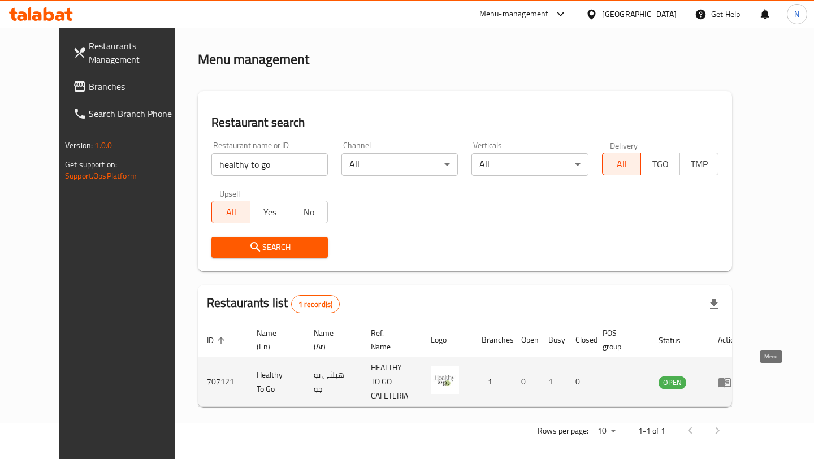
click at [730, 377] on icon "enhanced table" at bounding box center [724, 382] width 12 height 10
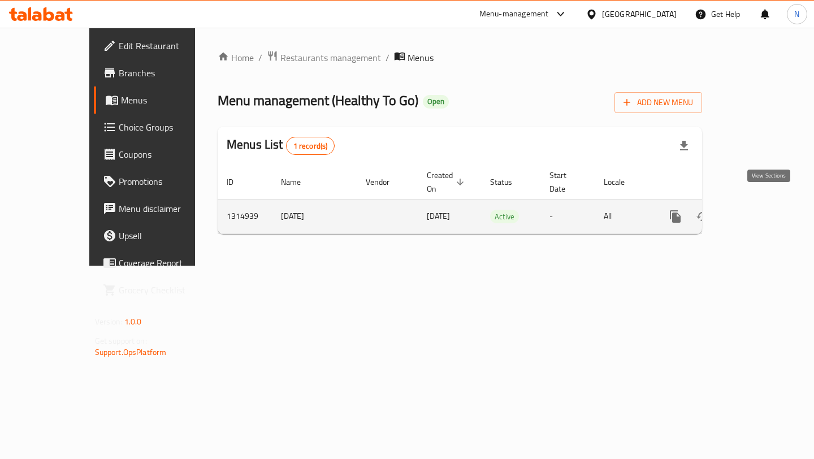
click at [770, 206] on link "enhanced table" at bounding box center [756, 216] width 27 height 27
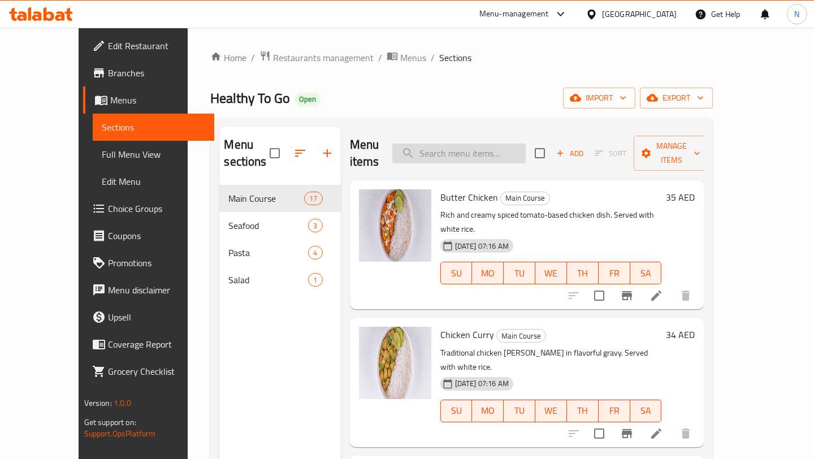
click at [495, 143] on input "search" at bounding box center [458, 153] width 133 height 20
paste input "Grilled chicken"
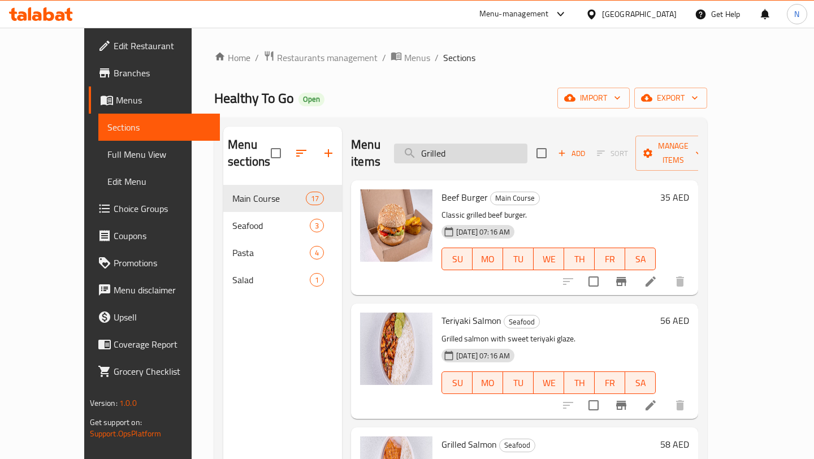
click at [478, 143] on input "Grilled" at bounding box center [460, 153] width 133 height 20
paste input "chicken"
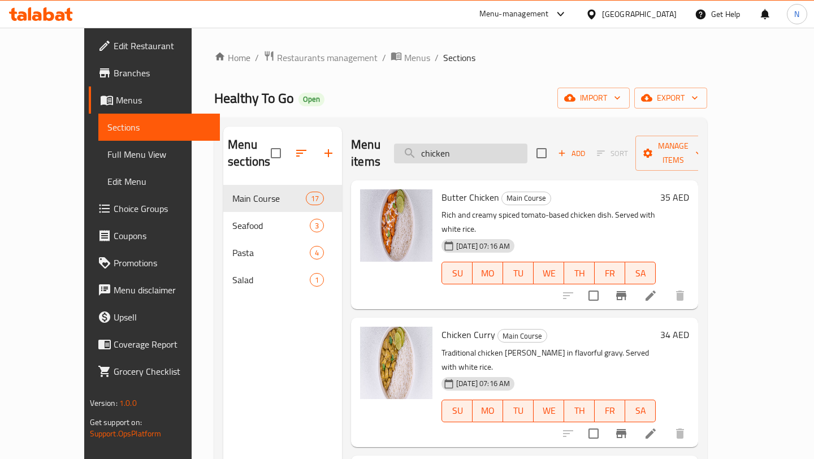
click at [482, 146] on input "chicken" at bounding box center [460, 153] width 133 height 20
paste input "GREEN SALAD"
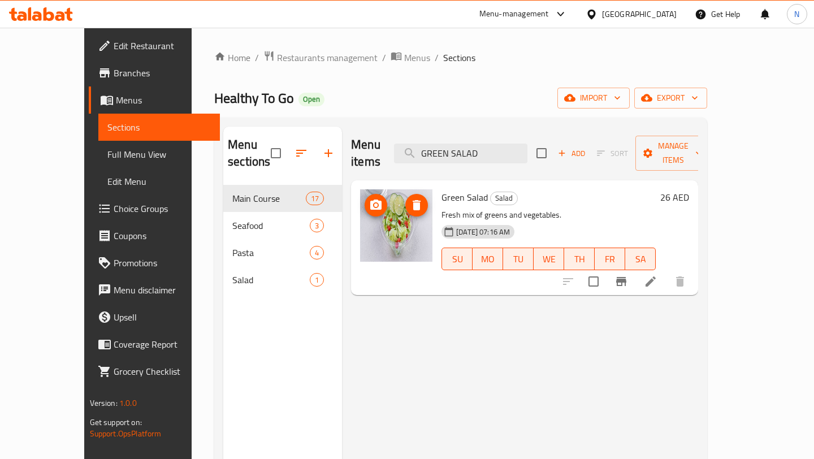
click at [412, 200] on icon "delete image" at bounding box center [416, 205] width 8 height 10
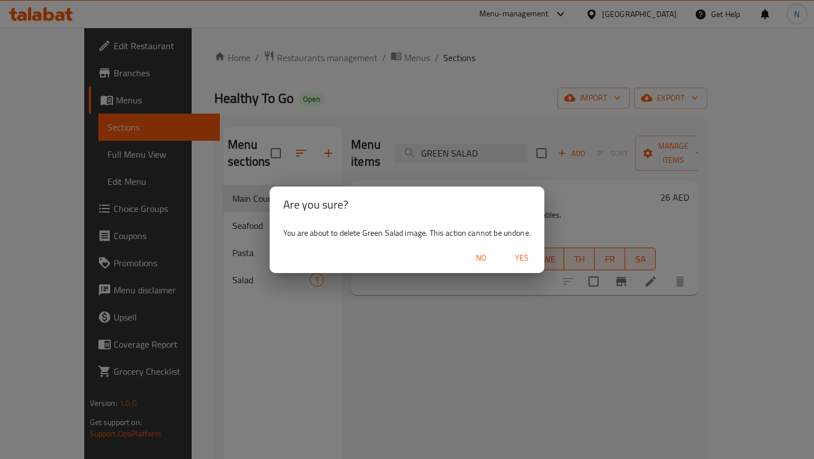
click at [519, 256] on span "Yes" at bounding box center [521, 258] width 27 height 14
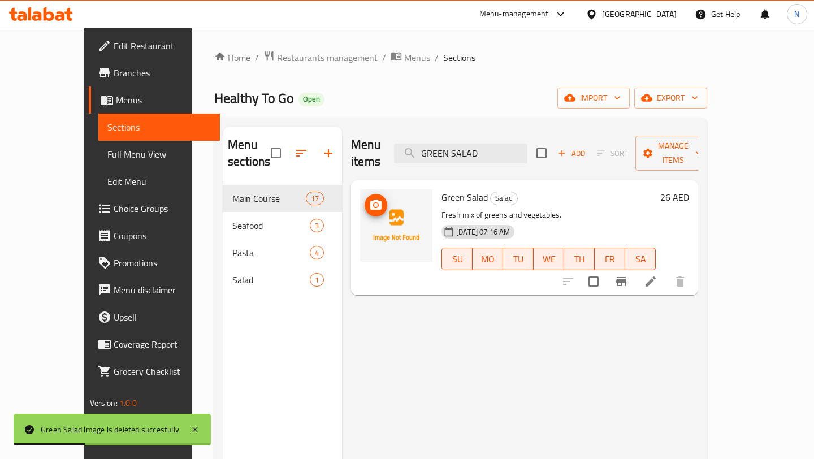
click at [370, 199] on icon "upload picture" at bounding box center [375, 204] width 11 height 10
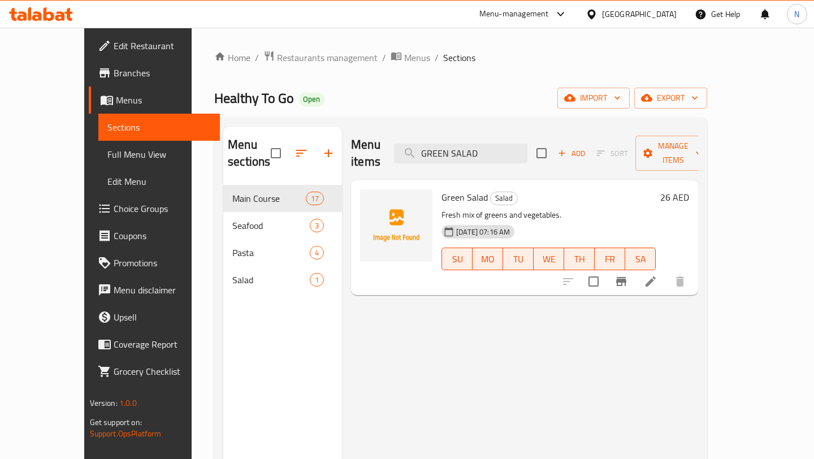
click at [506, 370] on div "Menu items GREEN SALAD Add Sort Manage items Green Salad Salad Fresh mix of gre…" at bounding box center [520, 356] width 356 height 459
click at [370, 199] on icon "upload picture" at bounding box center [375, 204] width 11 height 10
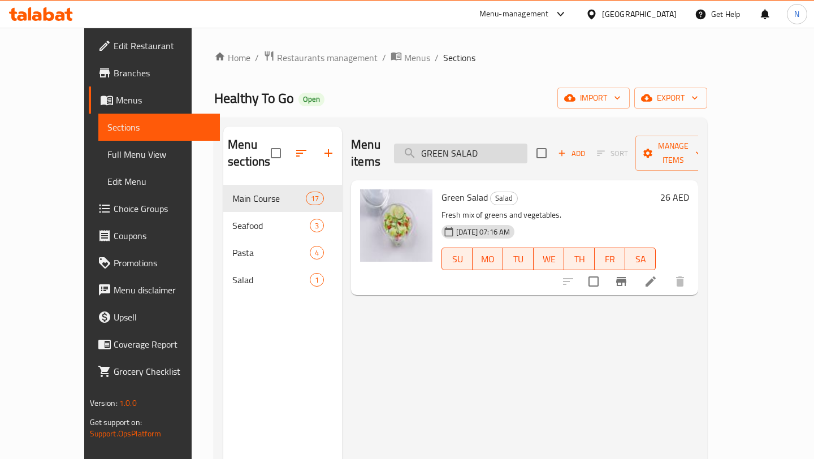
click at [453, 149] on input "GREEN SALAD" at bounding box center [460, 153] width 133 height 20
click at [444, 13] on div "Menu-management United Arab Emirates Get Help N" at bounding box center [407, 14] width 814 height 27
click at [497, 351] on div "Menu items GREEN SALAD Add Sort Manage items Green Salad Salad Fresh mix of gre…" at bounding box center [520, 356] width 356 height 459
click at [485, 143] on input "GREEN SALAD" at bounding box center [460, 153] width 133 height 20
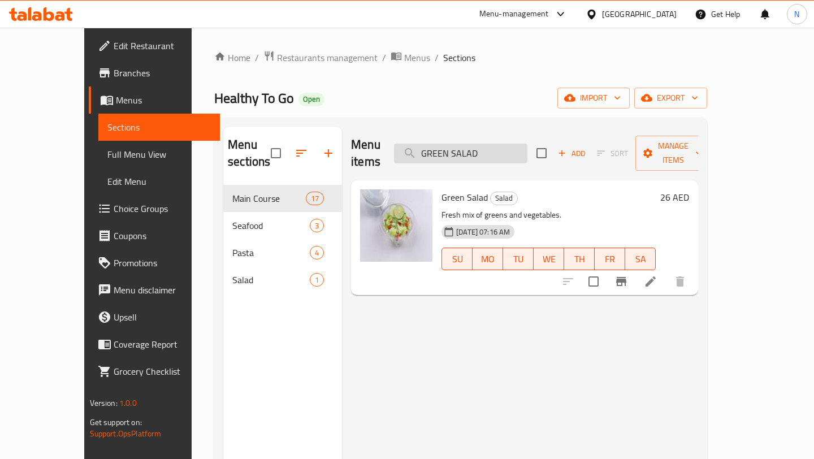
click at [485, 143] on input "GREEN SALAD" at bounding box center [460, 153] width 133 height 20
paste input "CLASSIC SPAGHETTI"
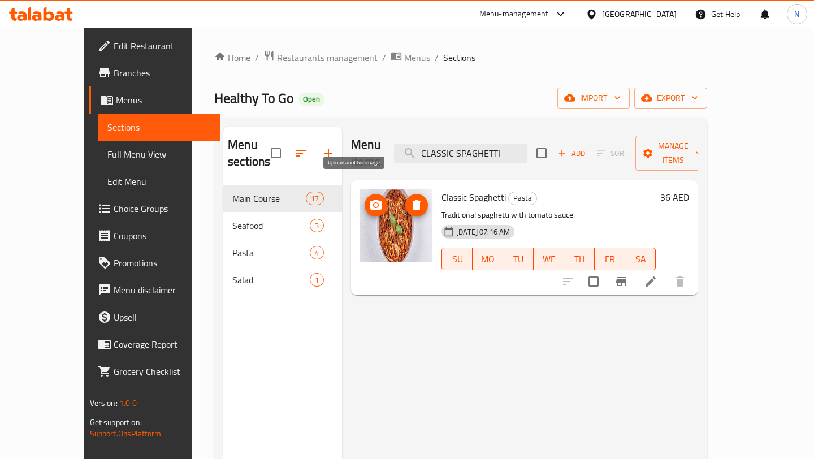
click at [374, 203] on circle "upload picture" at bounding box center [375, 204] width 3 height 3
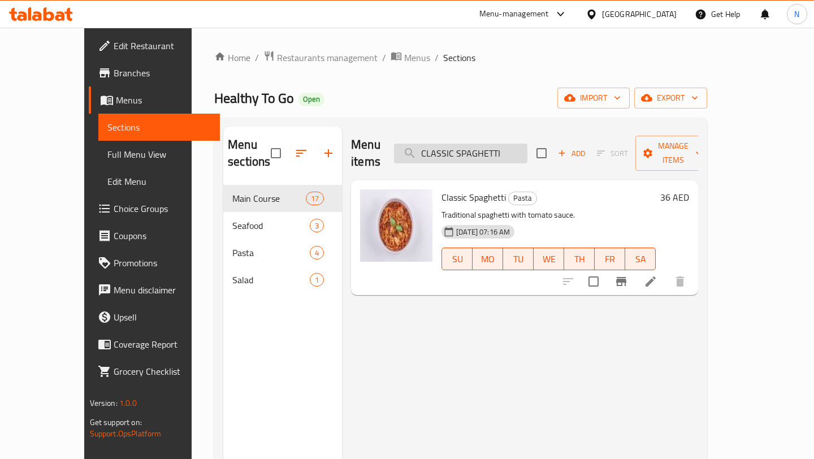
click at [465, 145] on input "CLASSIC SPAGHETTI" at bounding box center [460, 153] width 133 height 20
paste input "ALFREDO CHICKEN PASTA"
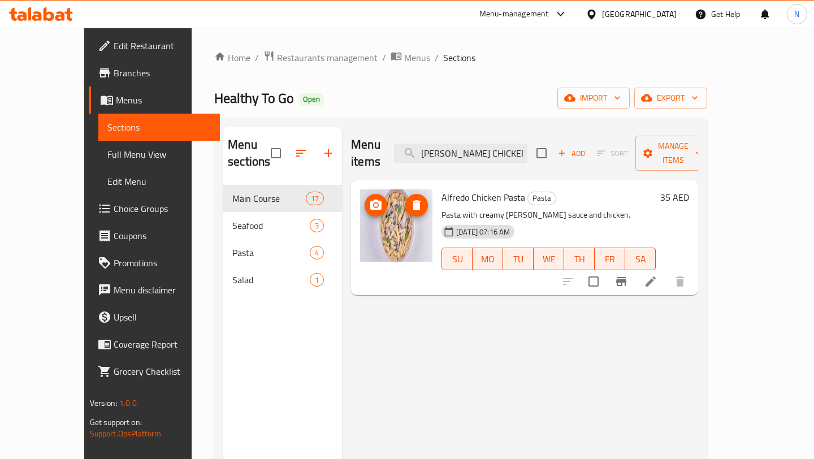
click at [369, 214] on img at bounding box center [396, 225] width 72 height 72
click at [364, 194] on button "upload picture" at bounding box center [375, 205] width 23 height 23
click at [393, 336] on div "Menu items ALFREDO CHICKEN PASTA Add Sort Manage items Alfredo Chicken Pasta Pa…" at bounding box center [520, 356] width 356 height 459
click at [469, 143] on input "ALFREDO CHICKEN PASTA" at bounding box center [460, 153] width 133 height 20
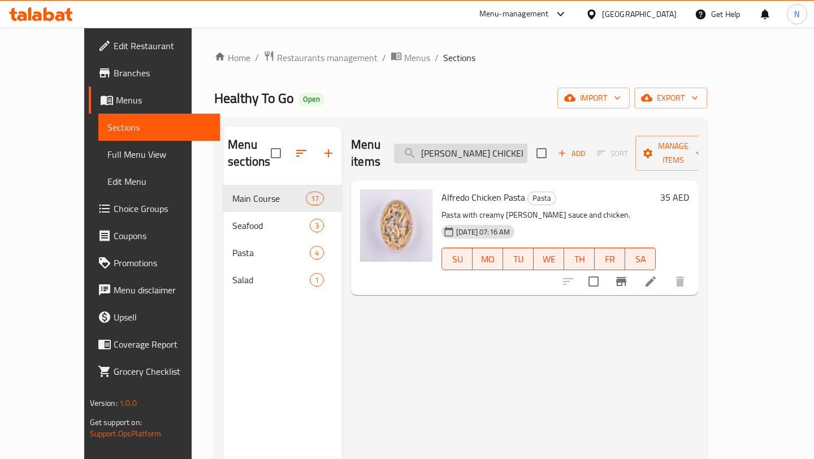
click at [469, 143] on input "ALFREDO CHICKEN PASTA" at bounding box center [460, 153] width 133 height 20
paste input "PINK"
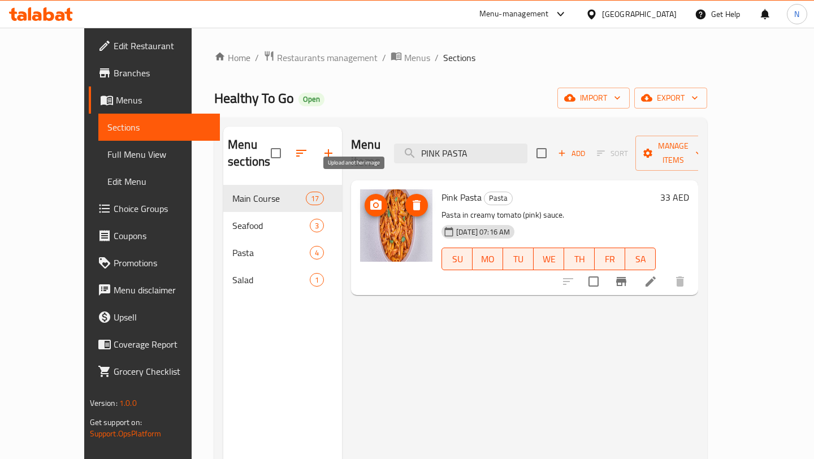
click at [370, 199] on icon "upload picture" at bounding box center [375, 204] width 11 height 10
click at [373, 225] on img at bounding box center [396, 225] width 72 height 72
click at [370, 199] on icon "upload picture" at bounding box center [375, 204] width 11 height 10
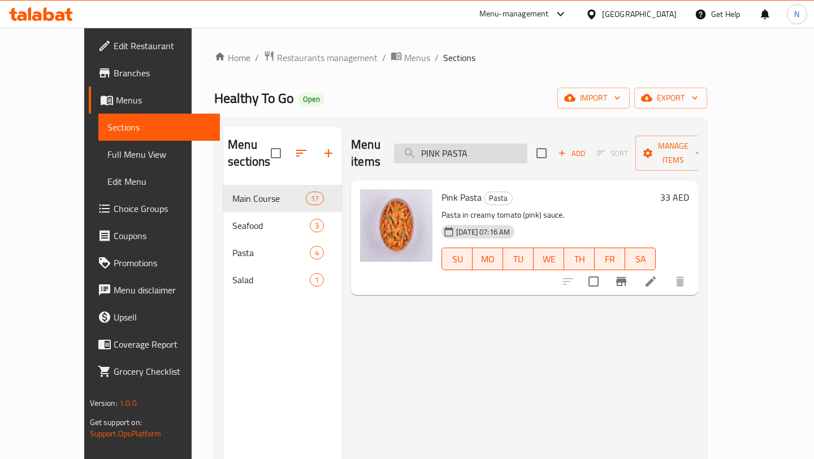
click at [516, 143] on input "PINK PASTA" at bounding box center [460, 153] width 133 height 20
paste input "GRILLED SALMON"
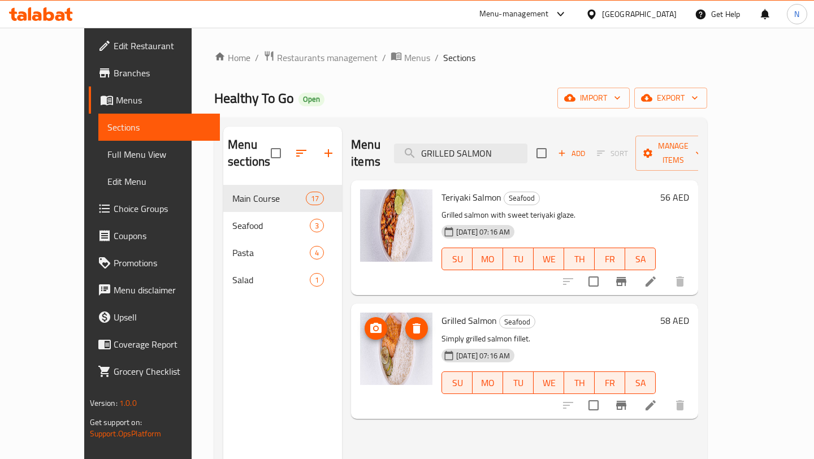
click at [385, 321] on img at bounding box center [396, 348] width 72 height 72
click at [369, 321] on icon "upload picture" at bounding box center [376, 328] width 14 height 14
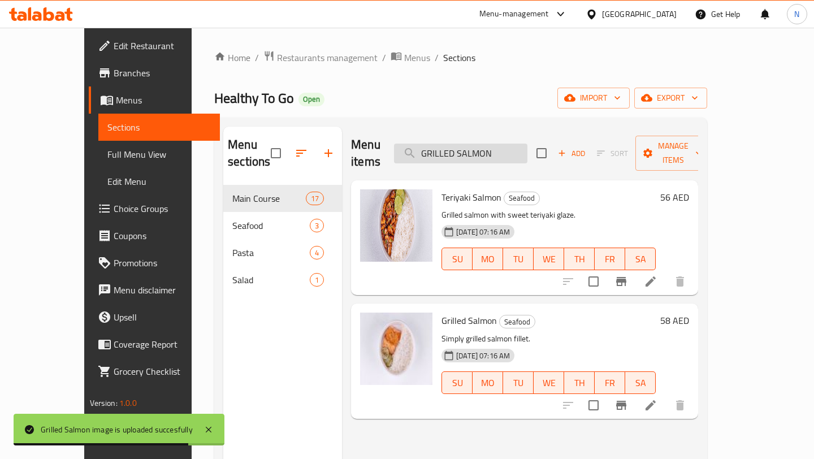
click at [476, 143] on input "GRILLED SALMON" at bounding box center [460, 153] width 133 height 20
paste input "TERIYAKI"
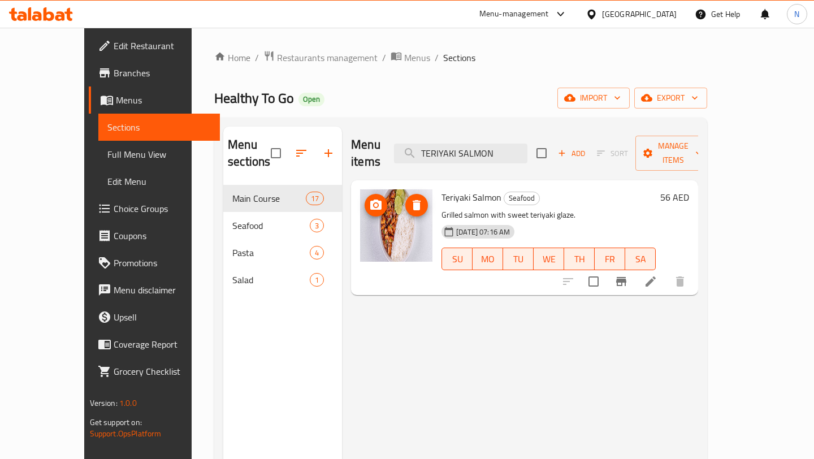
click at [374, 202] on img at bounding box center [396, 225] width 72 height 72
click at [398, 224] on img at bounding box center [396, 225] width 72 height 72
click at [370, 199] on icon "upload picture" at bounding box center [375, 204] width 11 height 10
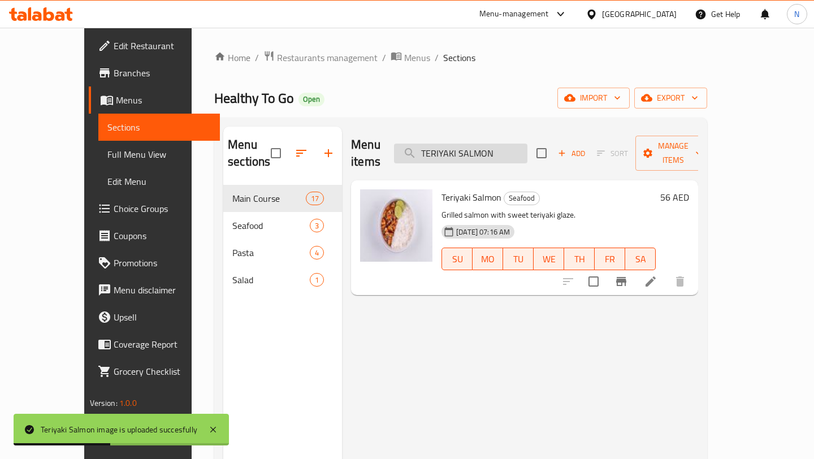
click at [481, 143] on input "TERIYAKI SALMON" at bounding box center [460, 153] width 133 height 20
paste input "SHRIMP CURRY"
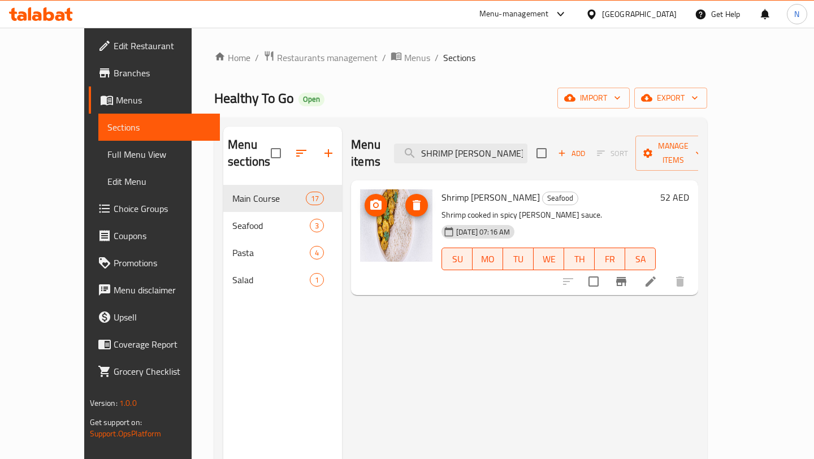
click at [389, 206] on img at bounding box center [396, 225] width 72 height 72
click at [369, 198] on icon "upload picture" at bounding box center [376, 205] width 14 height 14
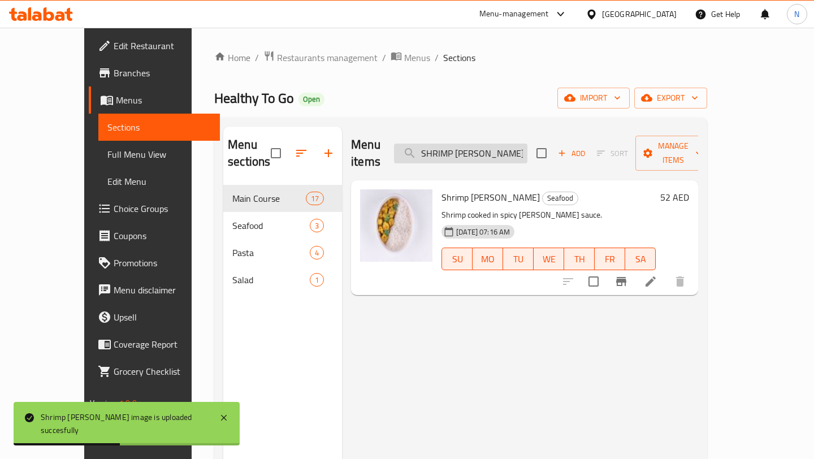
click at [481, 147] on input "SHRIMP CURRY" at bounding box center [460, 153] width 133 height 20
paste input "TEXAS FRIES"
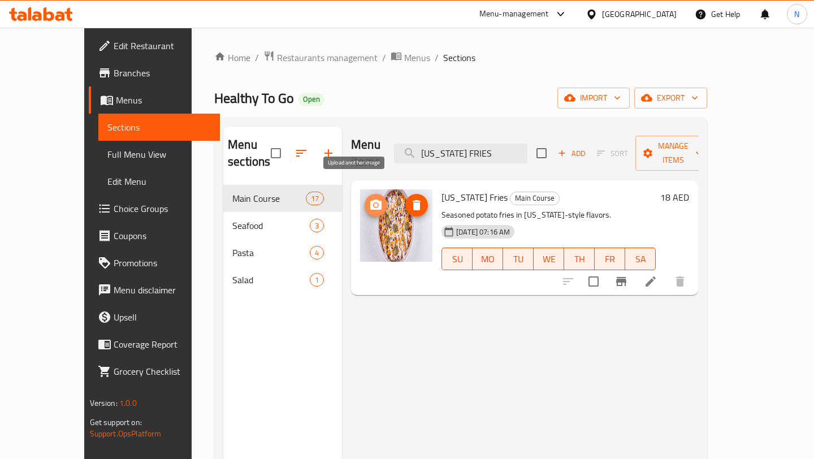
click at [370, 199] on icon "upload picture" at bounding box center [375, 204] width 11 height 10
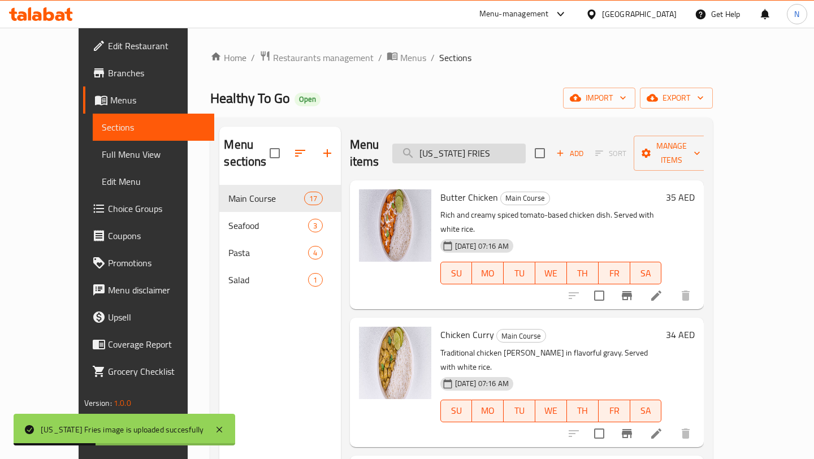
click at [481, 146] on input "TEXAS FRIES" at bounding box center [458, 153] width 133 height 20
click at [516, 143] on input "TEXAS FRIES" at bounding box center [458, 153] width 133 height 20
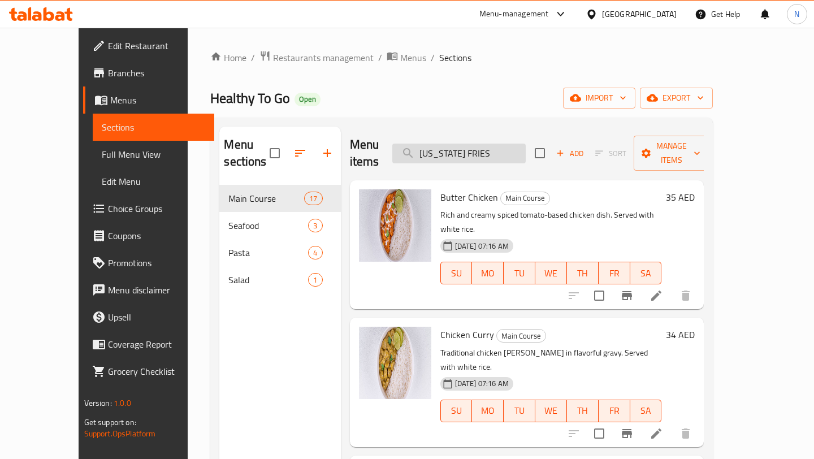
type input "e"
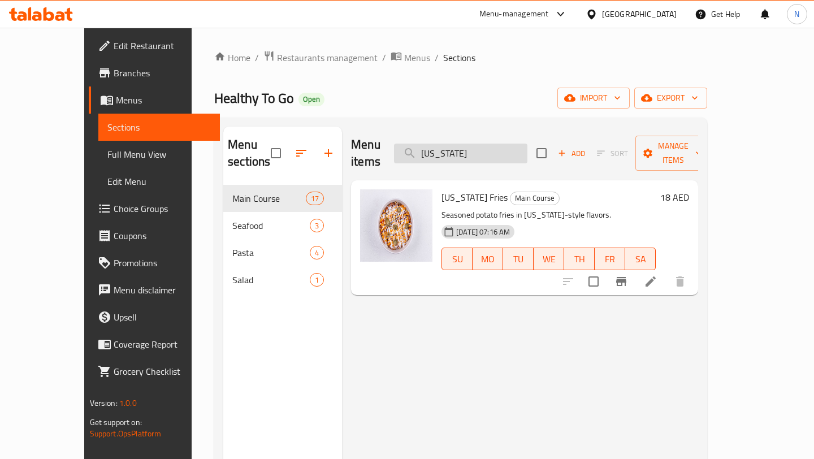
click at [469, 149] on input "texas" at bounding box center [460, 153] width 133 height 20
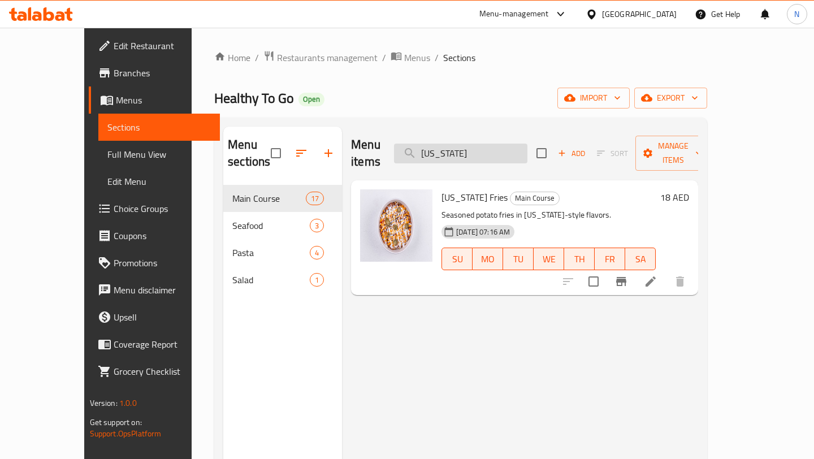
paste input "CHICKEN BURGER"
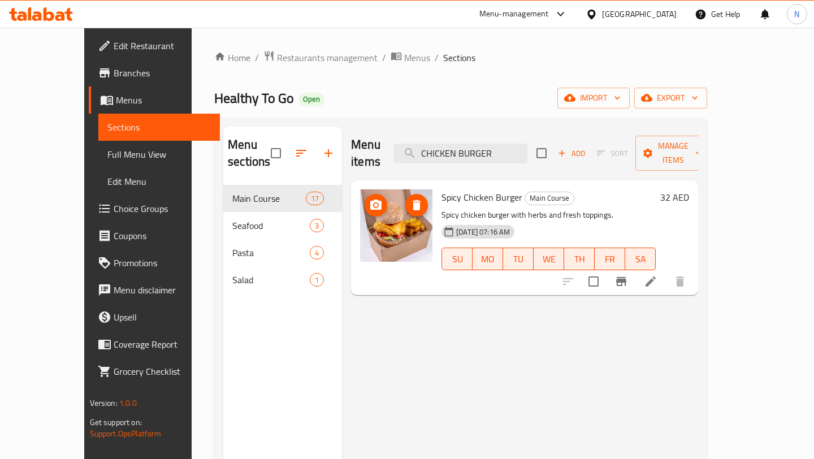
click at [377, 215] on img at bounding box center [396, 225] width 72 height 72
click at [370, 199] on icon "upload picture" at bounding box center [375, 204] width 11 height 10
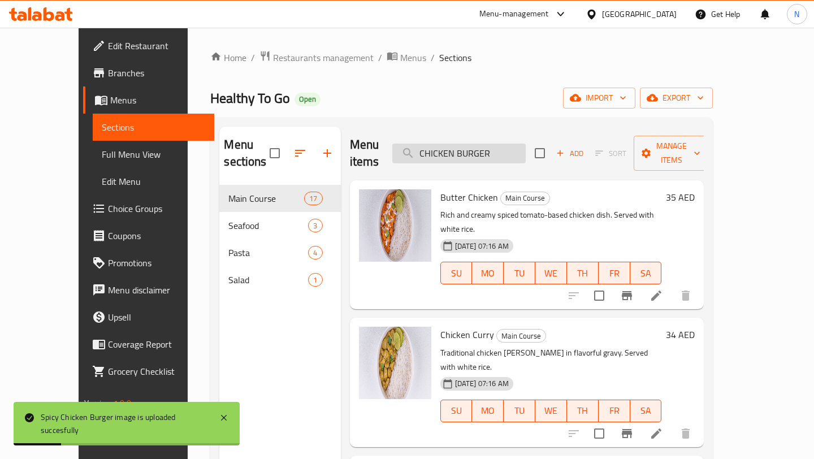
click at [459, 143] on input "CHICKEN BURGER" at bounding box center [458, 153] width 133 height 20
paste input "BEEF"
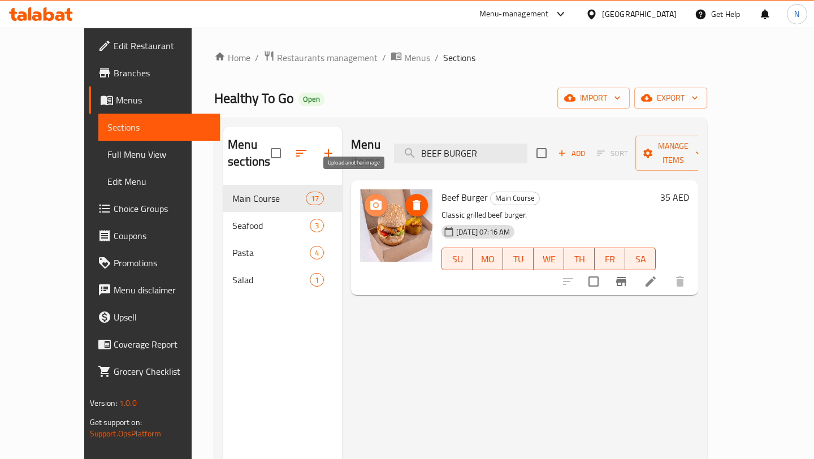
click at [369, 198] on icon "upload picture" at bounding box center [376, 205] width 14 height 14
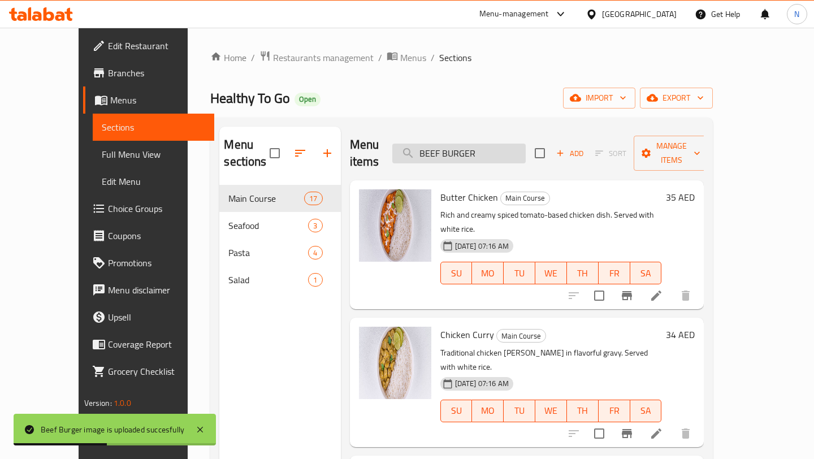
click at [455, 146] on input "BEEF BURGER" at bounding box center [458, 153] width 133 height 20
click at [490, 143] on input "BEEF BURGER" at bounding box center [458, 153] width 133 height 20
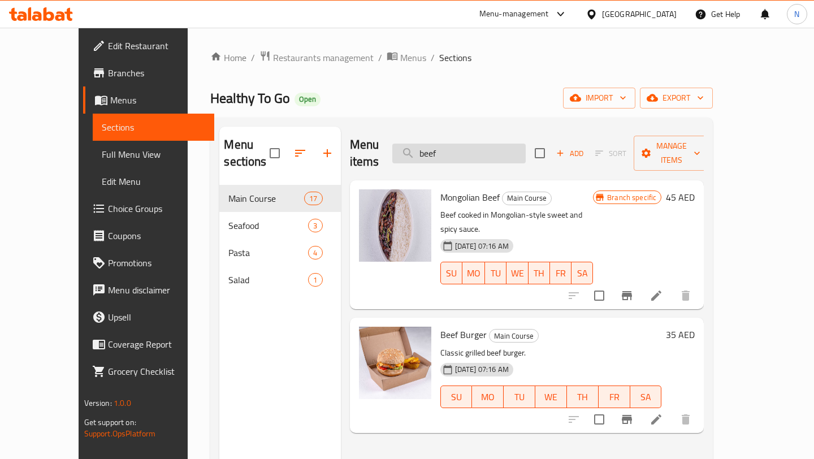
click at [476, 144] on input "beef" at bounding box center [458, 153] width 133 height 20
paste input "CLUB SANDWICH"
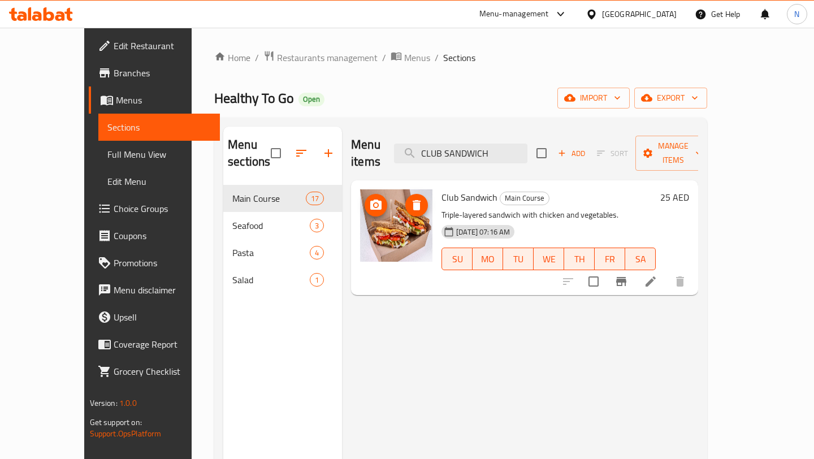
click at [370, 199] on icon "upload picture" at bounding box center [375, 204] width 11 height 10
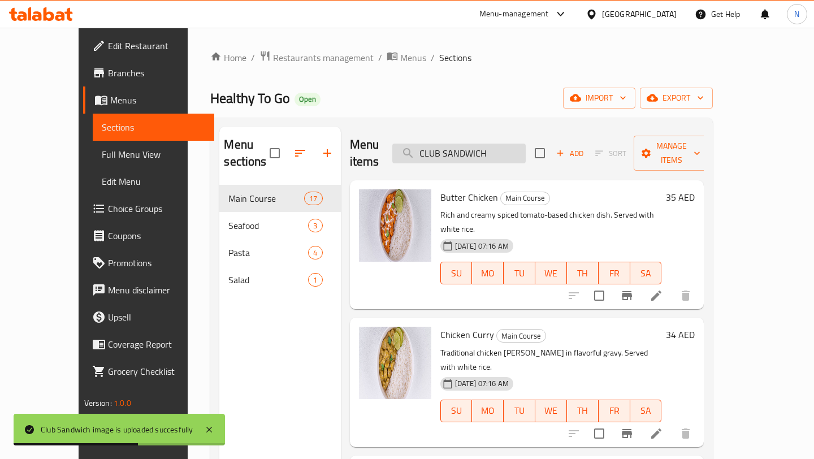
click at [482, 143] on input "CLUB SANDWICH" at bounding box center [458, 153] width 133 height 20
paste input "HICKEN TWISTER"
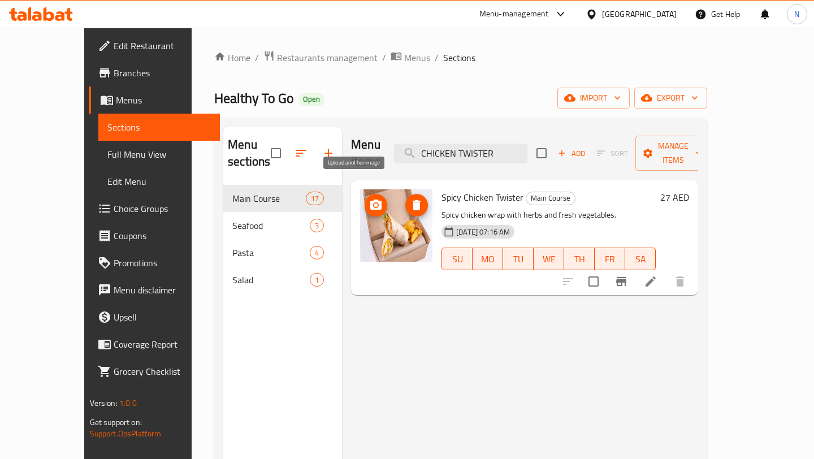
click at [369, 198] on icon "upload picture" at bounding box center [376, 205] width 14 height 14
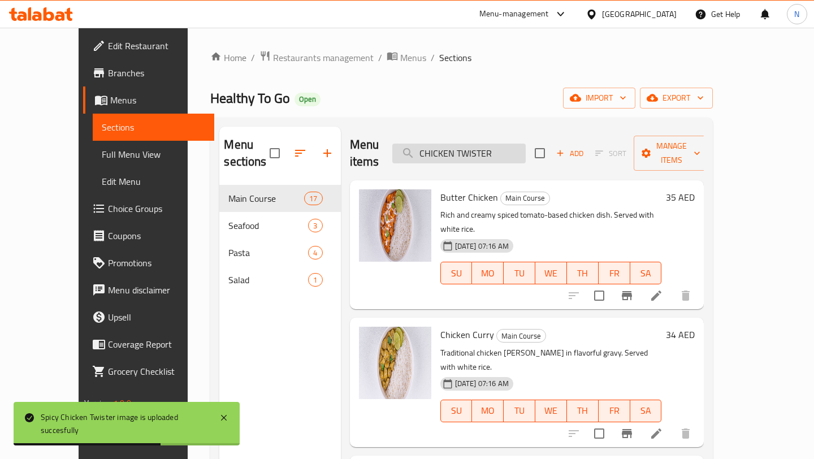
click at [460, 143] on input "CHICKEN TWISTER" at bounding box center [458, 153] width 133 height 20
paste input "PINK CHICKEN RISOTTO"
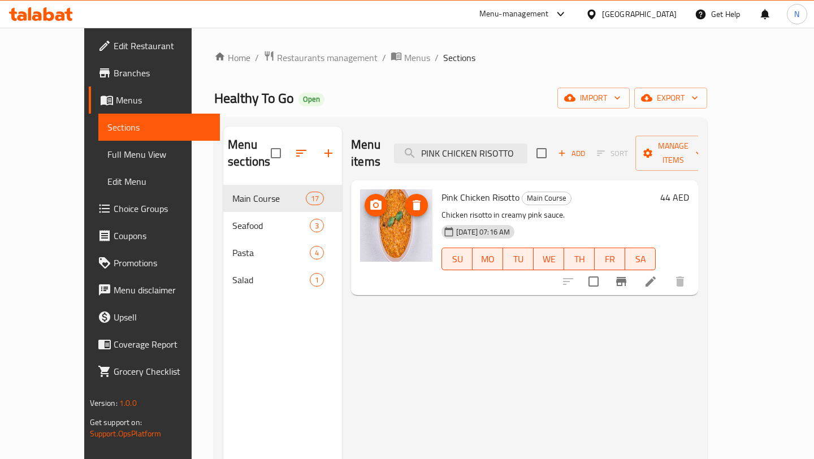
click at [386, 211] on img at bounding box center [396, 225] width 72 height 72
click at [370, 199] on icon "upload picture" at bounding box center [375, 204] width 11 height 10
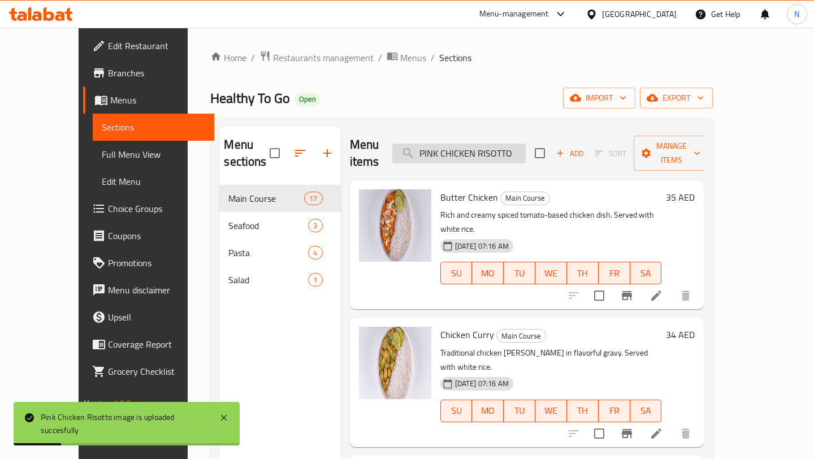
click at [488, 143] on input "PINK CHICKEN RISOTTO" at bounding box center [458, 153] width 133 height 20
paste input "MEATBALLS"
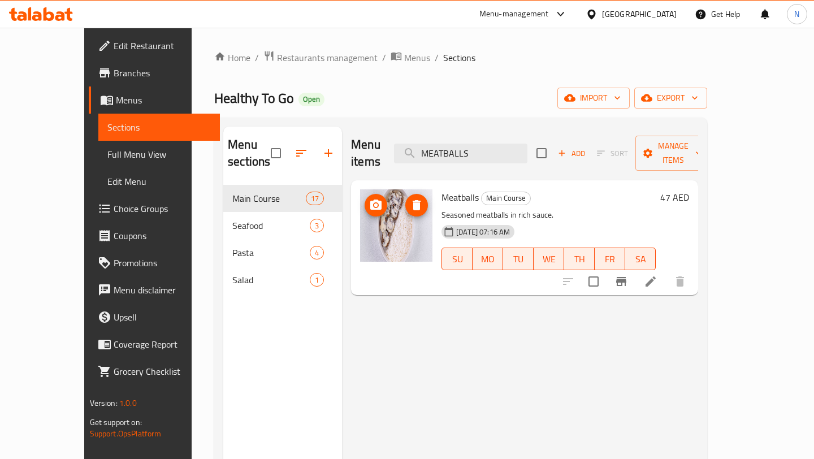
click at [374, 203] on circle "upload picture" at bounding box center [375, 204] width 3 height 3
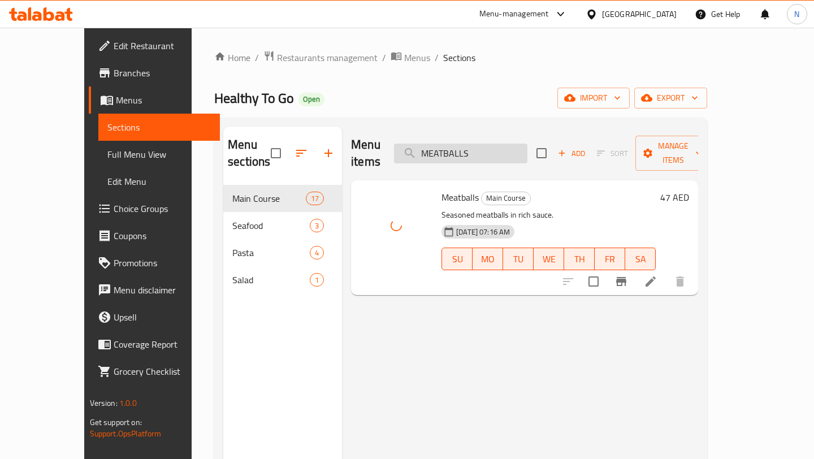
click at [455, 146] on input "MEATBALLS" at bounding box center [460, 153] width 133 height 20
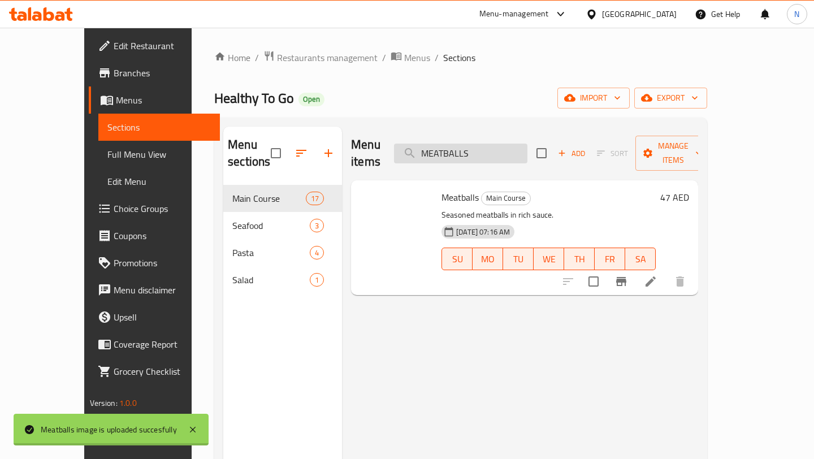
click at [455, 146] on input "MEATBALLS" at bounding box center [460, 153] width 133 height 20
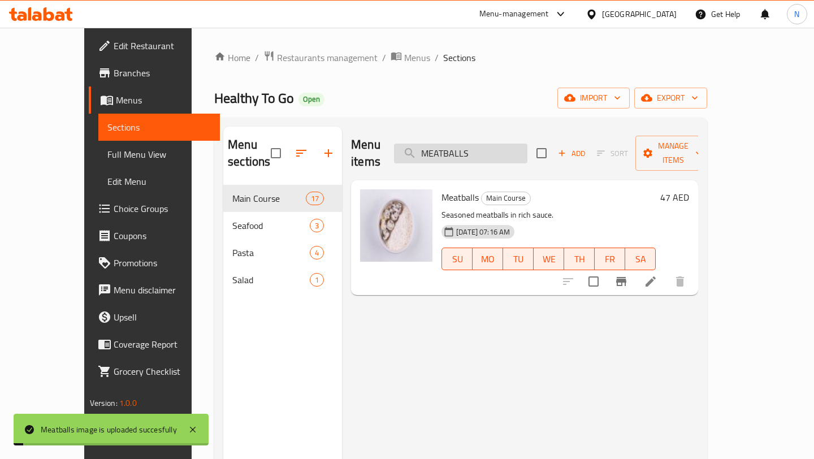
click at [455, 146] on input "MEATBALLS" at bounding box center [460, 153] width 133 height 20
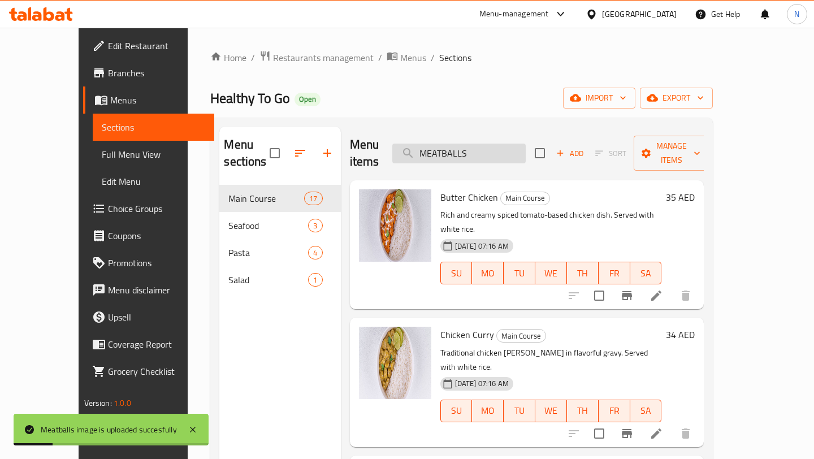
paste input "WHITE CHICKEN RISOTTO"
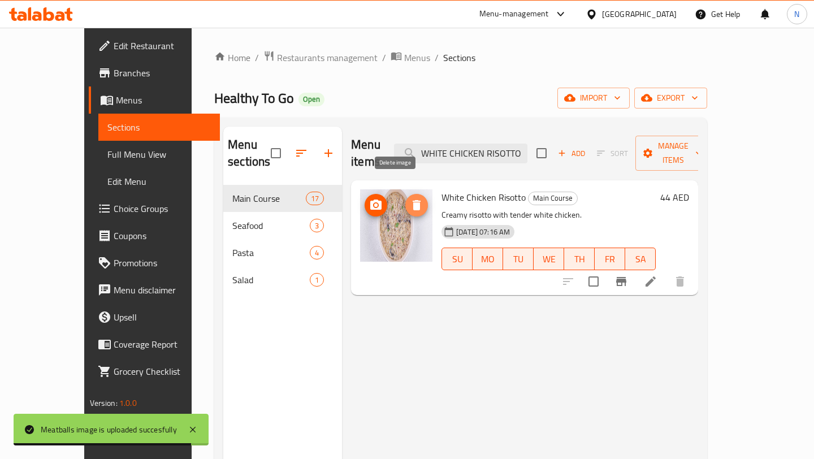
click at [410, 198] on icon "delete image" at bounding box center [417, 205] width 14 height 14
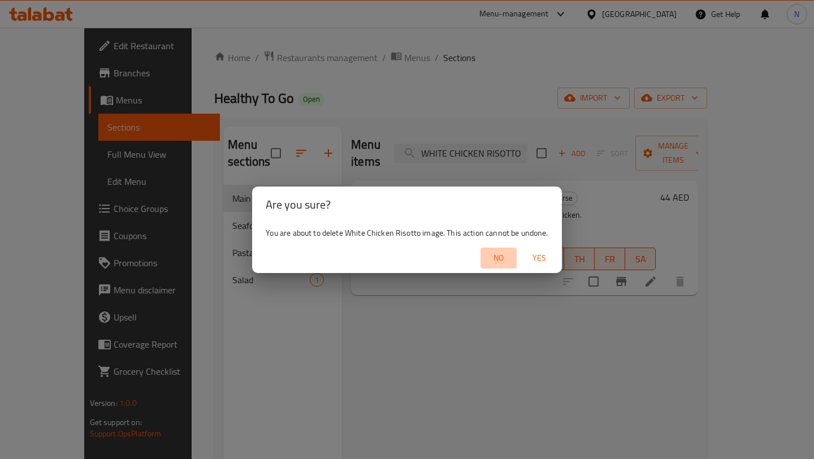
click at [502, 259] on span "No" at bounding box center [498, 258] width 27 height 14
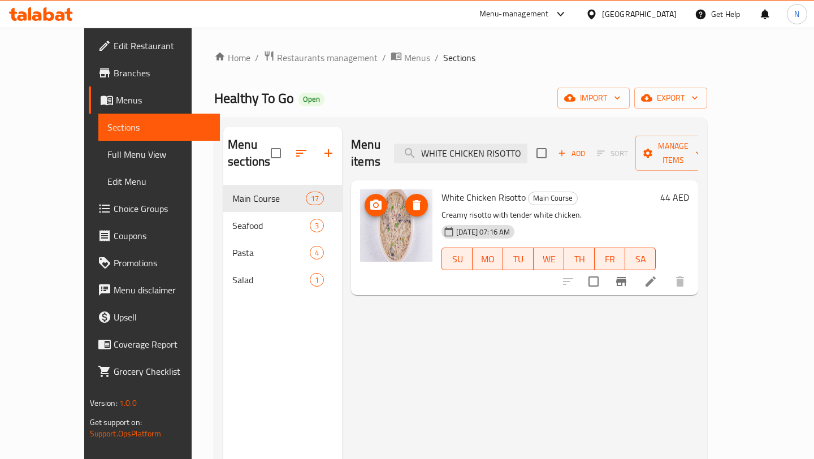
click at [369, 198] on icon "upload picture" at bounding box center [376, 205] width 14 height 14
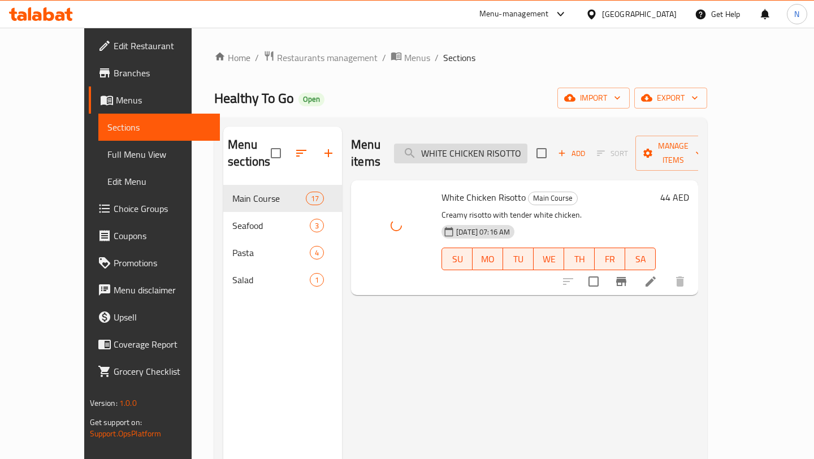
click at [494, 145] on input "WHITE CHICKEN RISOTTO" at bounding box center [460, 153] width 133 height 20
paste input "MANGOLIAN BEEF"
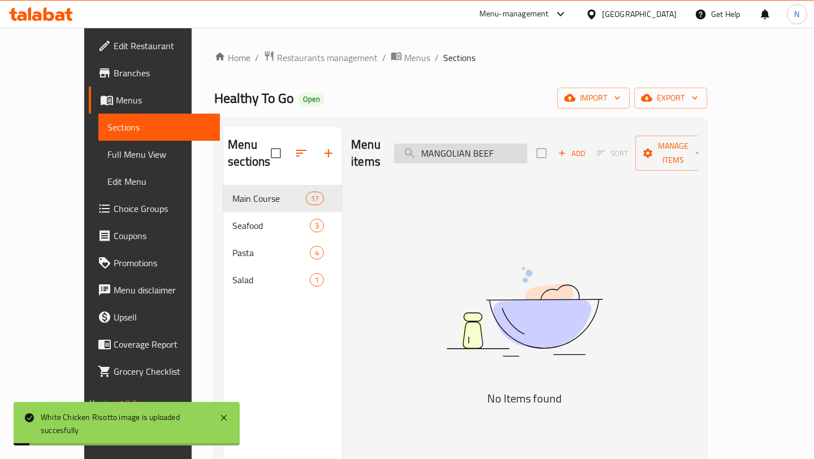
click at [463, 145] on input "MANGOLIAN BEEF" at bounding box center [460, 153] width 133 height 20
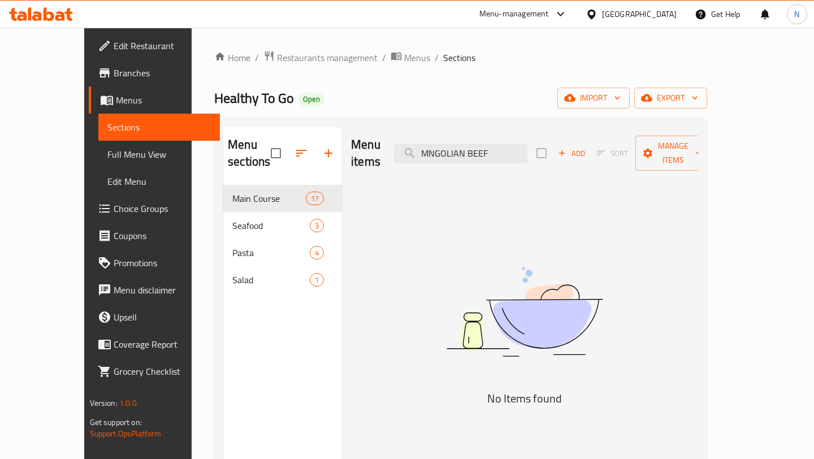
drag, startPoint x: 494, startPoint y: 145, endPoint x: 397, endPoint y: 151, distance: 96.8
click at [397, 151] on div "Menu items MNGOLIAN BEEF Add Sort Manage items" at bounding box center [524, 154] width 347 height 54
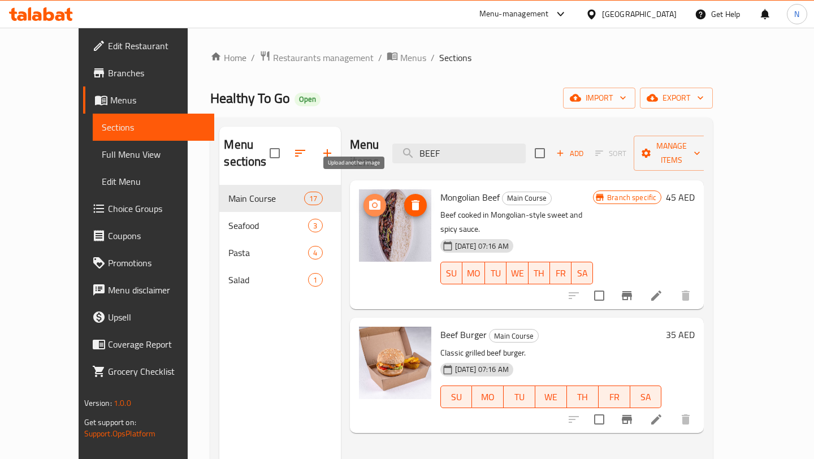
click at [368, 198] on icon "upload picture" at bounding box center [375, 205] width 14 height 14
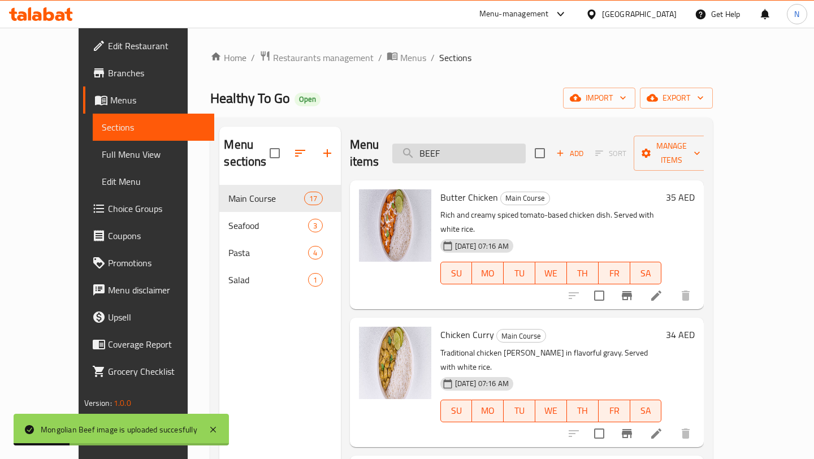
click at [491, 143] on input "BEEF" at bounding box center [458, 153] width 133 height 20
paste input "CHICKEN & MUSHROOMS"
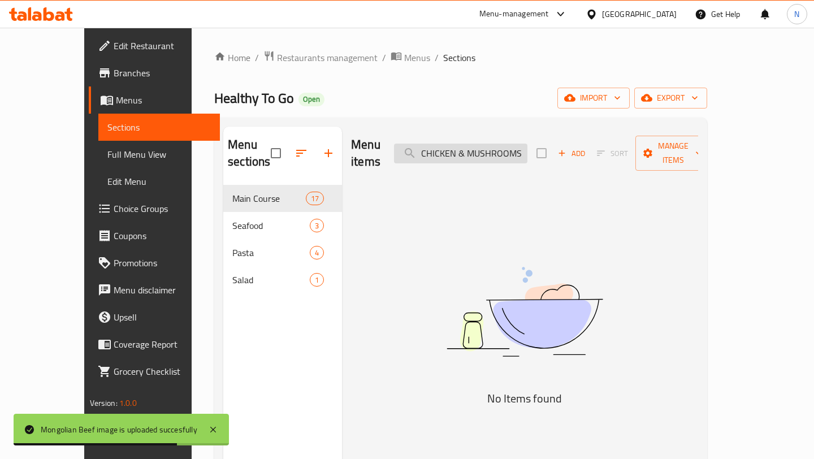
click at [496, 144] on input "CHICKEN & MUSHROOMS" at bounding box center [460, 153] width 133 height 20
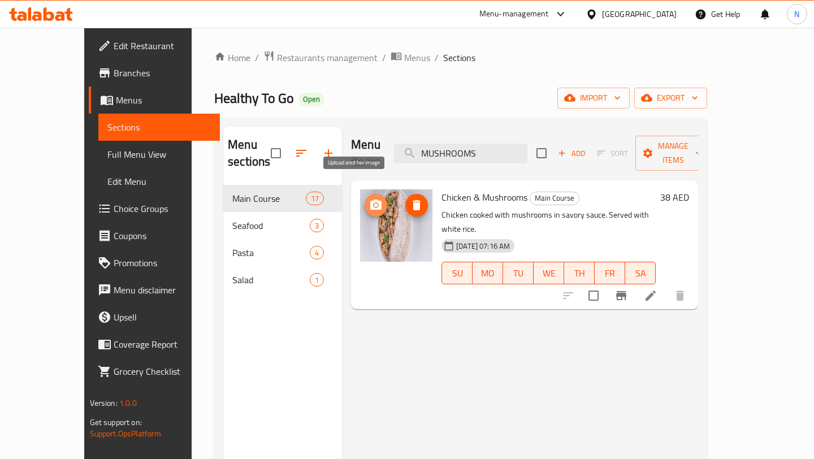
click at [370, 199] on icon "upload picture" at bounding box center [375, 204] width 11 height 10
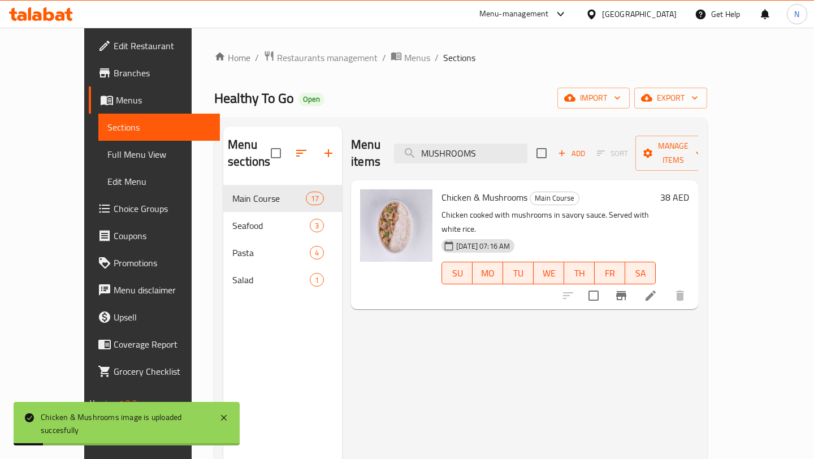
click at [445, 116] on div "Home / Restaurants management / Menus / Sections Healthy To Go Open import expo…" at bounding box center [460, 322] width 493 height 544
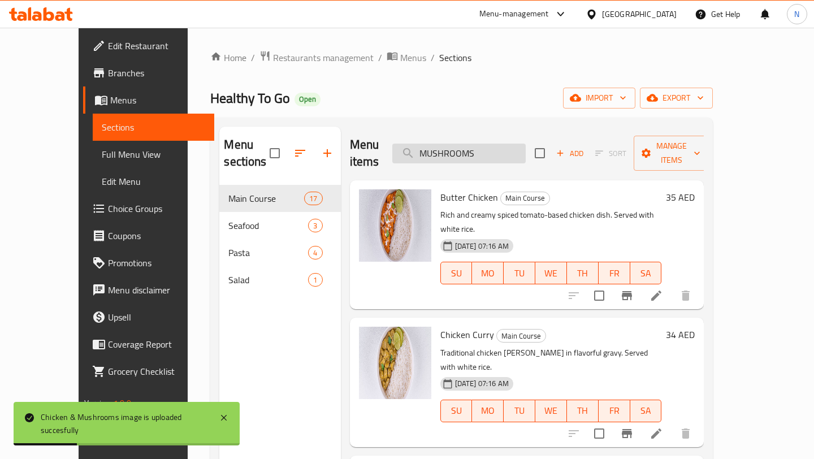
click at [474, 143] on input "MUSHROOMS" at bounding box center [458, 153] width 133 height 20
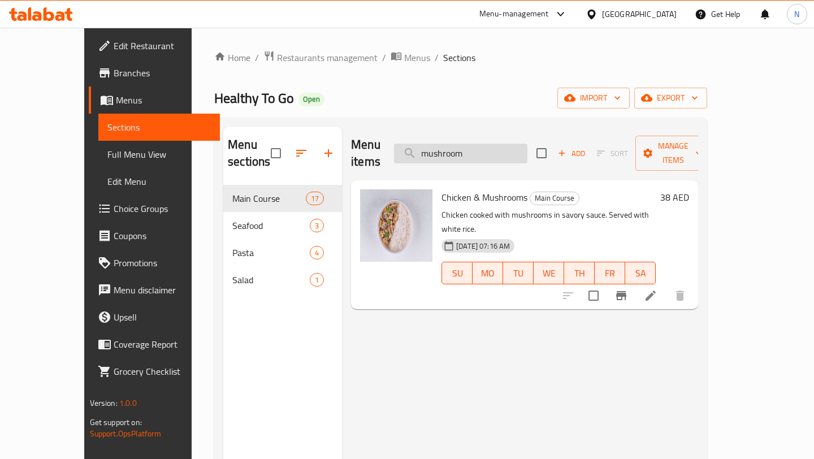
click at [466, 143] on input "mushroom" at bounding box center [460, 153] width 133 height 20
paste input "CHICKEN GREEN CURRY"
type input "CHICKEN GREEN CURRY"
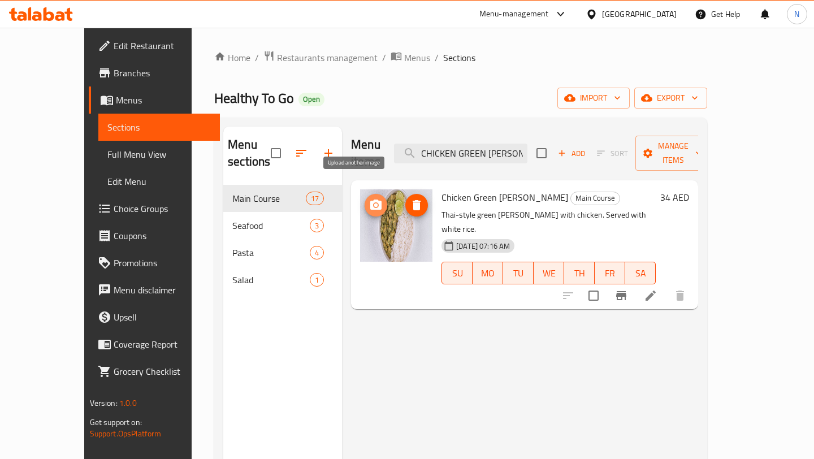
click at [369, 198] on icon "upload picture" at bounding box center [376, 205] width 14 height 14
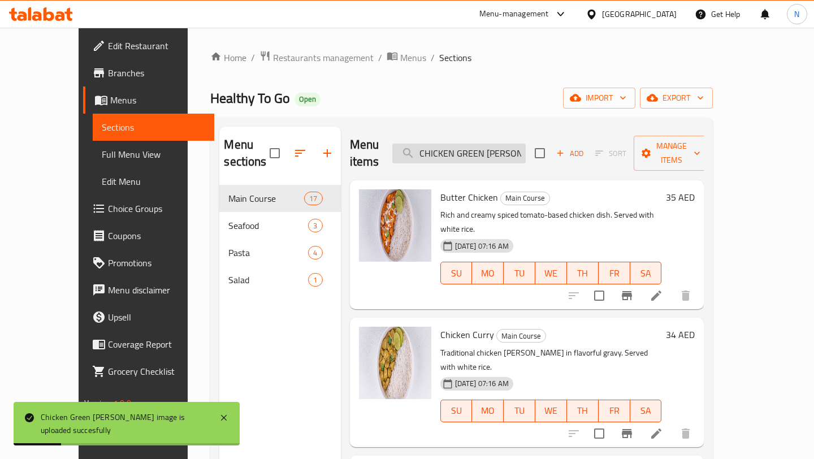
click at [458, 143] on input "CHICKEN GREEN CURRY" at bounding box center [458, 153] width 133 height 20
click at [472, 143] on input "CHICKEN GREEN CURRY" at bounding box center [458, 153] width 133 height 20
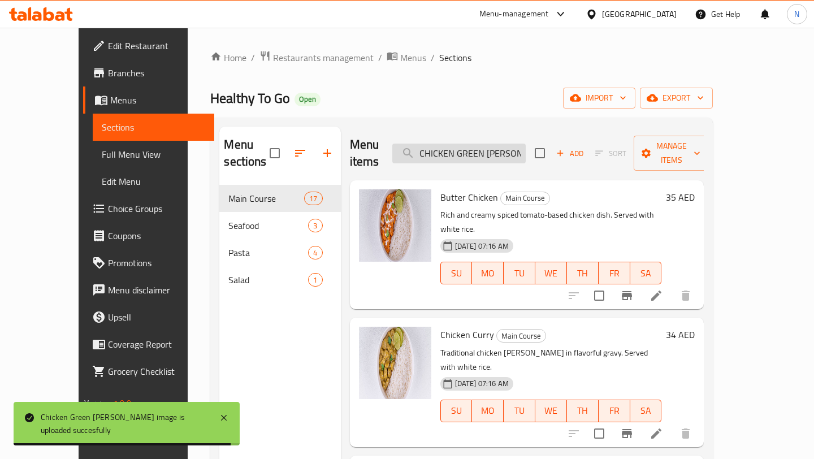
click at [472, 143] on input "CHICKEN GREEN CURRY" at bounding box center [458, 153] width 133 height 20
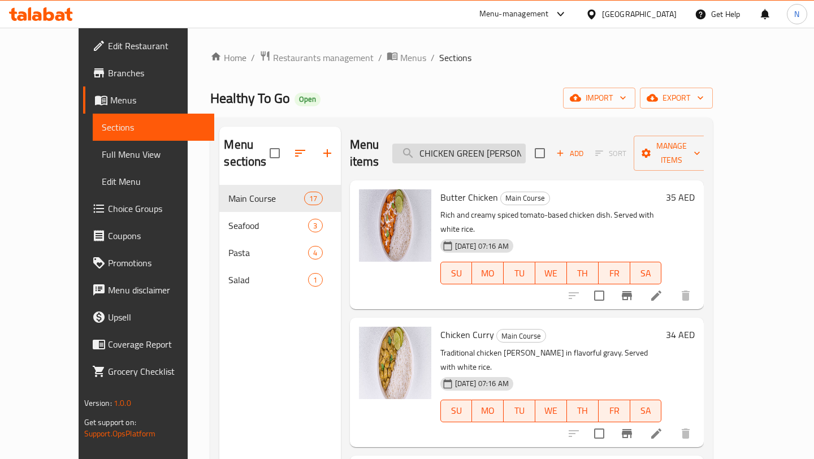
paste input "search"
click at [492, 143] on input "CHICKEN GREEN CURRY" at bounding box center [458, 153] width 133 height 20
click at [424, 125] on div "Menu sections Main Course 17 Seafood 3 Pasta 4 Salad 1 Menu items Add Sort Mana…" at bounding box center [461, 356] width 502 height 477
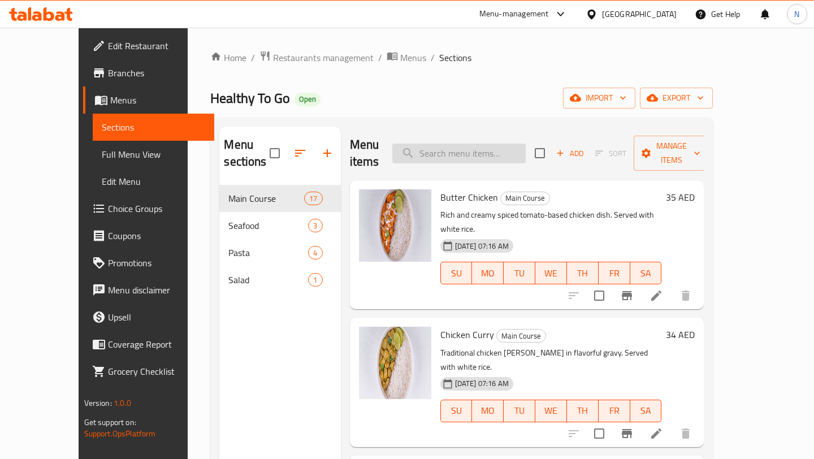
click at [469, 147] on input "search" at bounding box center [458, 153] width 133 height 20
paste input "CHICKEN GREEN CURRY"
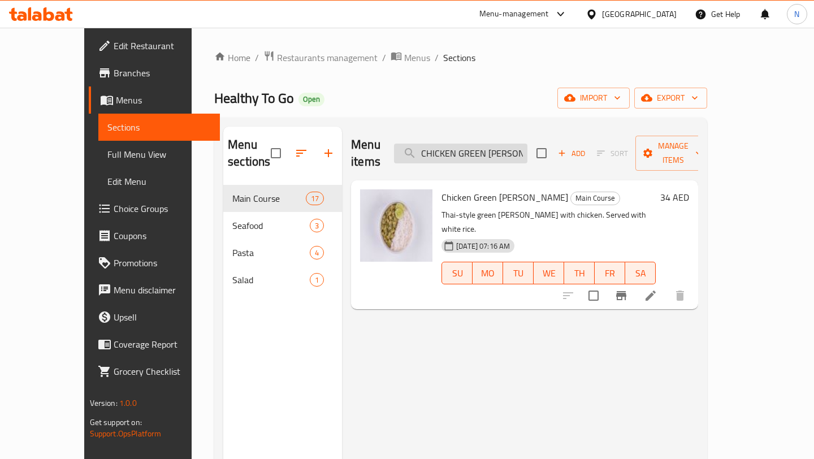
click at [477, 143] on input "CHICKEN GREEN CURRY" at bounding box center [460, 153] width 133 height 20
paste input "RISPY CHICKEN"
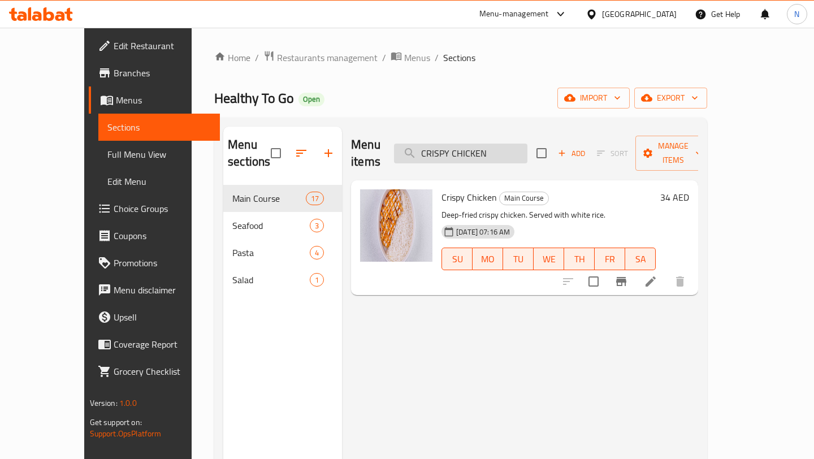
type input "CRISPY CHICKEN"
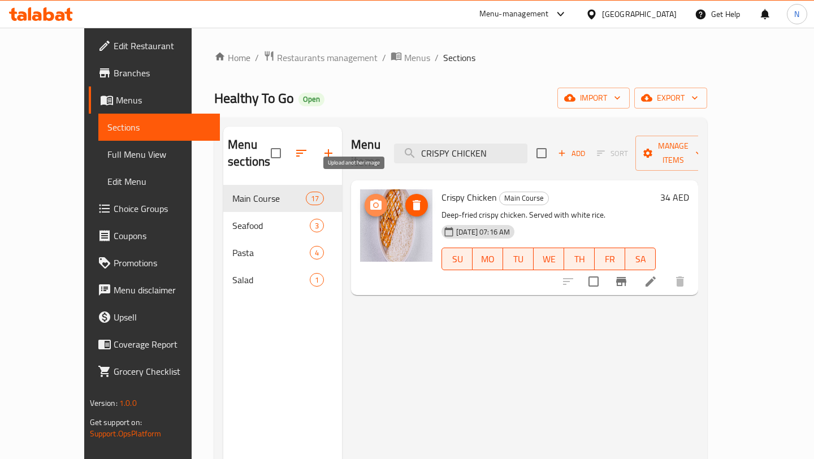
click at [369, 198] on icon "upload picture" at bounding box center [376, 205] width 14 height 14
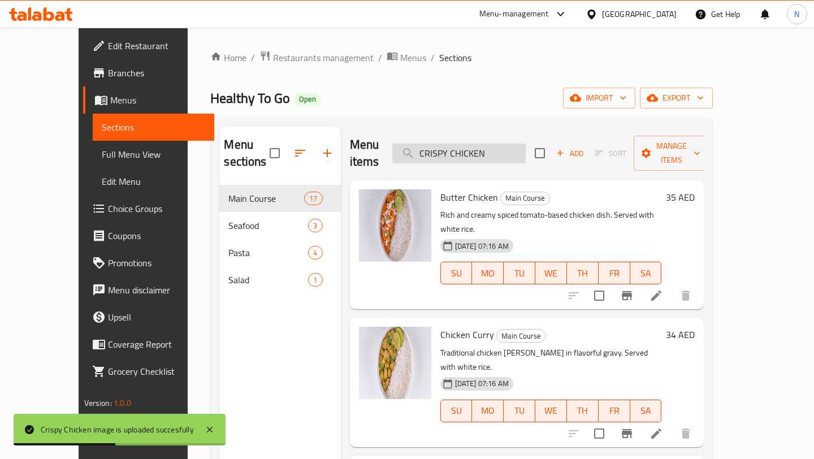
click at [460, 143] on input "CRISPY CHICKEN" at bounding box center [458, 153] width 133 height 20
paste input "CHICKEN ZAATAR"
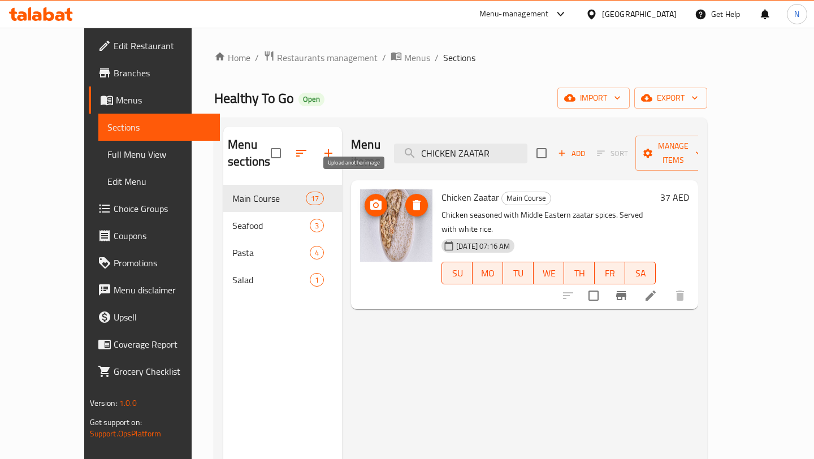
click at [369, 198] on icon "upload picture" at bounding box center [376, 205] width 14 height 14
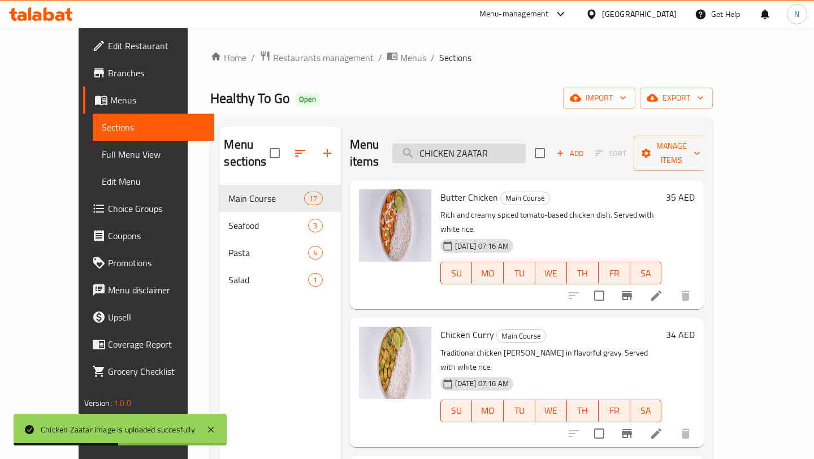
click at [458, 146] on input "CHICKEN ZAATAR" at bounding box center [458, 153] width 133 height 20
paste input "REAMY CHICKEN"
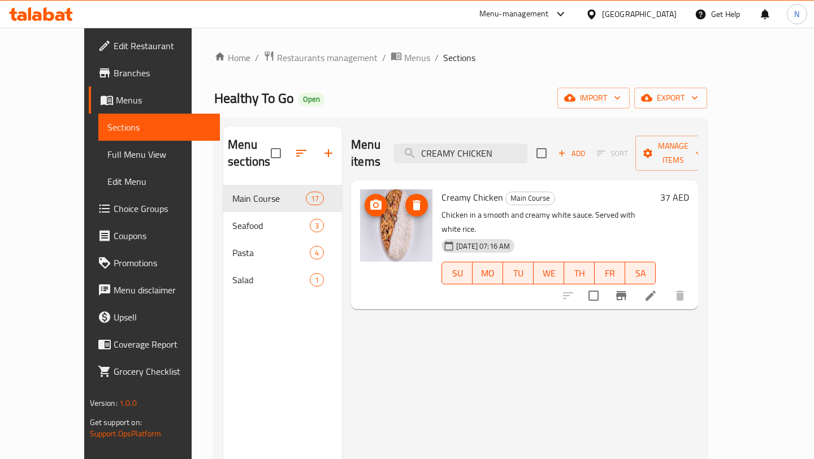
click at [370, 199] on icon "upload picture" at bounding box center [375, 204] width 11 height 10
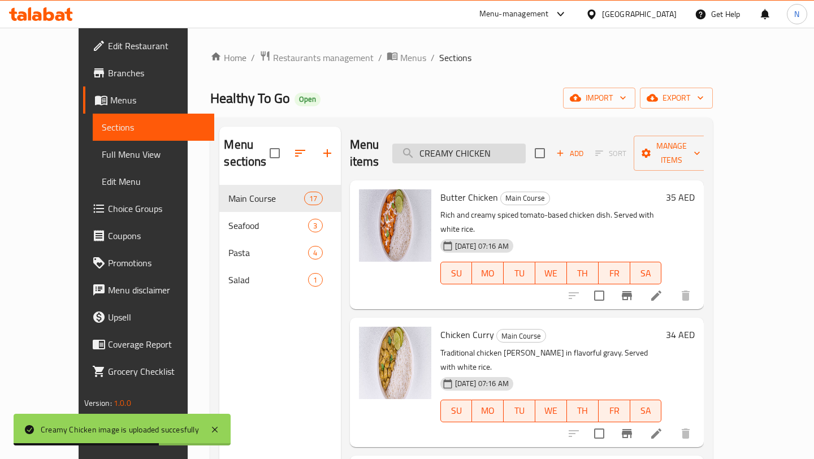
click at [477, 150] on input "CREAMY CHICKEN" at bounding box center [458, 153] width 133 height 20
paste input "HICKEN CURRY"
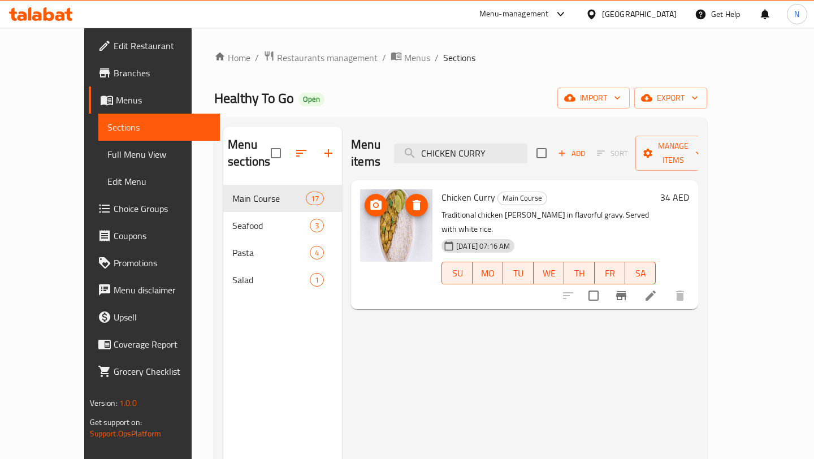
type input "CHICKEN CURRY"
click at [369, 198] on icon "upload picture" at bounding box center [376, 205] width 14 height 14
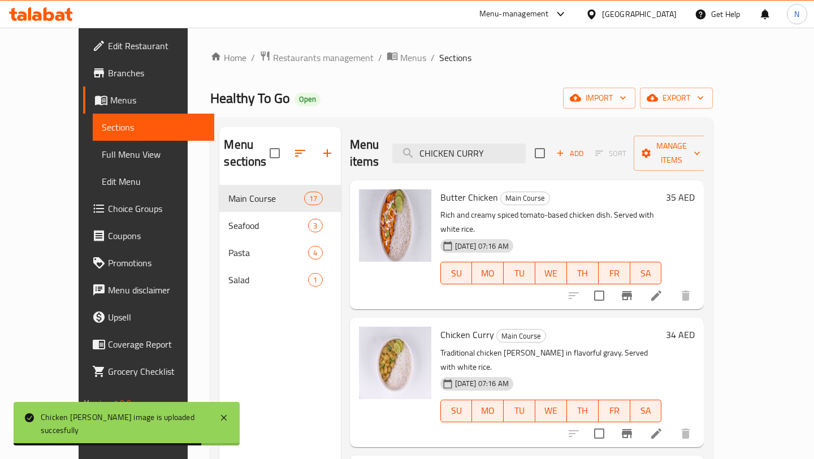
click at [433, 121] on div "Menu sections Main Course 17 Seafood 3 Pasta 4 Salad 1 Menu items CHICKEN CURRY…" at bounding box center [461, 356] width 502 height 477
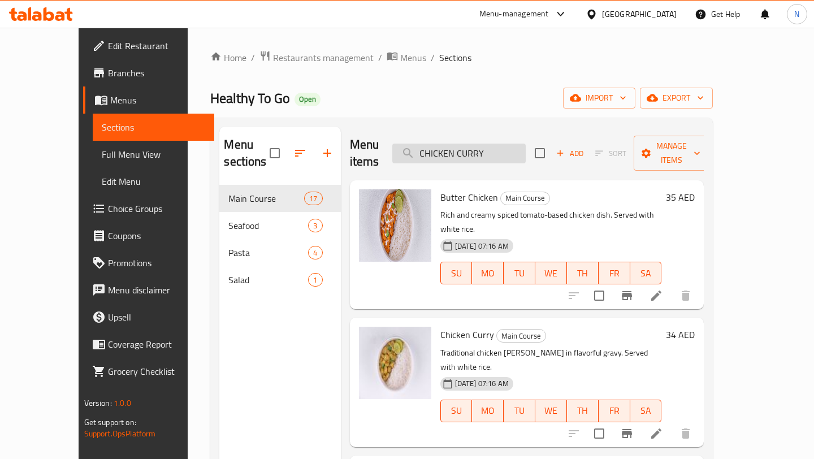
click at [487, 143] on input "CHICKEN CURRY" at bounding box center [458, 153] width 133 height 20
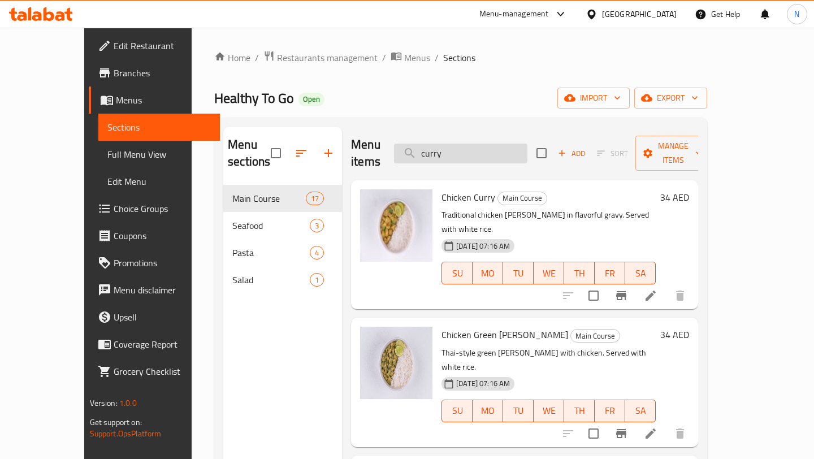
click at [462, 151] on input "curry" at bounding box center [460, 153] width 133 height 20
paste input "BUTTER CHICKEN"
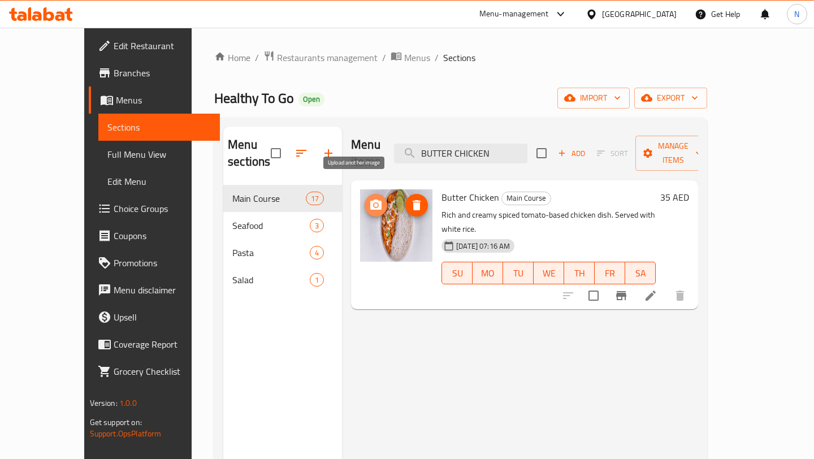
click at [364, 197] on button "upload picture" at bounding box center [375, 205] width 23 height 23
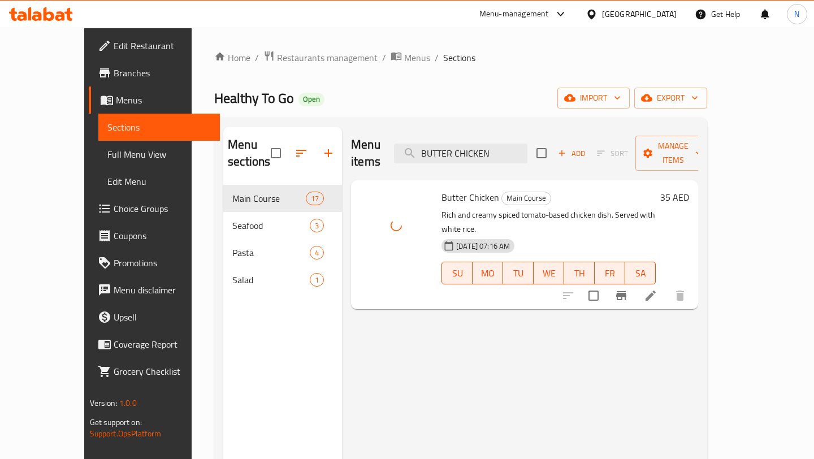
click at [699, 54] on ol "Home / Restaurants management / Menus / Sections" at bounding box center [460, 57] width 493 height 15
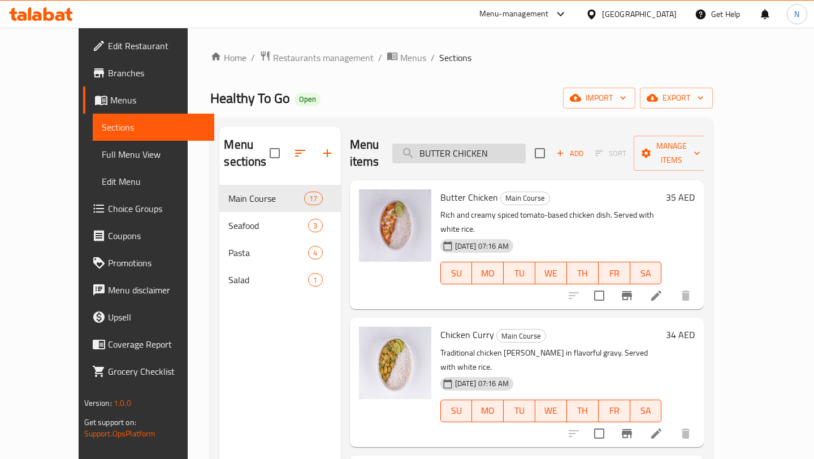
click at [498, 143] on input "BUTTER CHICKEN" at bounding box center [458, 153] width 133 height 20
paste input "Grilled chicken"
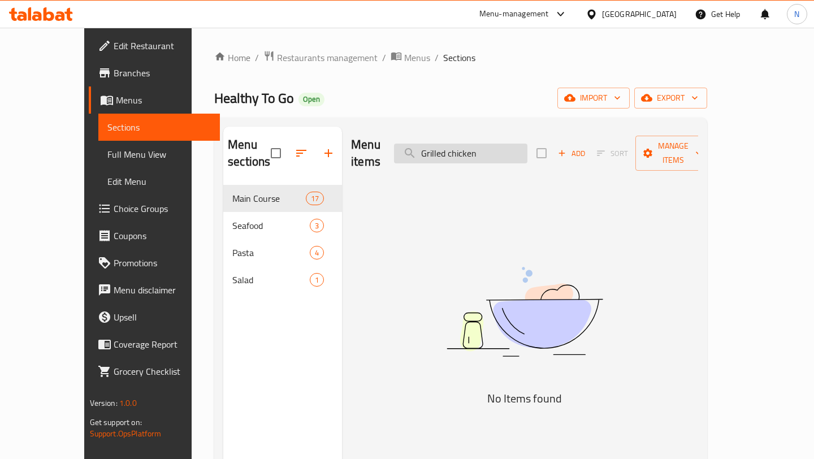
click at [493, 143] on input "Grilled chicken" at bounding box center [460, 153] width 133 height 20
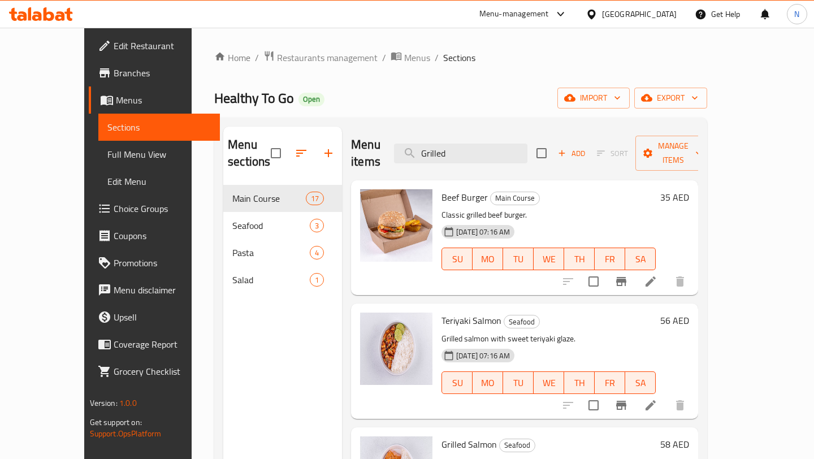
type input "Grilled"
click at [393, 68] on div "Home / Restaurants management / Menus / Sections Healthy To Go Open import expo…" at bounding box center [460, 322] width 493 height 544
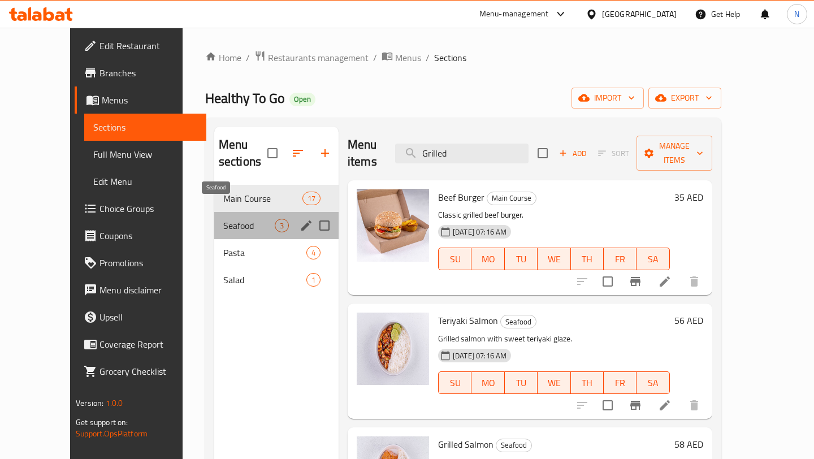
click at [223, 219] on span "Seafood" at bounding box center [248, 226] width 51 height 14
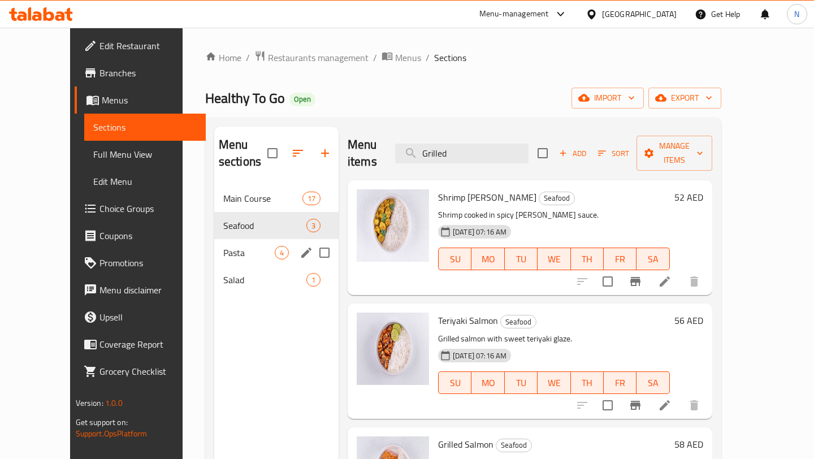
click at [228, 246] on span "Pasta" at bounding box center [248, 253] width 51 height 14
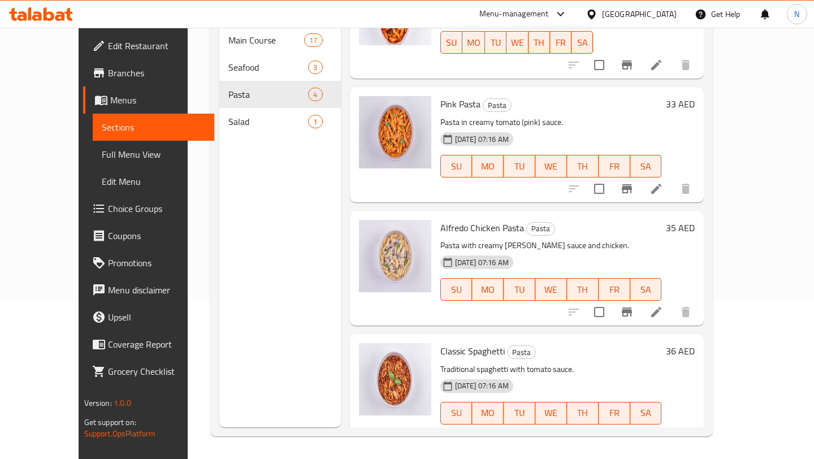
scroll to position [1, 0]
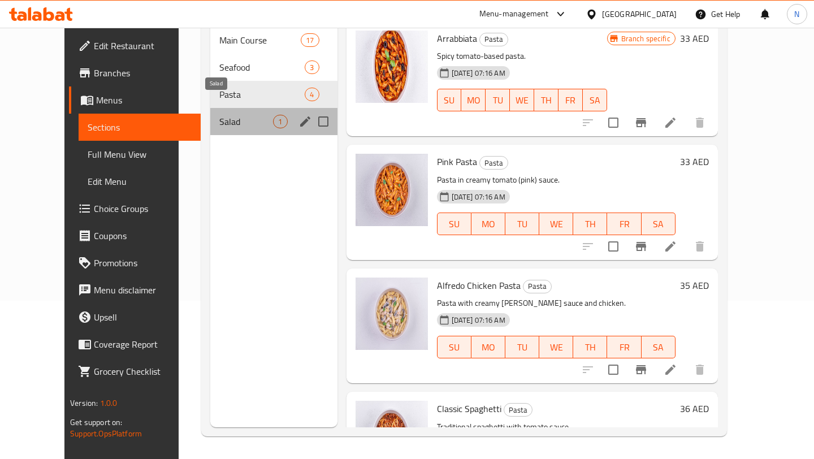
click at [231, 115] on span "Salad" at bounding box center [246, 122] width 54 height 14
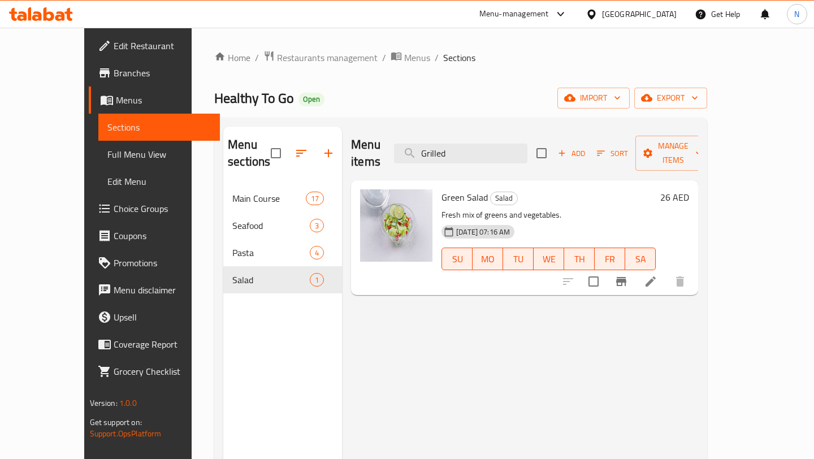
click at [532, 12] on div "Menu-management" at bounding box center [513, 14] width 69 height 14
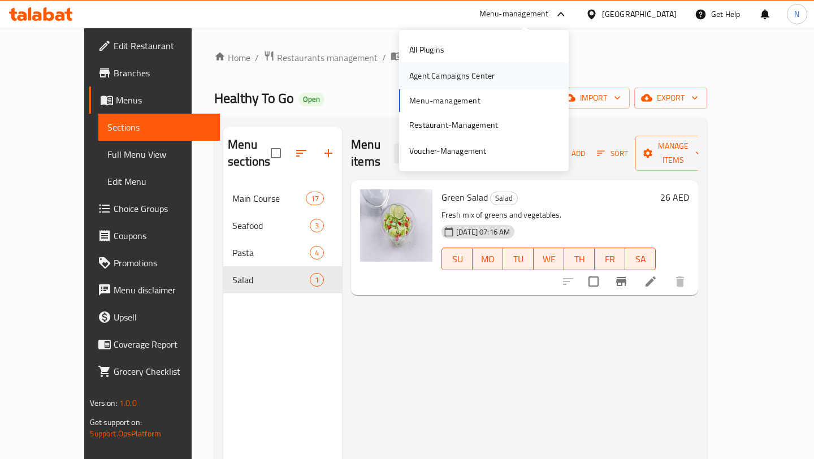
click at [457, 71] on div "Agent Campaigns Center" at bounding box center [451, 75] width 85 height 12
